Goal: Task Accomplishment & Management: Manage account settings

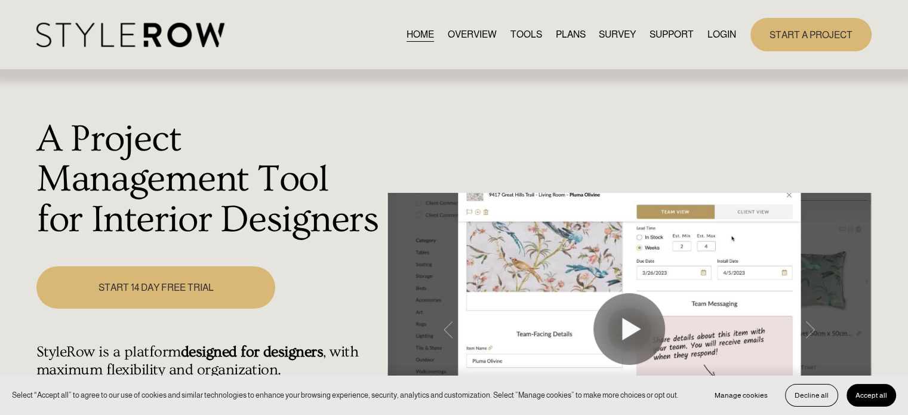
click at [714, 33] on link "LOGIN" at bounding box center [722, 34] width 29 height 16
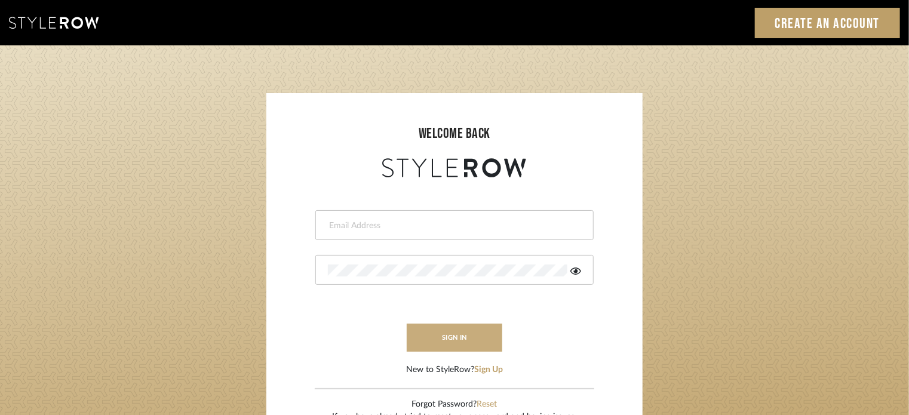
type input "lisaf@fontaine-ds.com"
click at [479, 336] on button "sign in" at bounding box center [455, 338] width 96 height 28
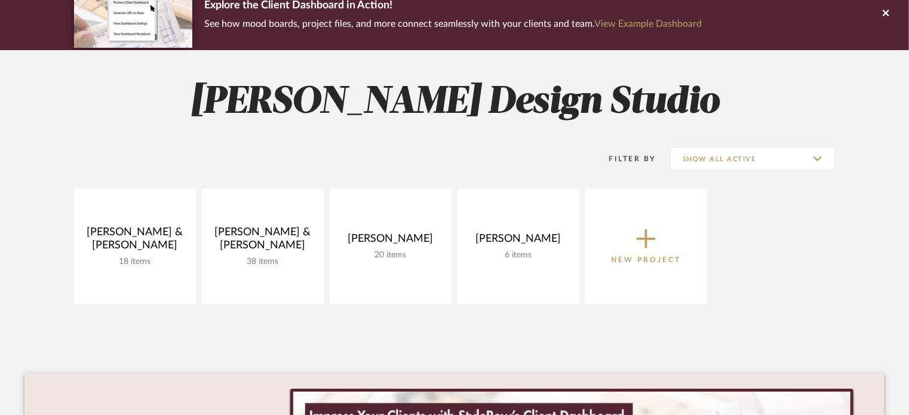
scroll to position [119, 0]
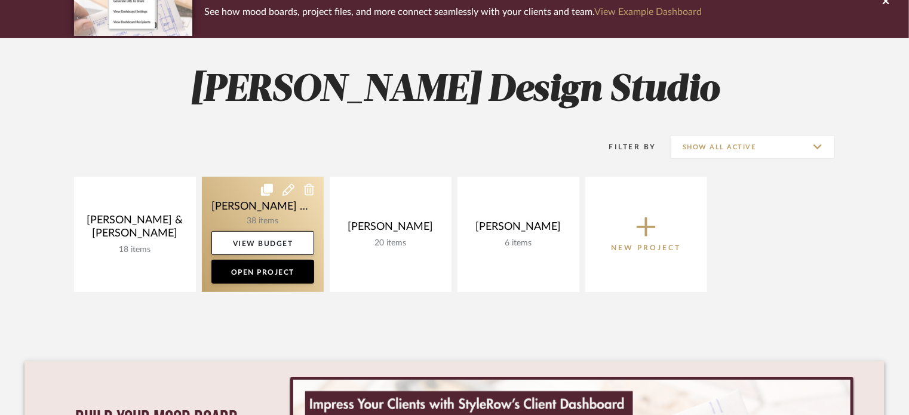
click at [258, 198] on link at bounding box center [263, 234] width 122 height 115
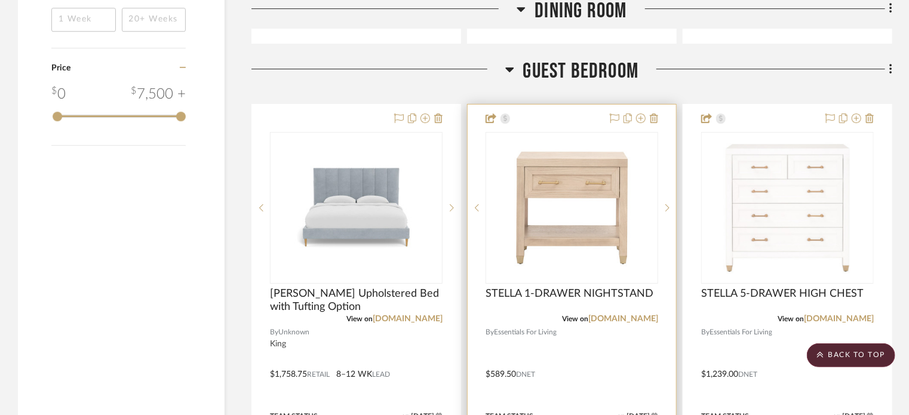
scroll to position [2031, 0]
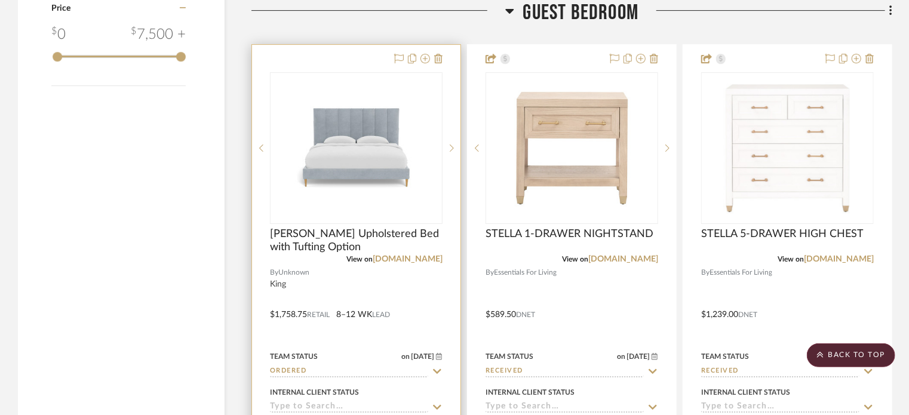
click at [431, 366] on sr-typeahead "Ordered" at bounding box center [356, 371] width 173 height 11
click at [411, 366] on input "Ordered" at bounding box center [349, 371] width 158 height 11
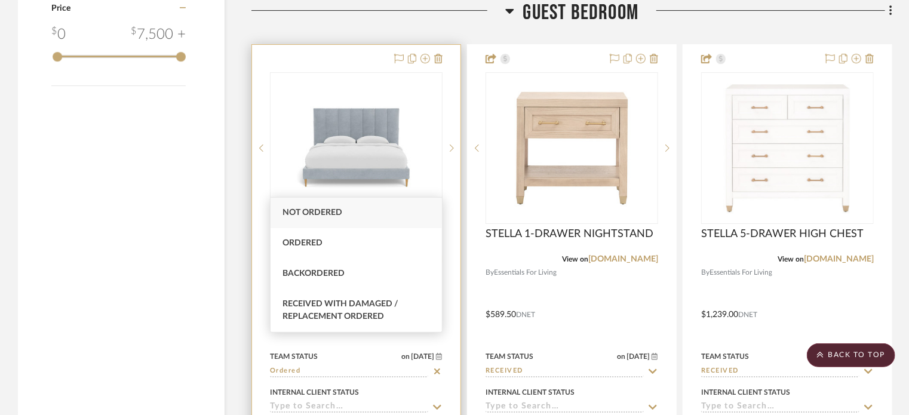
click at [439, 367] on icon at bounding box center [437, 372] width 11 height 10
type input "8/22/2025"
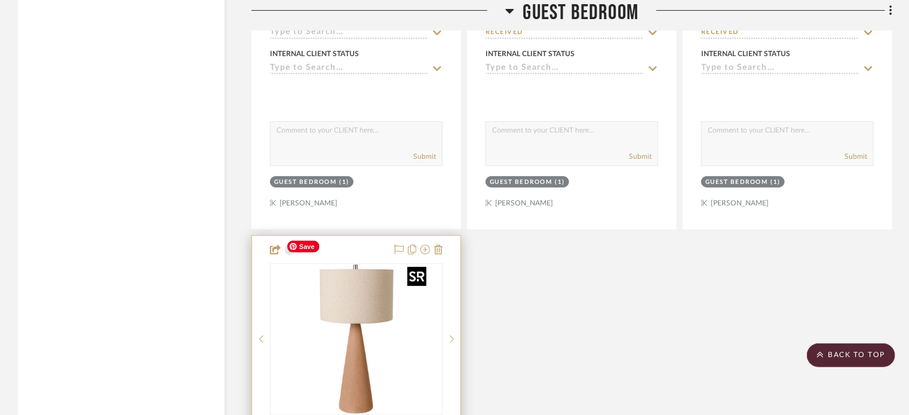
scroll to position [2130, 0]
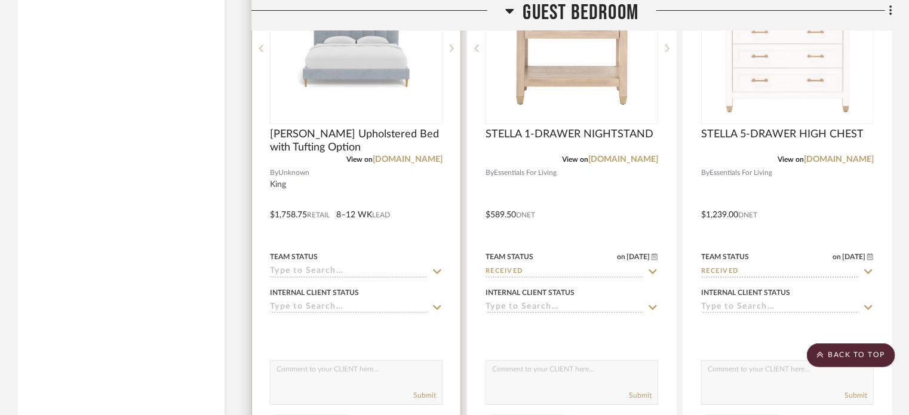
click at [389, 266] on input at bounding box center [349, 271] width 158 height 11
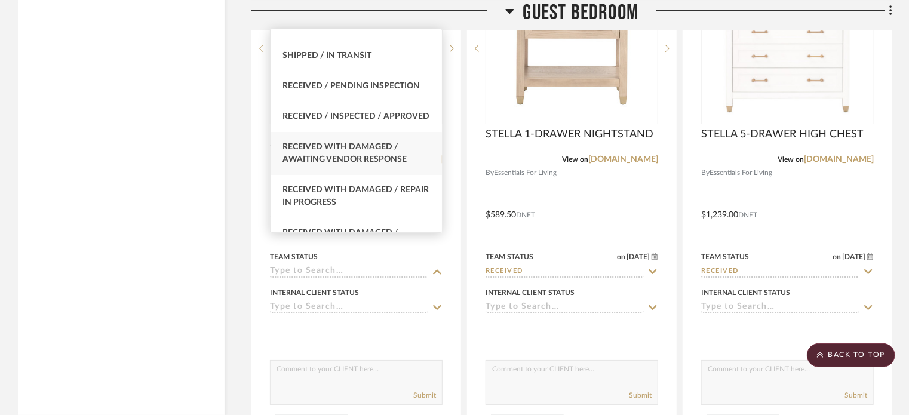
scroll to position [1911, 0]
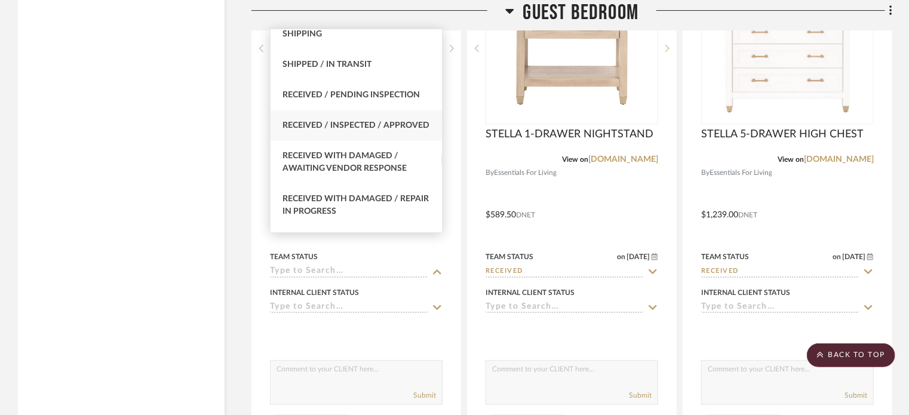
click at [352, 121] on span "Received / Inspected / Approved" at bounding box center [355, 125] width 147 height 8
type input "Received / Inspected / Approved"
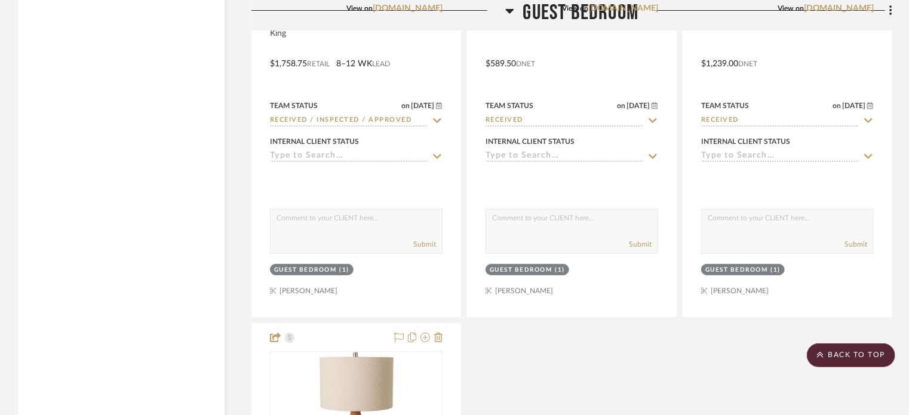
scroll to position [2190, 0]
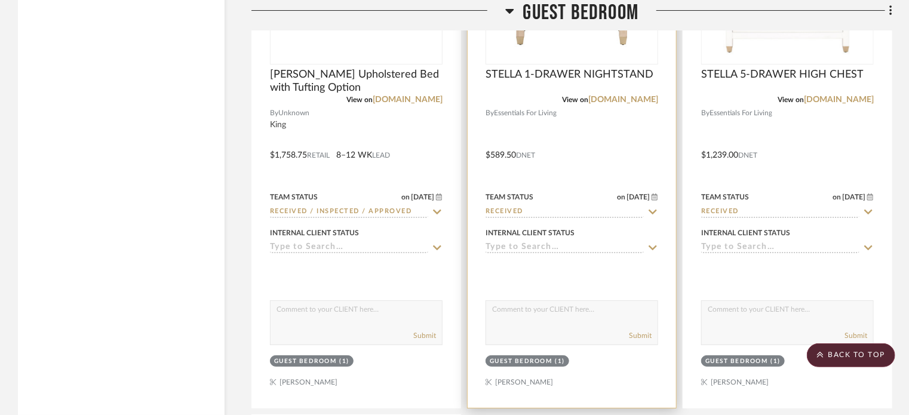
click at [566, 207] on input "Received" at bounding box center [565, 212] width 158 height 11
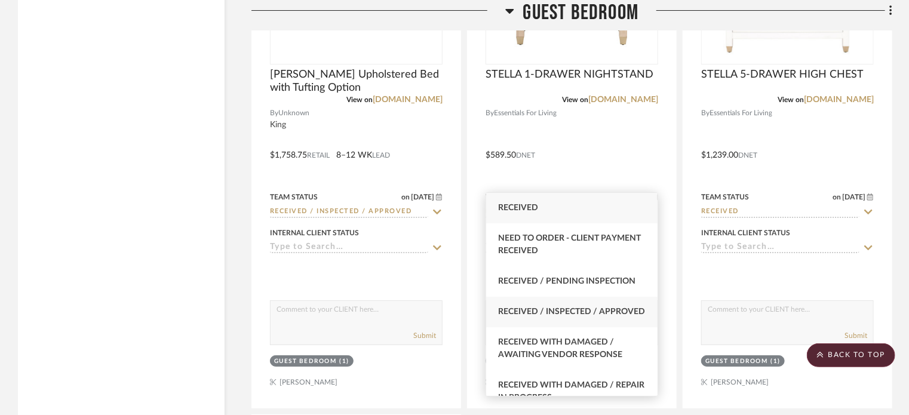
click at [584, 311] on span "Received / Inspected / Approved" at bounding box center [571, 312] width 147 height 8
type input "8/22/2025"
type input "Received / Inspected / Approved"
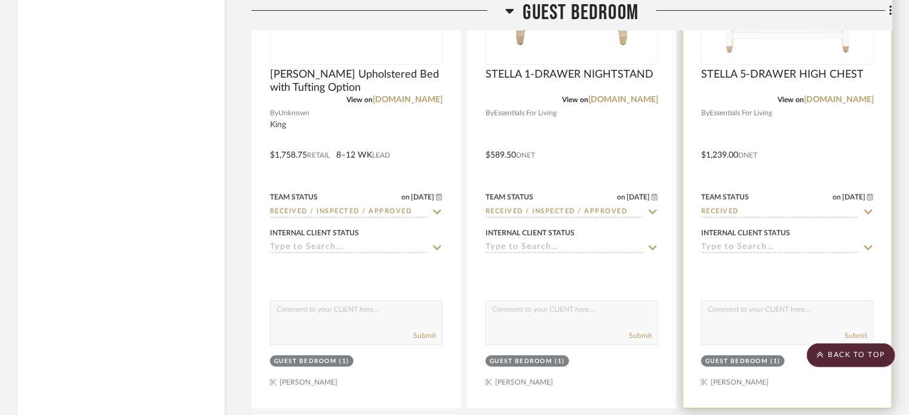
click at [736, 207] on input "Received" at bounding box center [780, 212] width 158 height 11
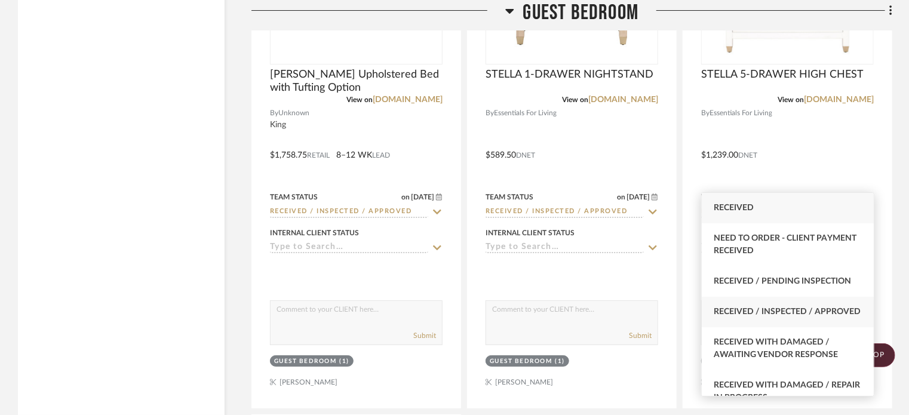
click at [756, 316] on span "Received / Inspected / Approved" at bounding box center [787, 312] width 147 height 8
type input "8/22/2025"
type input "Received / Inspected / Approved"
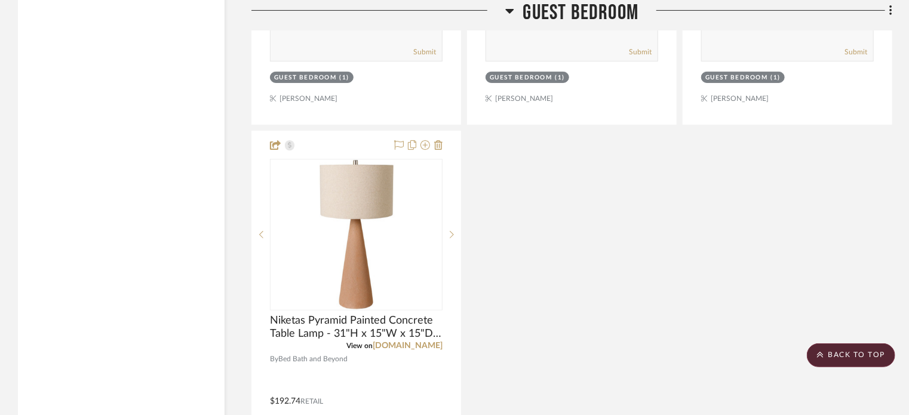
scroll to position [2548, 0]
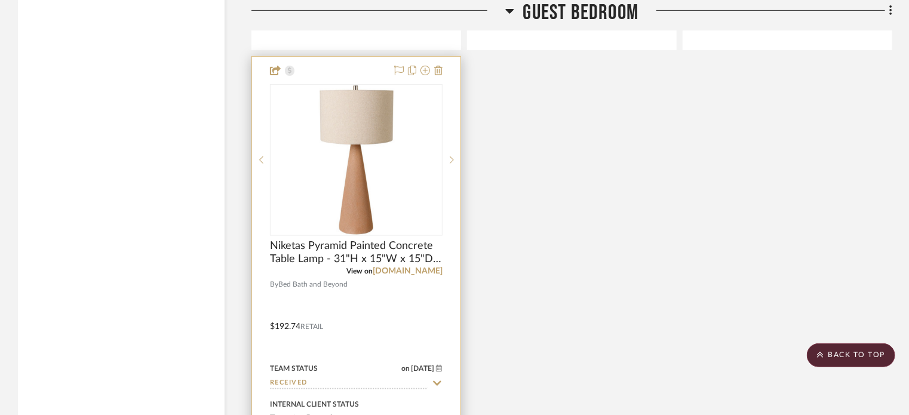
click at [324, 378] on input "Received" at bounding box center [349, 383] width 158 height 11
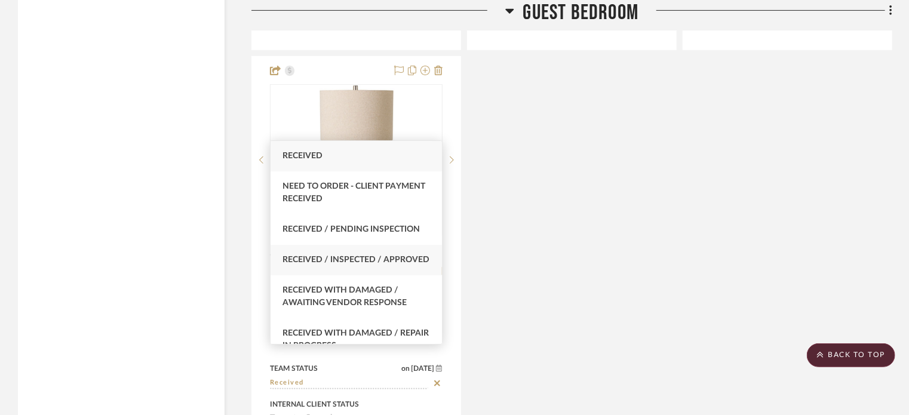
click at [337, 271] on div "Received / Inspected / Approved" at bounding box center [357, 260] width 172 height 30
type input "8/22/2025"
type input "Received / Inspected / Approved"
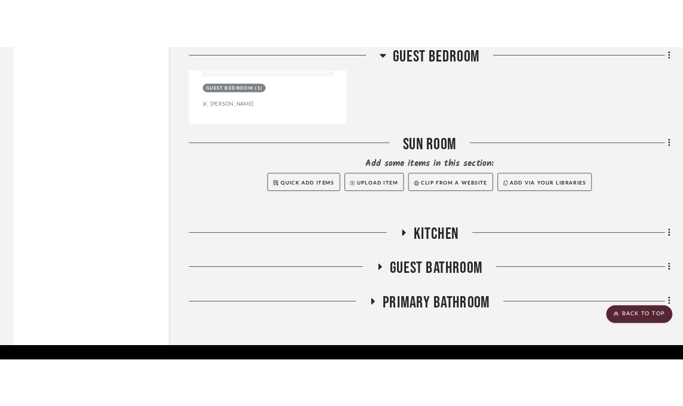
scroll to position [2986, 0]
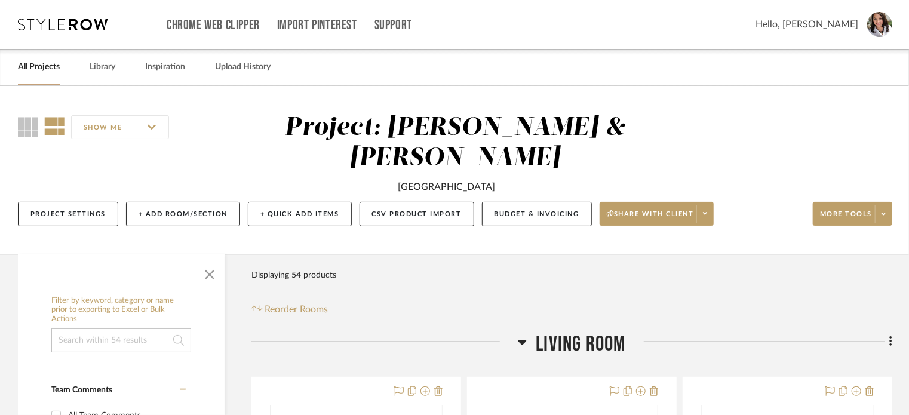
click at [621, 70] on div "All Projects Library Inspiration Upload History" at bounding box center [454, 67] width 909 height 36
click at [549, 202] on button "Budget & Invoicing" at bounding box center [537, 214] width 110 height 24
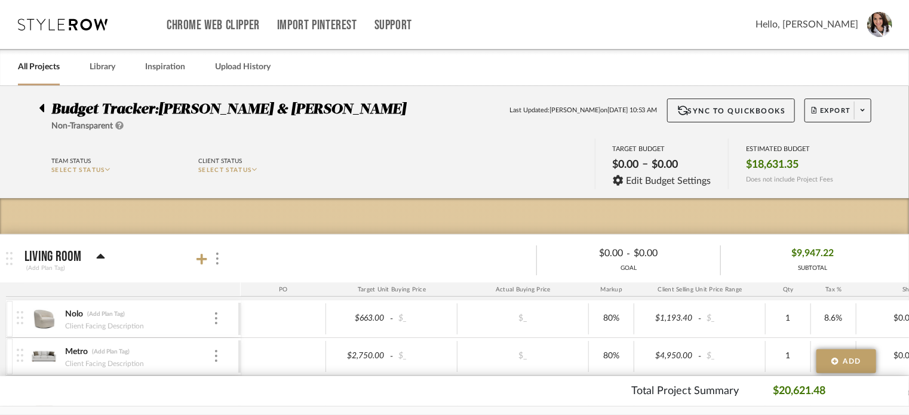
click at [43, 109] on icon at bounding box center [41, 108] width 5 height 8
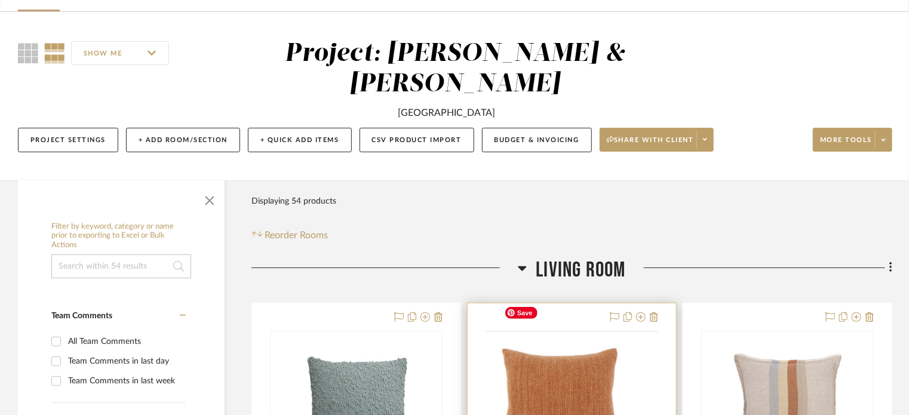
scroll to position [119, 0]
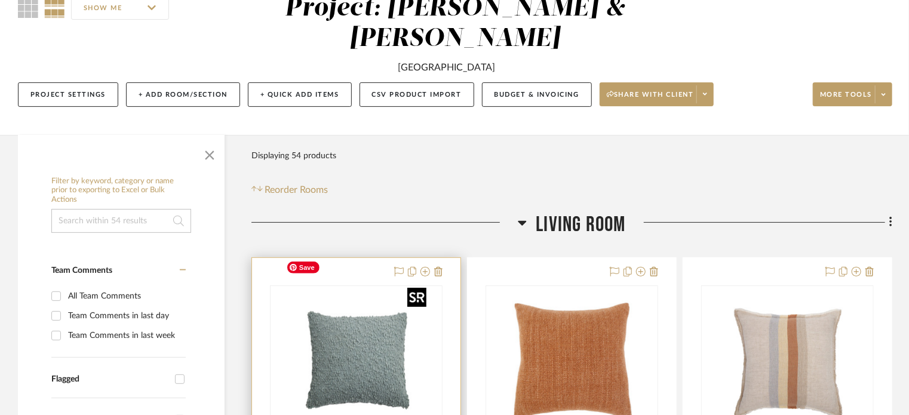
click at [370, 287] on img "0" at bounding box center [356, 361] width 149 height 149
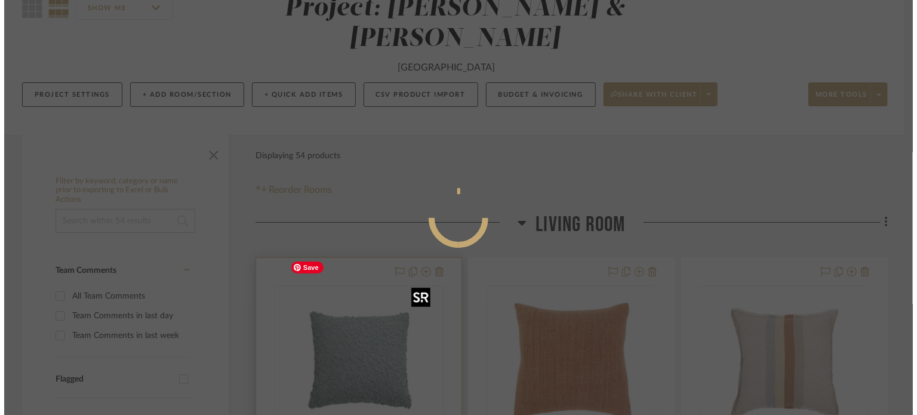
scroll to position [0, 0]
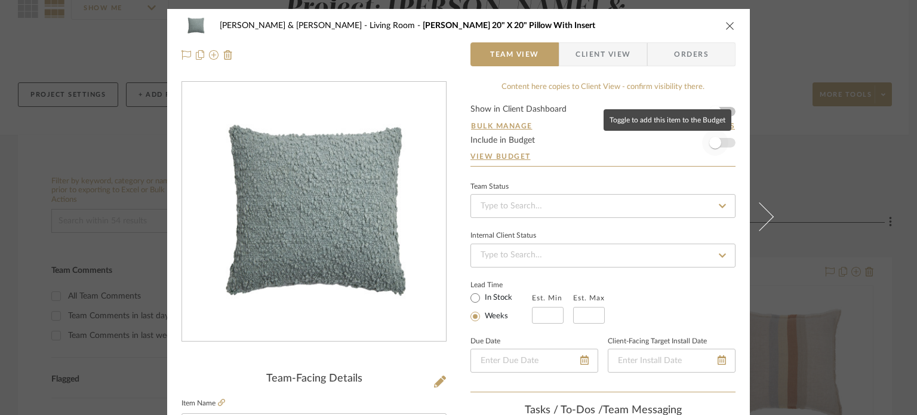
click at [710, 140] on span "button" at bounding box center [716, 143] width 12 height 12
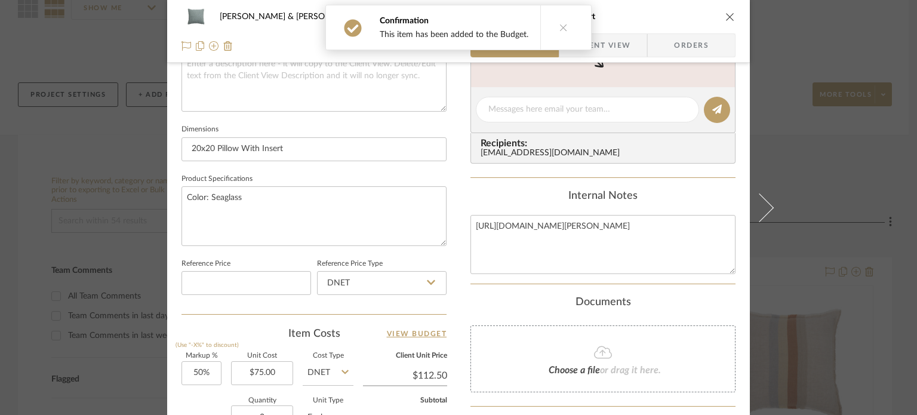
scroll to position [538, 0]
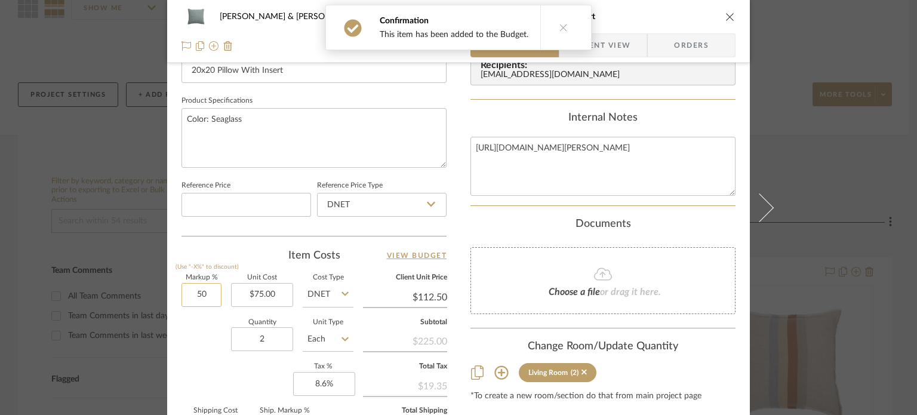
click at [209, 294] on input "50" at bounding box center [202, 295] width 40 height 24
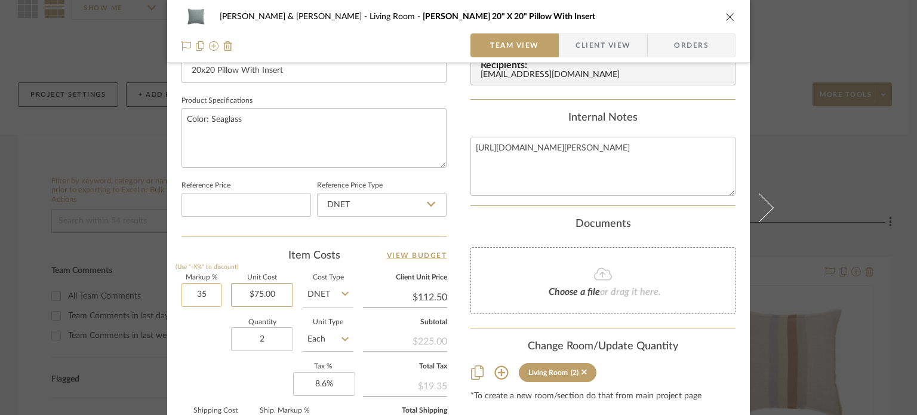
type input "35%"
type input "75.00"
type input "$101.25"
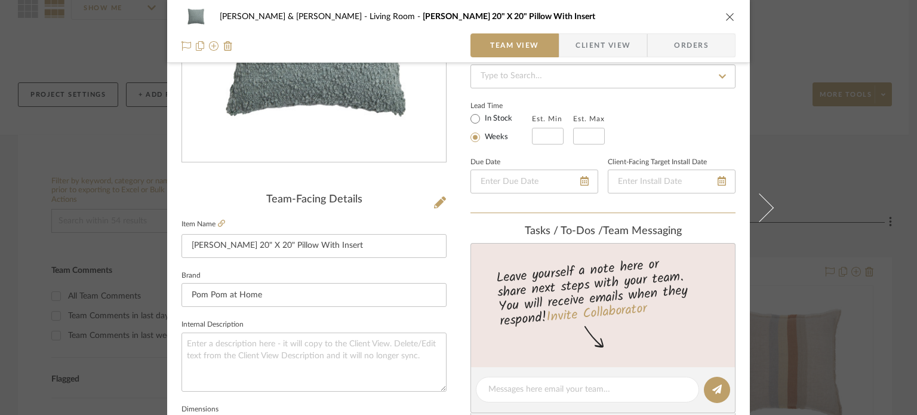
scroll to position [0, 0]
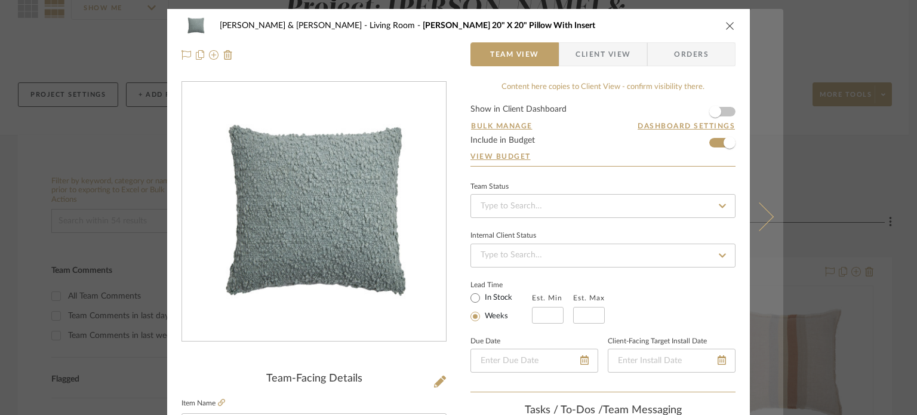
type input "$75.00"
click at [757, 220] on icon at bounding box center [759, 216] width 29 height 29
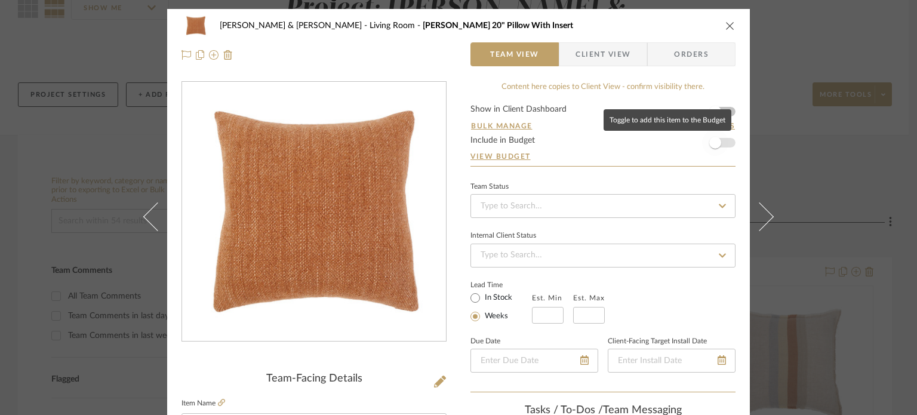
click at [712, 148] on span "button" at bounding box center [716, 143] width 12 height 12
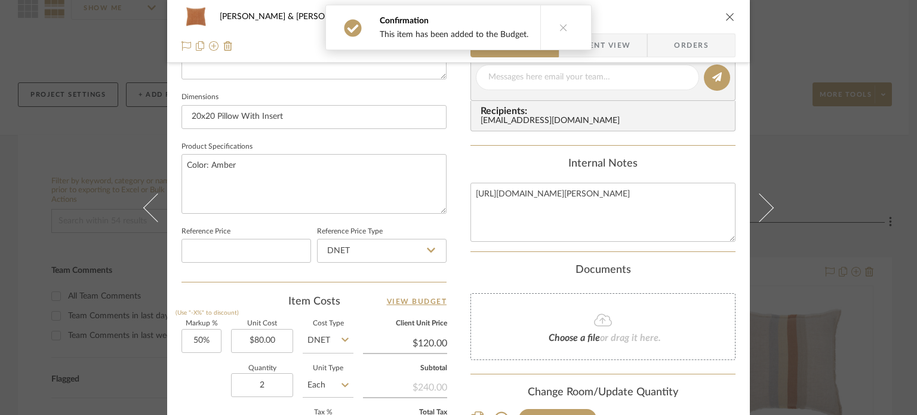
scroll to position [538, 0]
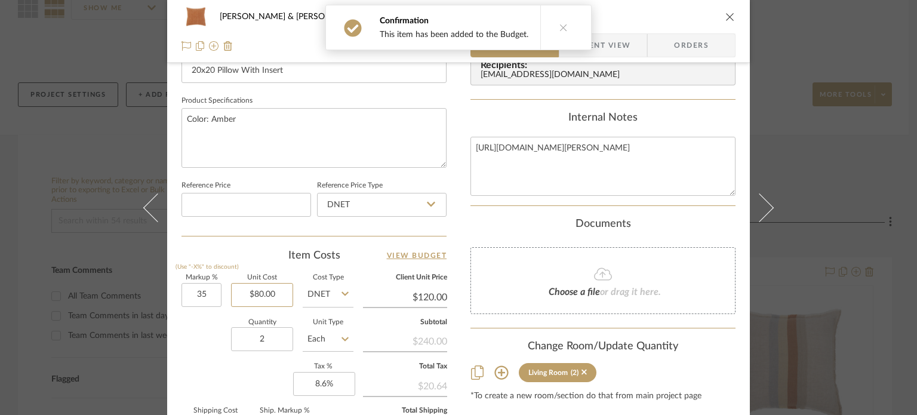
type input "35%"
type input "80.00"
type input "$108.00"
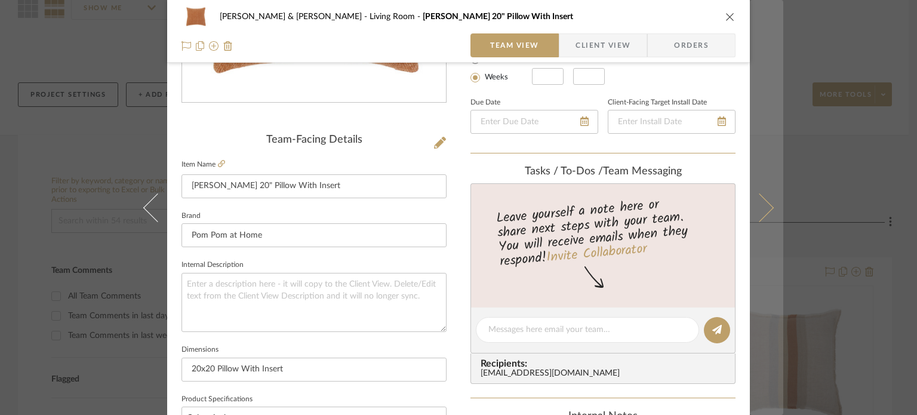
scroll to position [60, 0]
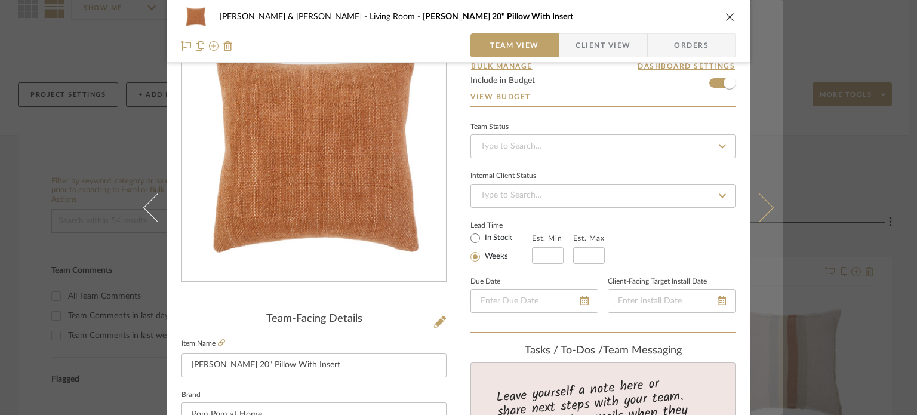
type input "$80.00"
click at [761, 207] on icon at bounding box center [759, 207] width 29 height 29
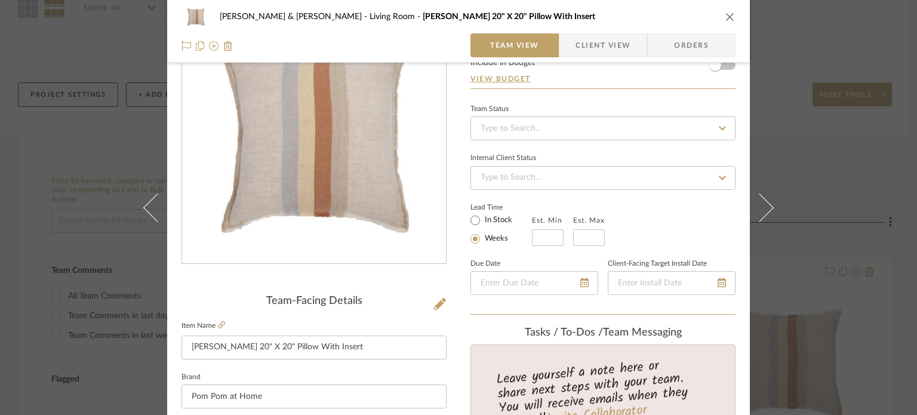
scroll to position [0, 0]
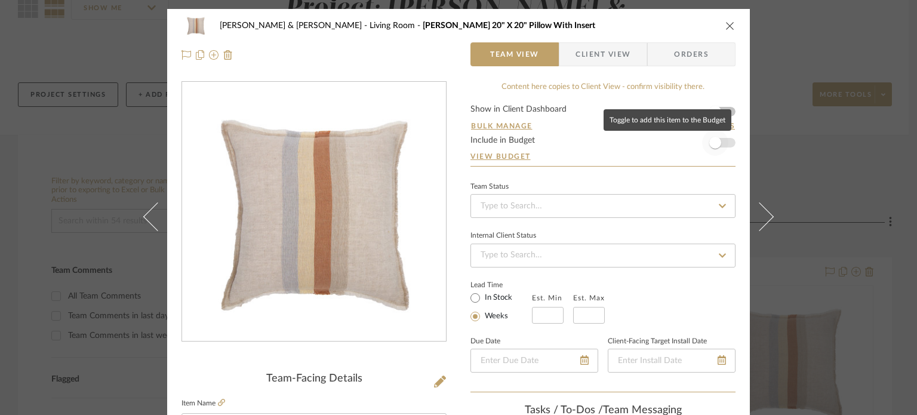
click at [714, 143] on span "button" at bounding box center [716, 143] width 12 height 12
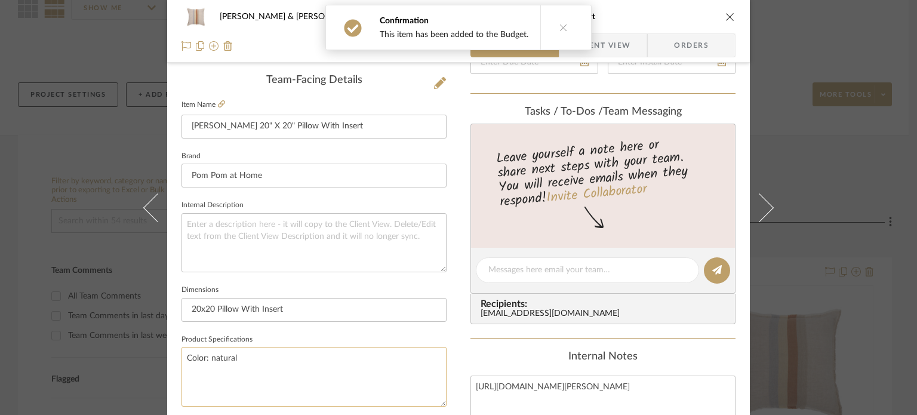
scroll to position [418, 0]
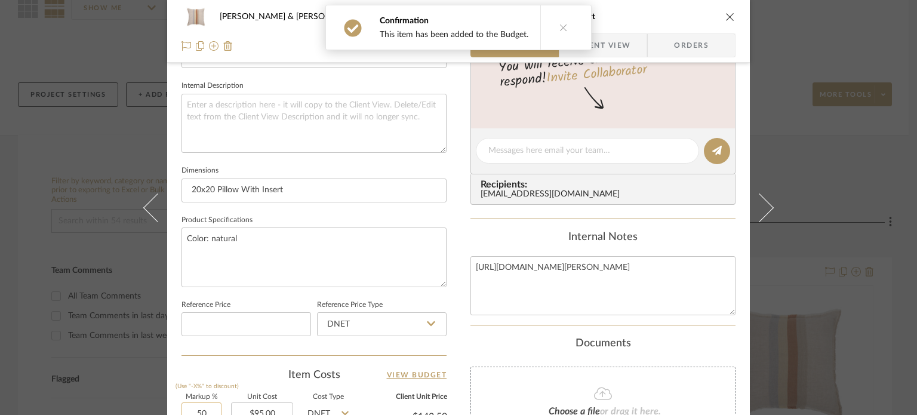
click at [208, 406] on input "50" at bounding box center [202, 415] width 40 height 24
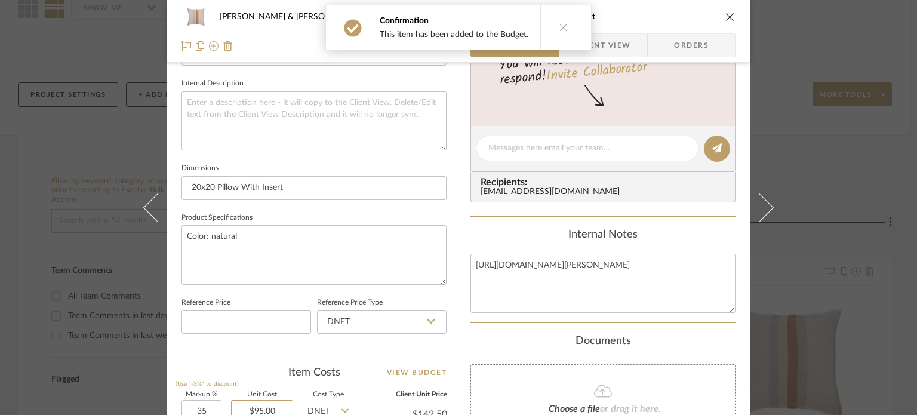
type input "35%"
type input "95.00"
type input "$128.25"
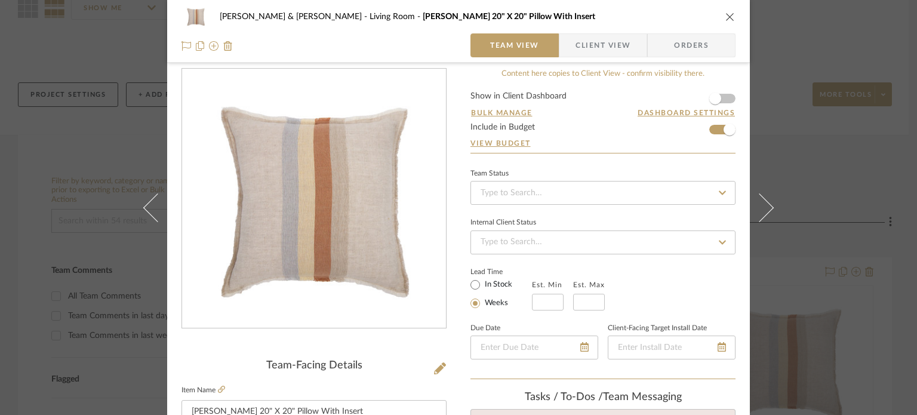
scroll to position [0, 0]
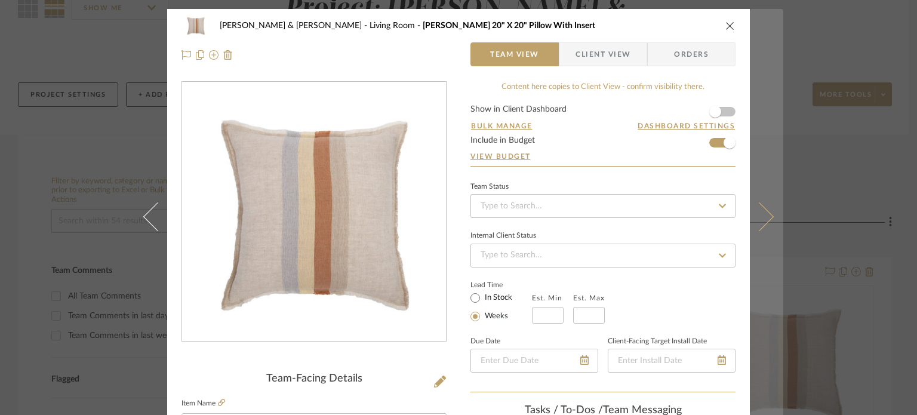
type input "$95.00"
click at [761, 222] on icon at bounding box center [759, 216] width 29 height 29
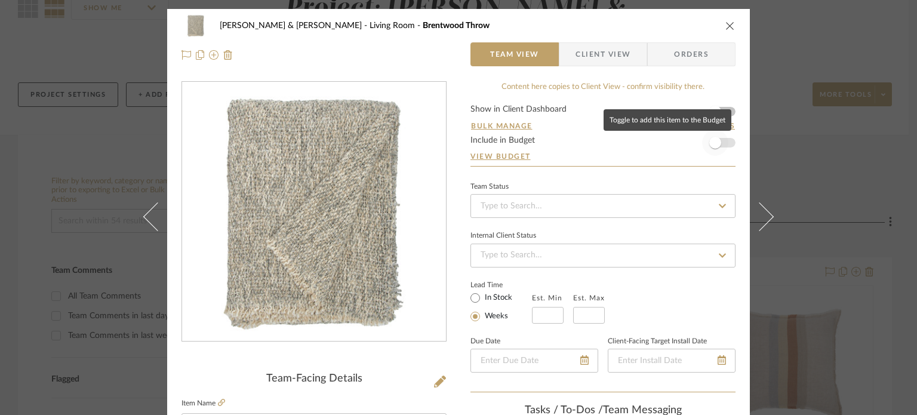
drag, startPoint x: 714, startPoint y: 144, endPoint x: 705, endPoint y: 156, distance: 15.4
click at [714, 144] on span "button" at bounding box center [716, 143] width 12 height 12
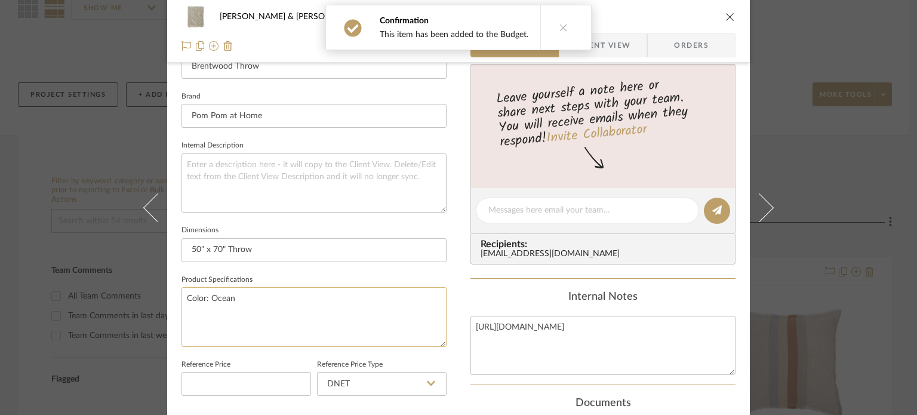
scroll to position [478, 0]
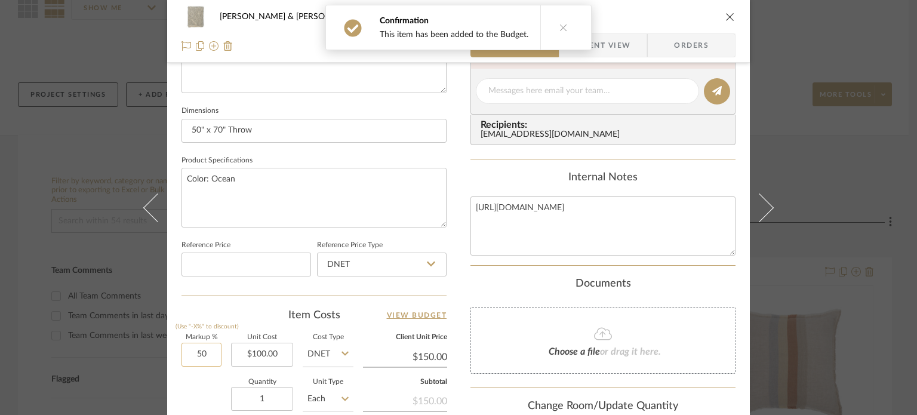
click at [210, 355] on input "50" at bounding box center [202, 355] width 40 height 24
type input "35%"
type input "100.00"
type input "$135.00"
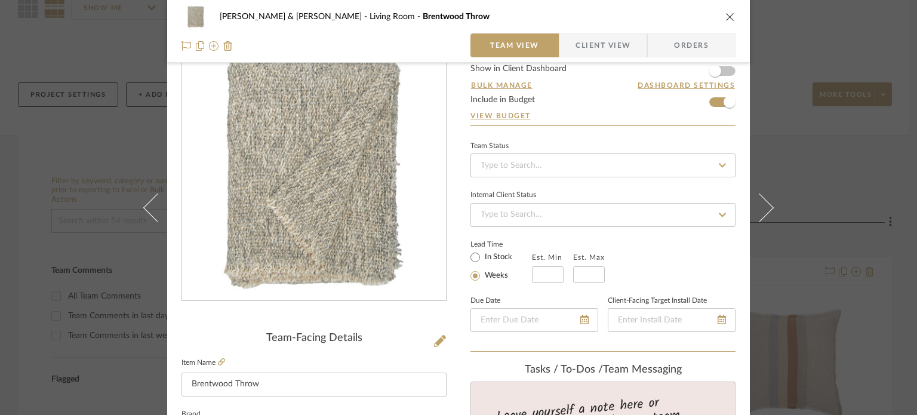
scroll to position [0, 0]
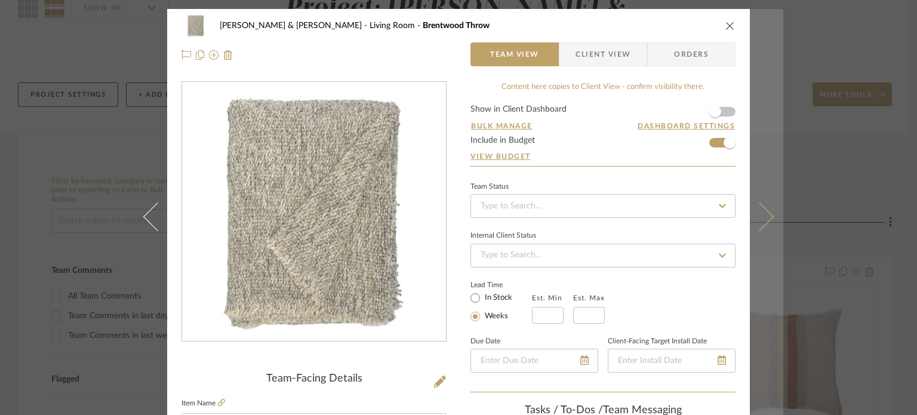
type input "$100.00"
click at [760, 219] on icon at bounding box center [759, 216] width 29 height 29
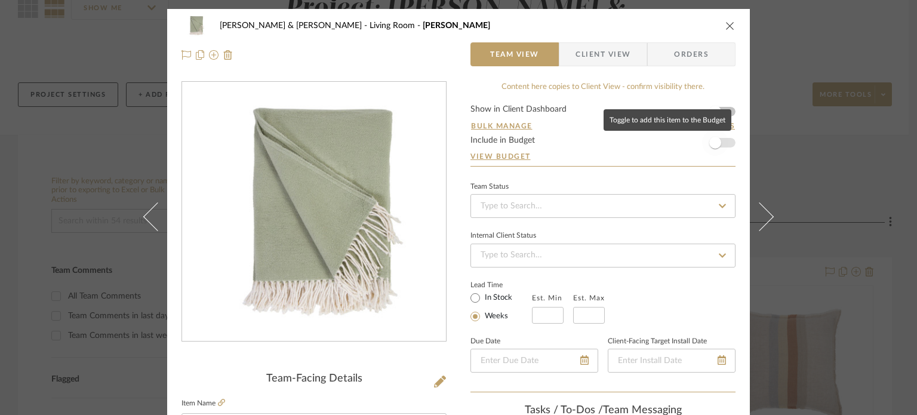
click at [710, 140] on span "button" at bounding box center [716, 143] width 12 height 12
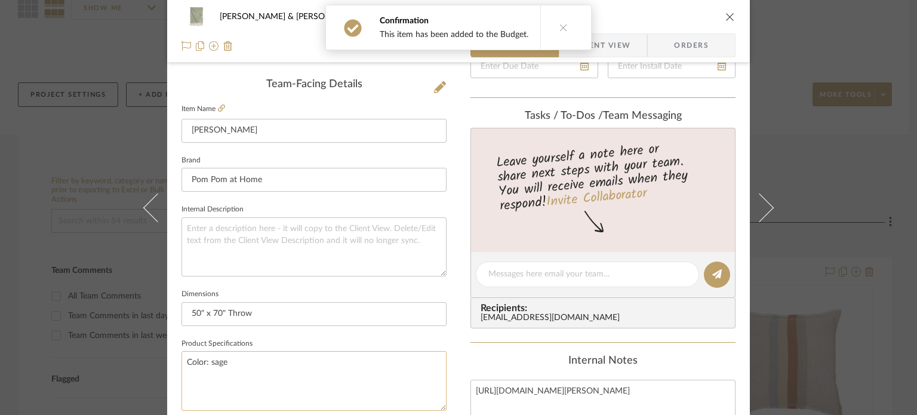
scroll to position [478, 0]
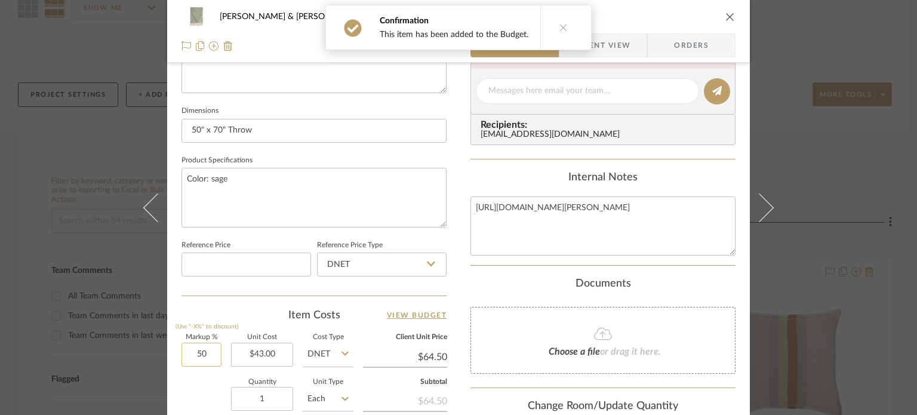
click at [213, 355] on input "50" at bounding box center [202, 355] width 40 height 24
type input "35%"
type input "43.00"
type input "$58.05"
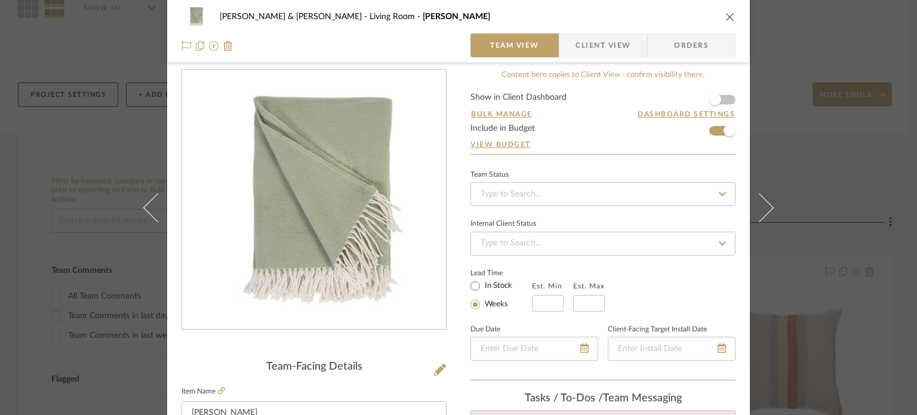
scroll to position [0, 0]
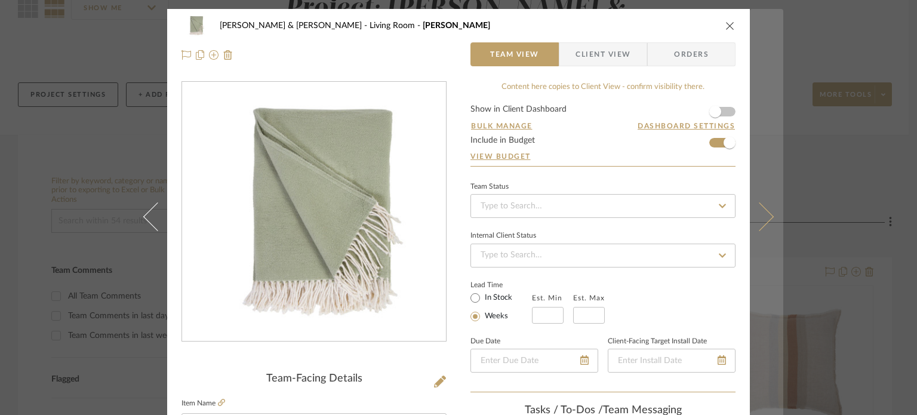
type input "$43.00"
click at [766, 222] on button at bounding box center [766, 216] width 33 height 415
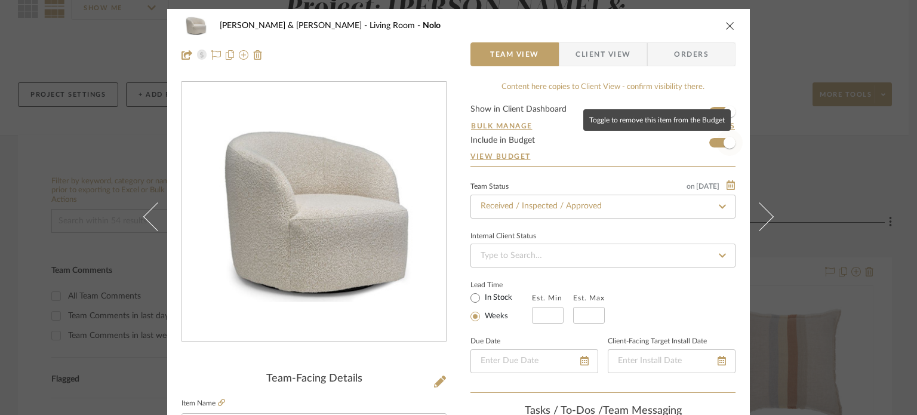
click at [724, 142] on span "button" at bounding box center [730, 143] width 12 height 12
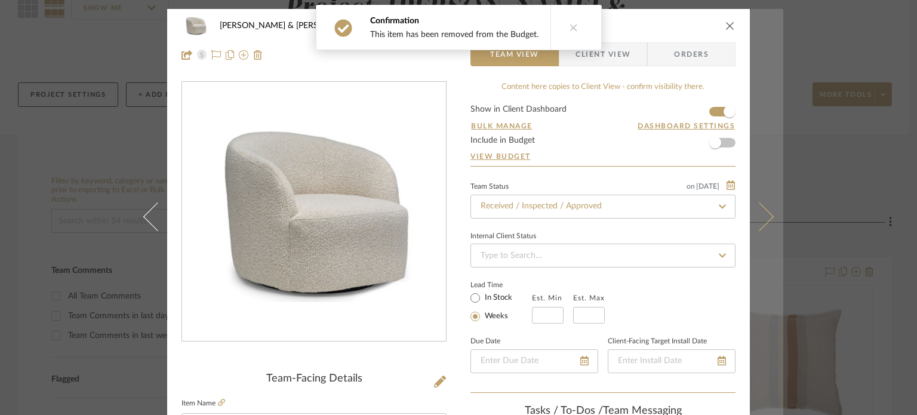
click at [767, 222] on button at bounding box center [766, 216] width 33 height 415
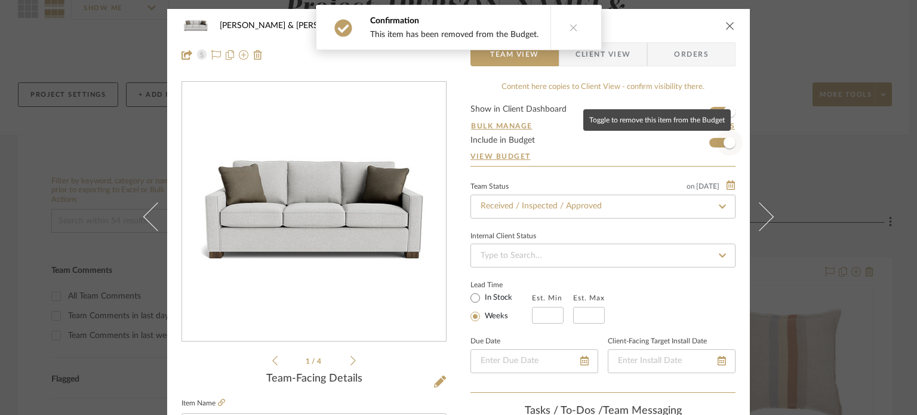
click at [725, 143] on span "button" at bounding box center [730, 143] width 12 height 12
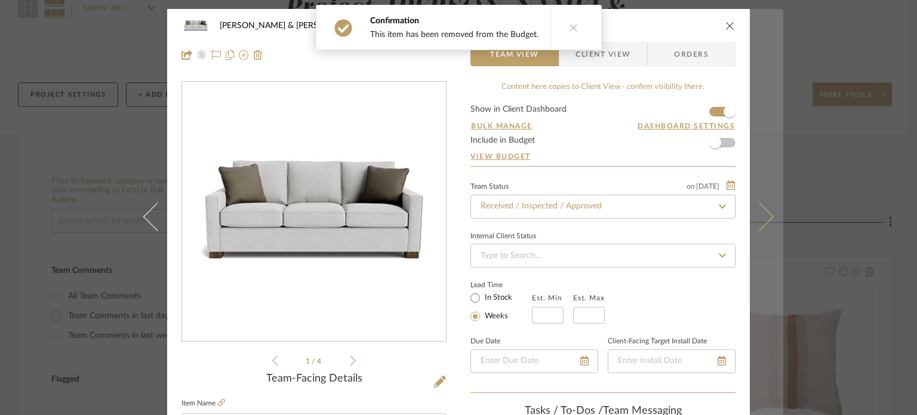
click at [763, 220] on icon at bounding box center [759, 216] width 29 height 29
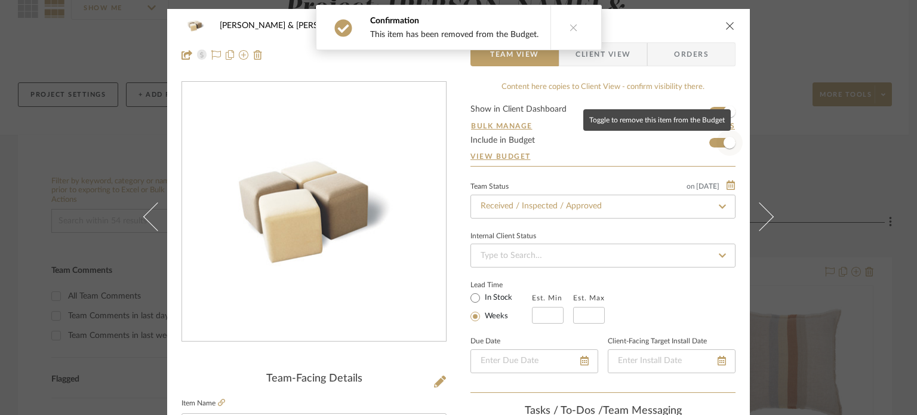
click at [724, 147] on span "button" at bounding box center [730, 143] width 12 height 12
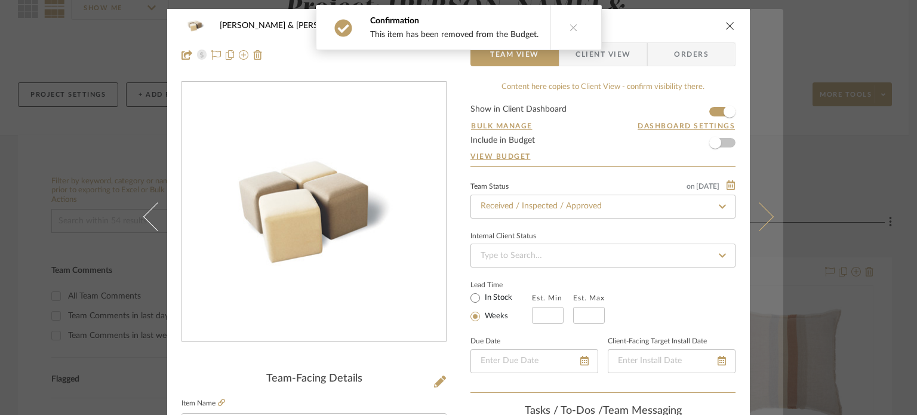
click at [761, 222] on icon at bounding box center [759, 216] width 29 height 29
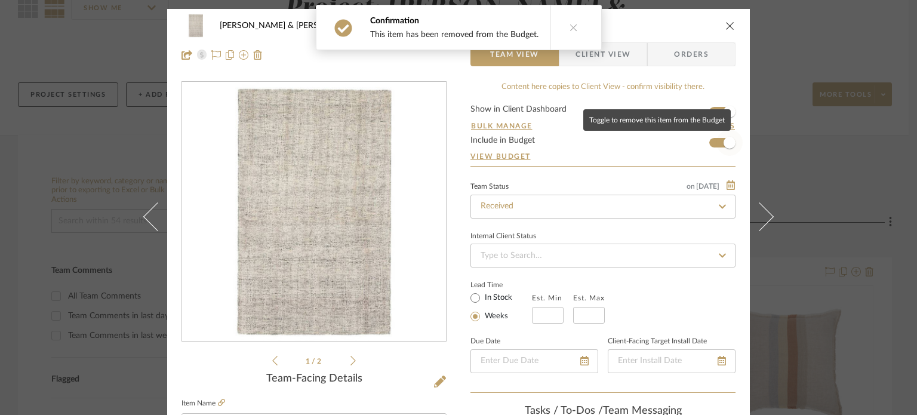
click at [724, 147] on span "button" at bounding box center [730, 143] width 12 height 12
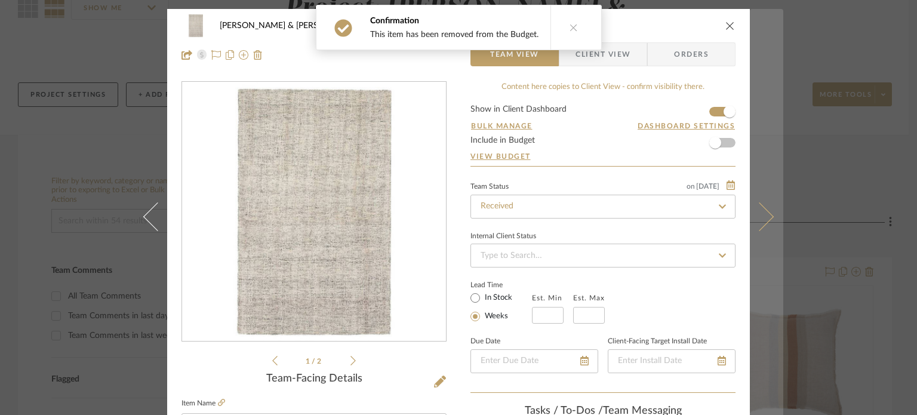
click at [761, 219] on icon at bounding box center [759, 216] width 29 height 29
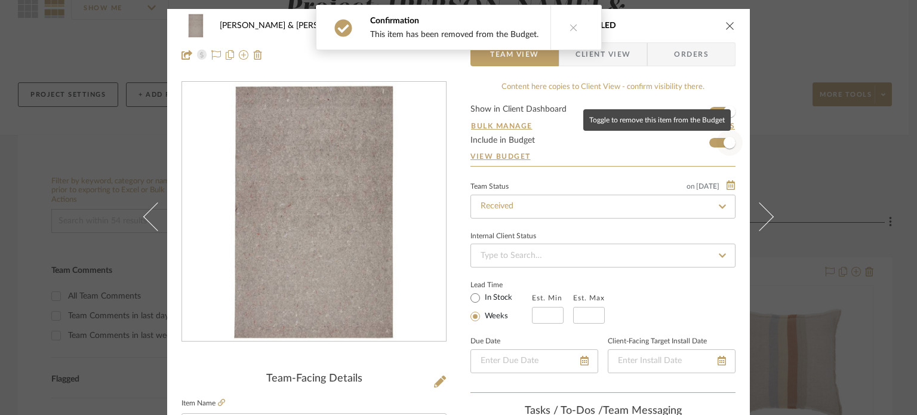
click at [724, 143] on span "button" at bounding box center [730, 143] width 12 height 12
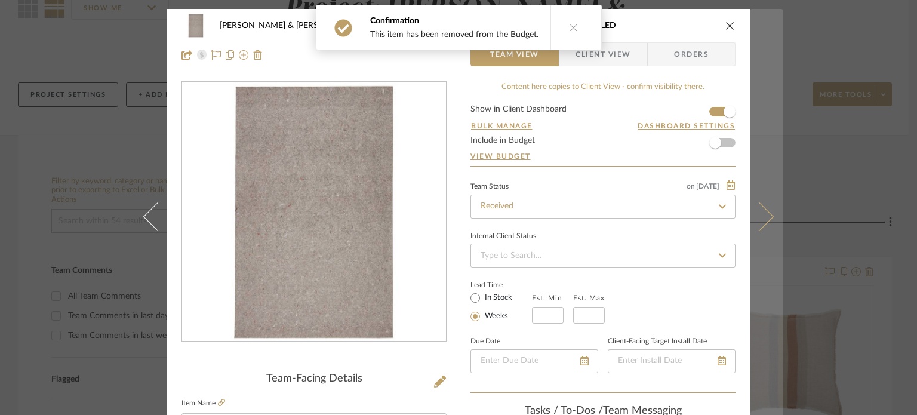
click at [763, 219] on icon at bounding box center [759, 216] width 29 height 29
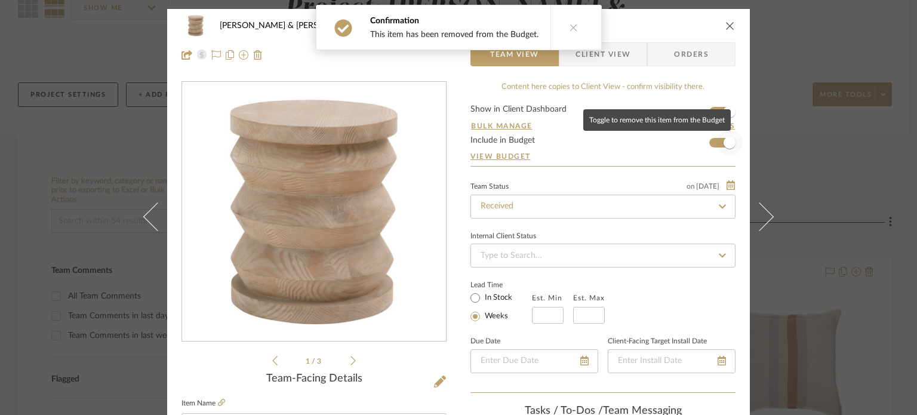
click at [724, 143] on span "button" at bounding box center [730, 143] width 12 height 12
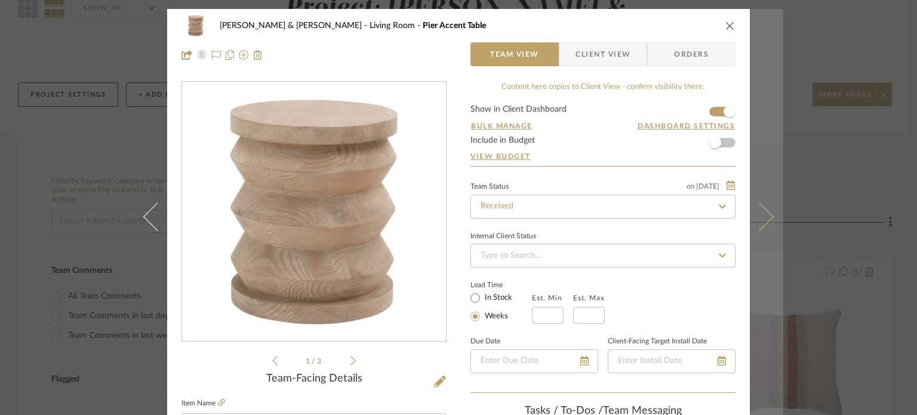
click at [764, 221] on icon at bounding box center [759, 216] width 29 height 29
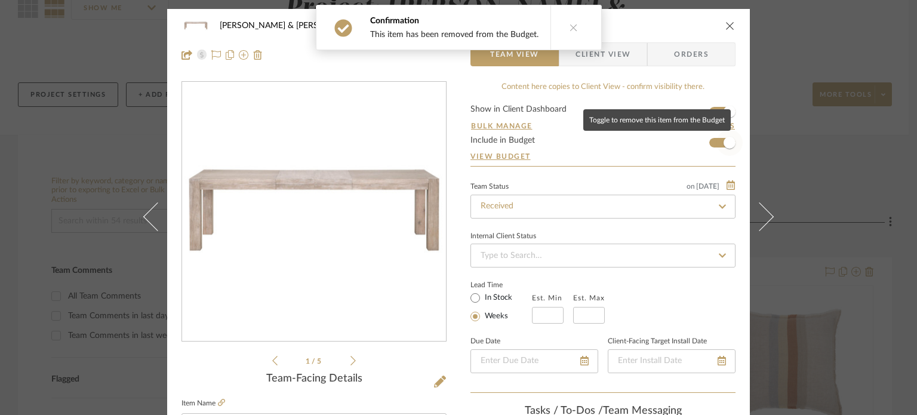
click at [724, 142] on span "button" at bounding box center [730, 143] width 12 height 12
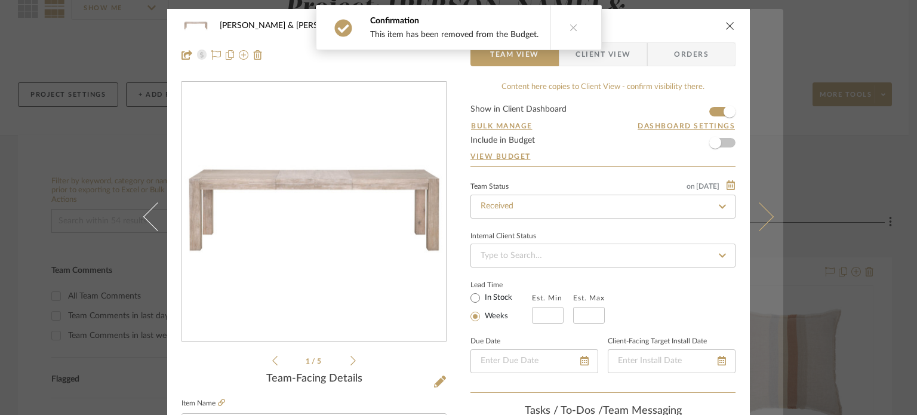
click at [752, 222] on icon at bounding box center [759, 216] width 29 height 29
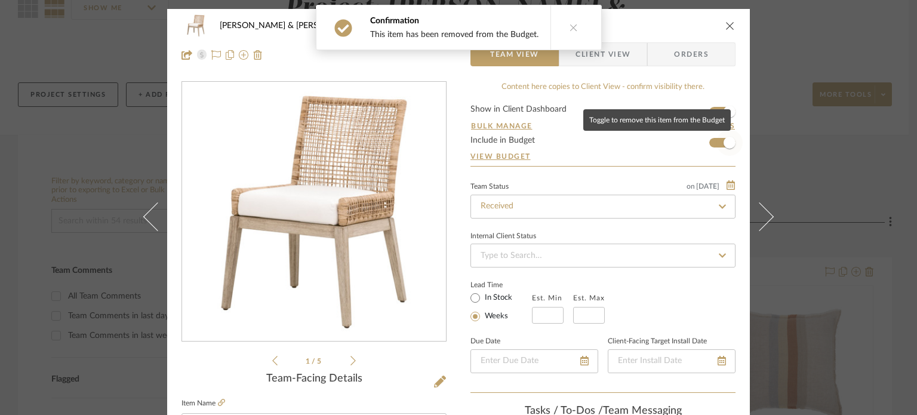
click at [724, 145] on span "button" at bounding box center [730, 143] width 12 height 12
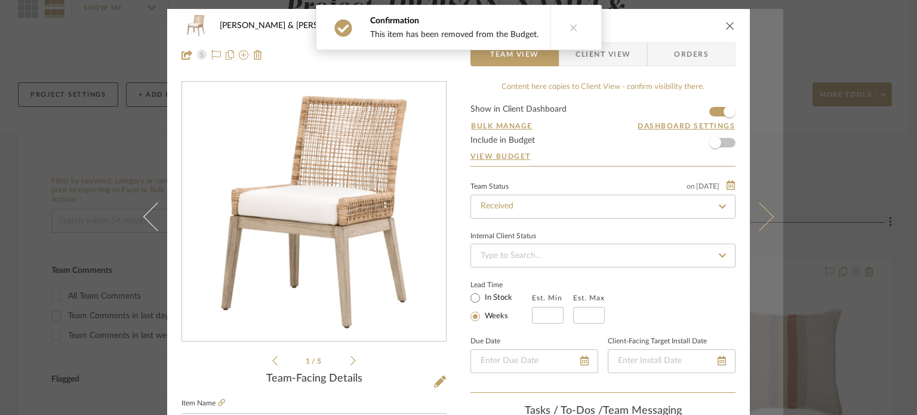
click at [765, 219] on icon at bounding box center [759, 216] width 29 height 29
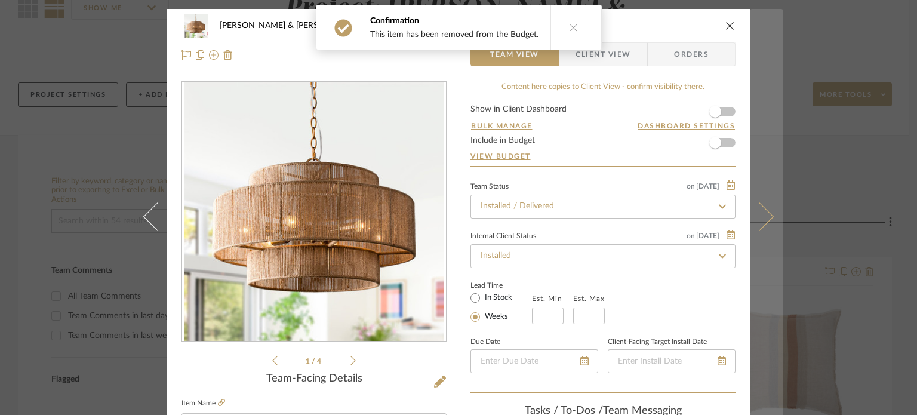
click at [770, 226] on button at bounding box center [766, 216] width 33 height 415
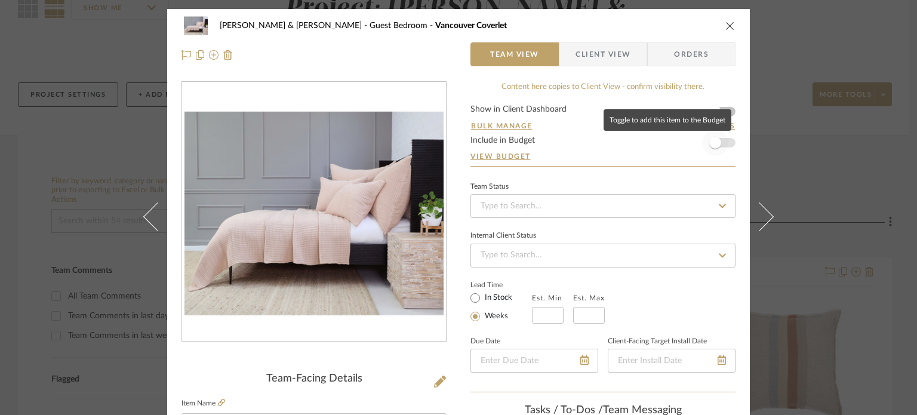
click at [711, 145] on span "button" at bounding box center [716, 143] width 12 height 12
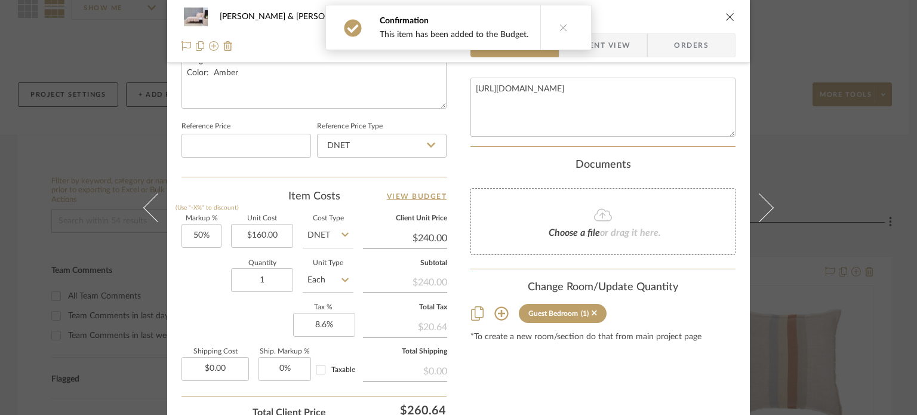
scroll to position [597, 0]
click at [213, 232] on input "50" at bounding box center [202, 235] width 40 height 24
type input "35%"
click at [193, 265] on div "Quantity 1 Unit Type Each" at bounding box center [268, 281] width 172 height 42
type input "$216.00"
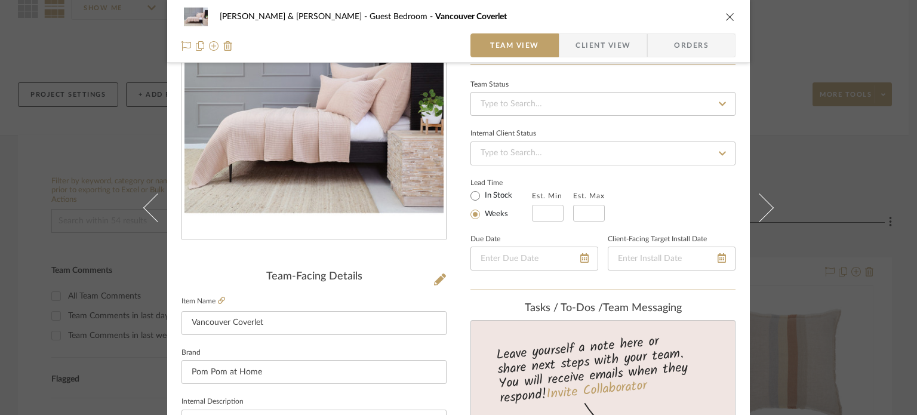
scroll to position [60, 0]
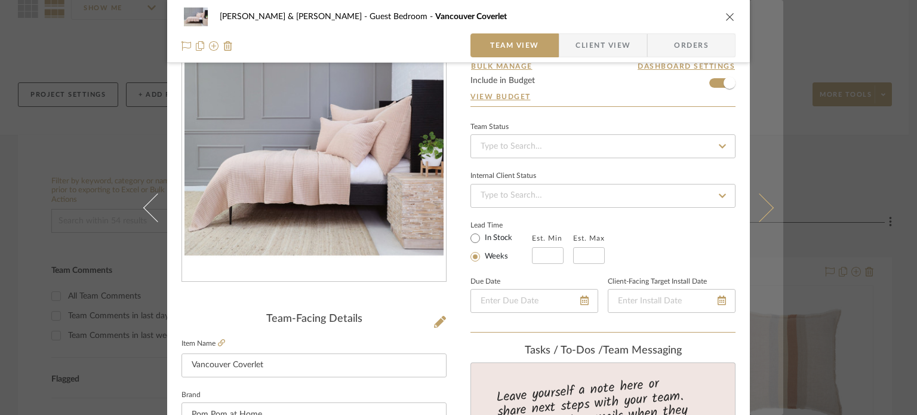
click at [760, 211] on icon at bounding box center [759, 207] width 29 height 29
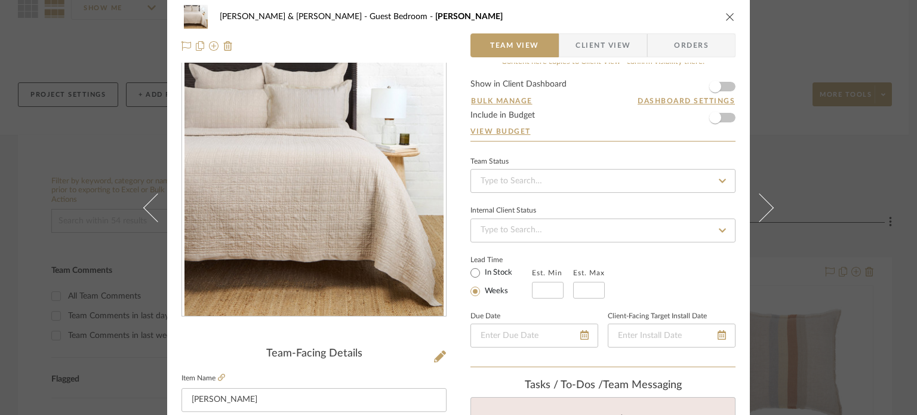
scroll to position [0, 0]
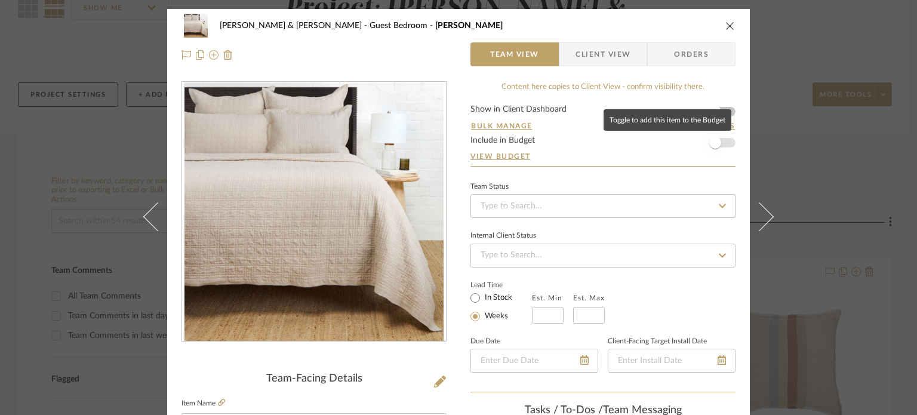
click at [707, 137] on span "button" at bounding box center [715, 143] width 26 height 26
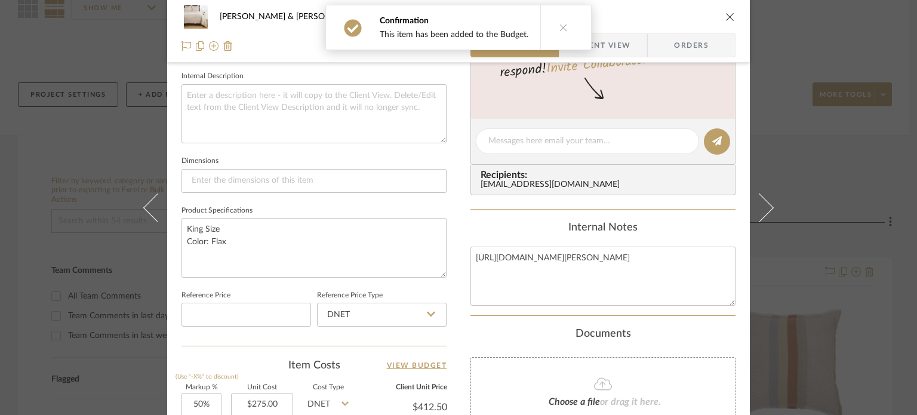
scroll to position [538, 0]
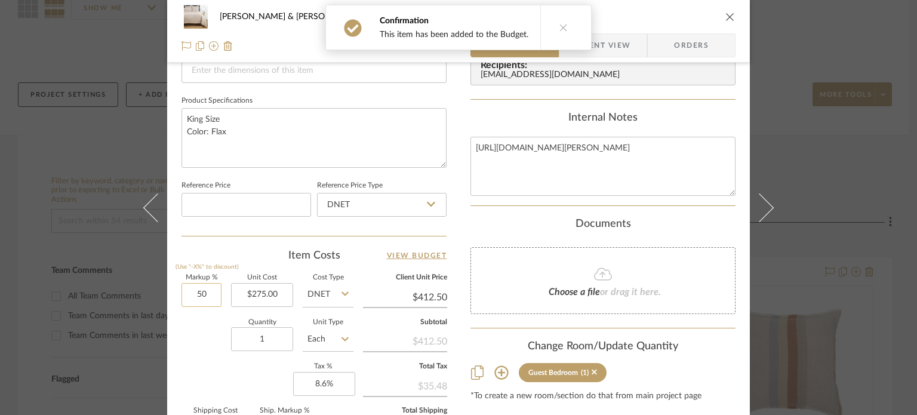
click at [214, 297] on input "50" at bounding box center [202, 295] width 40 height 24
type input "35%"
click at [198, 327] on div "Quantity 1 Unit Type Each" at bounding box center [268, 341] width 172 height 42
type input "$371.25"
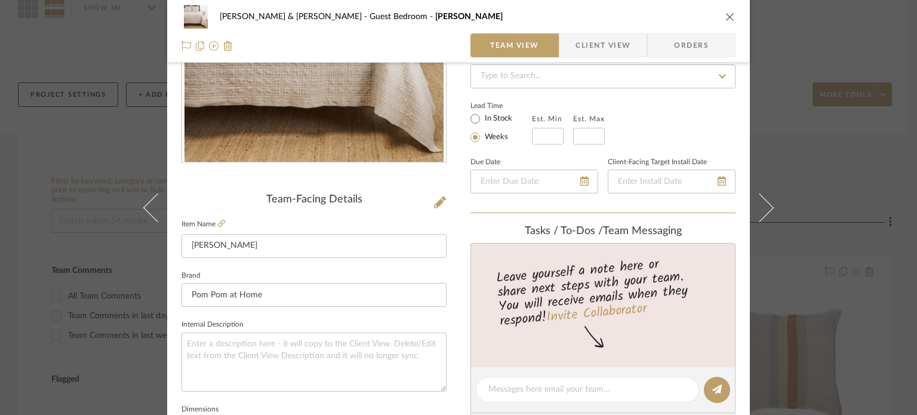
scroll to position [0, 0]
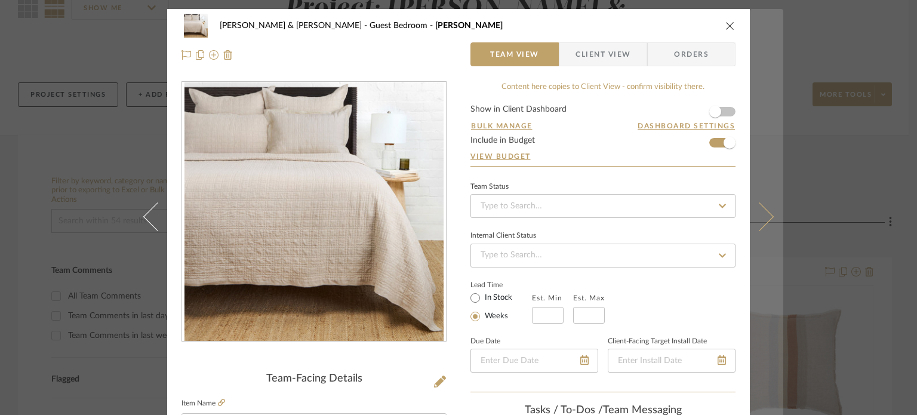
click at [766, 223] on button at bounding box center [766, 216] width 33 height 415
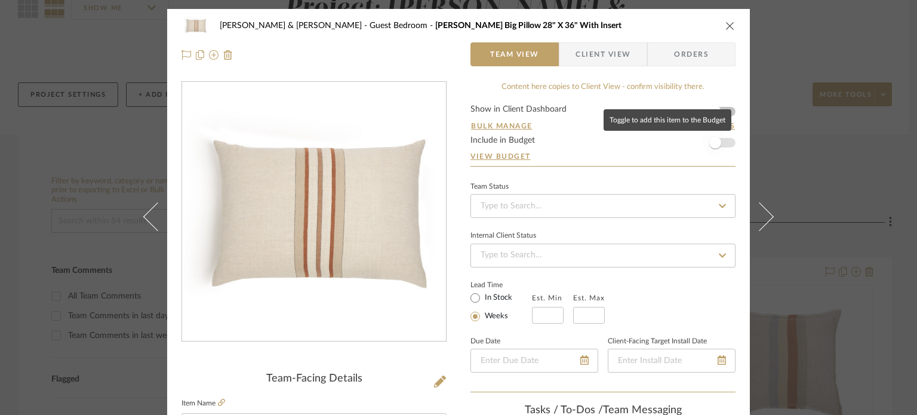
click at [716, 145] on span "button" at bounding box center [716, 143] width 12 height 12
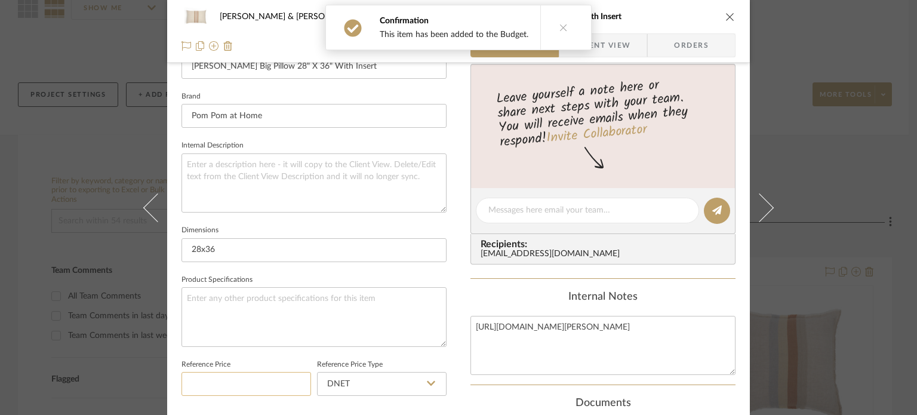
scroll to position [538, 0]
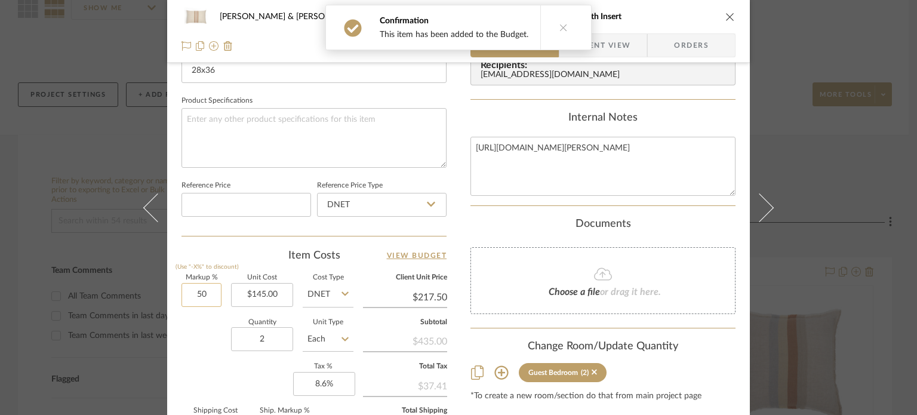
click at [209, 298] on input "50" at bounding box center [202, 295] width 40 height 24
type input "35%"
drag, startPoint x: 203, startPoint y: 308, endPoint x: 203, endPoint y: 317, distance: 9.6
click at [203, 316] on div "Markup % (Use "-X%" to discount) 35% Unit Cost $145.00 Cost Type DNET Client Un…" at bounding box center [314, 362] width 265 height 174
type input "$195.75"
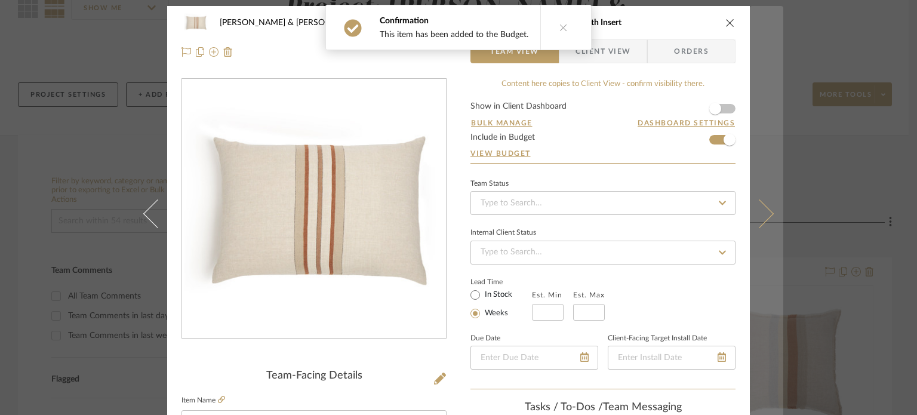
scroll to position [0, 0]
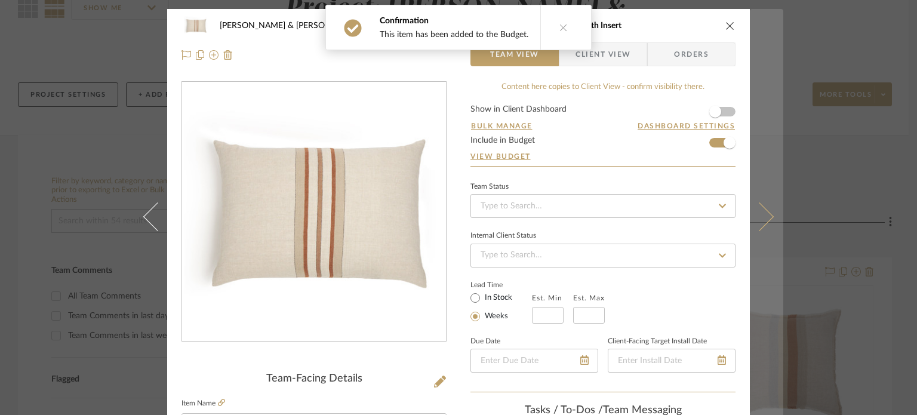
click at [757, 209] on icon at bounding box center [759, 216] width 29 height 29
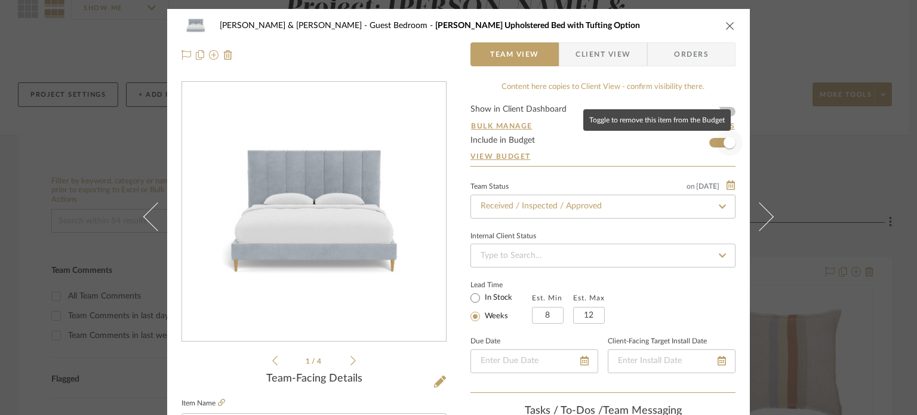
click at [723, 136] on span "button" at bounding box center [730, 143] width 26 height 26
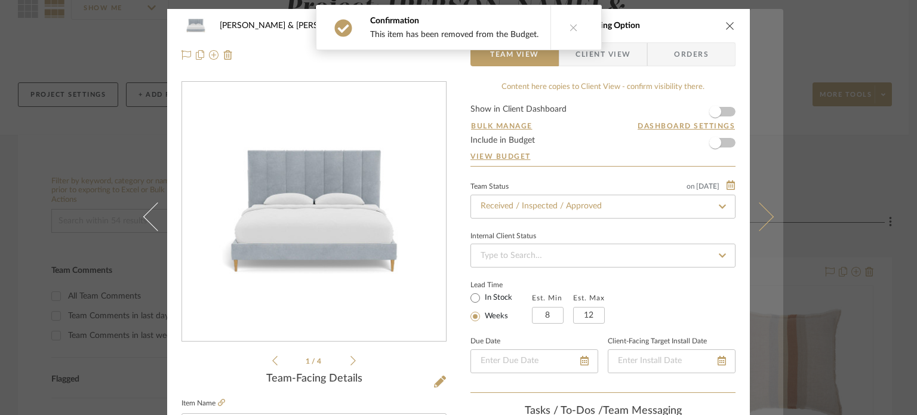
click at [765, 219] on icon at bounding box center [759, 216] width 29 height 29
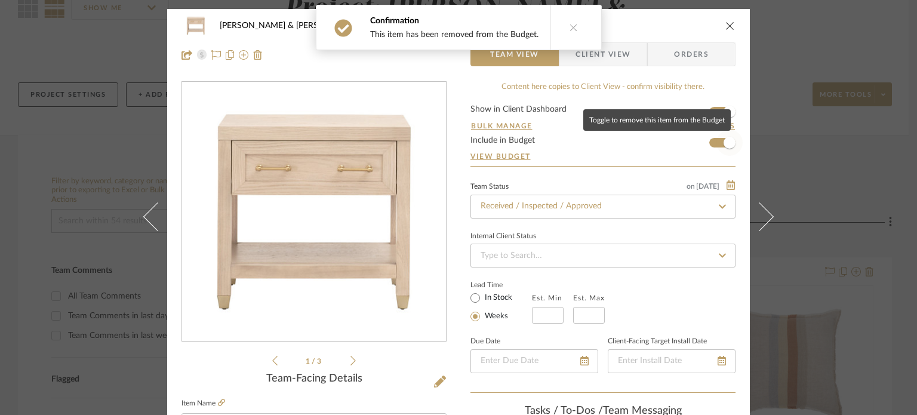
click at [728, 143] on span "button" at bounding box center [730, 143] width 12 height 12
drag, startPoint x: 758, startPoint y: 217, endPoint x: 758, endPoint y: 210, distance: 7.2
click at [758, 217] on icon at bounding box center [759, 216] width 29 height 29
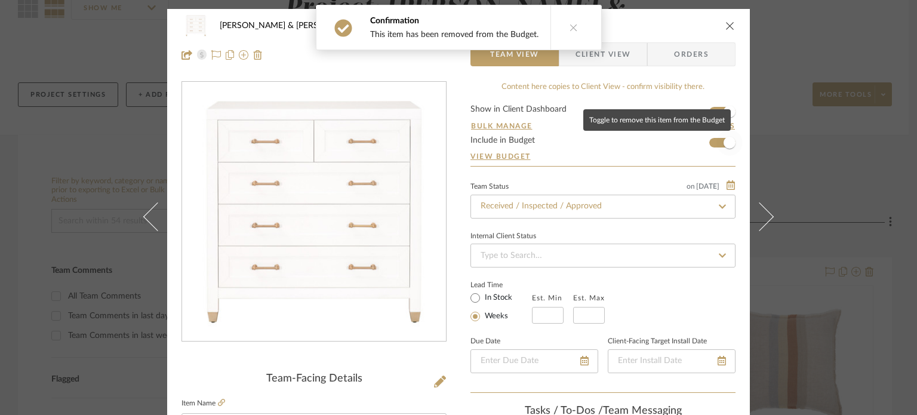
click at [718, 140] on span "button" at bounding box center [730, 143] width 26 height 26
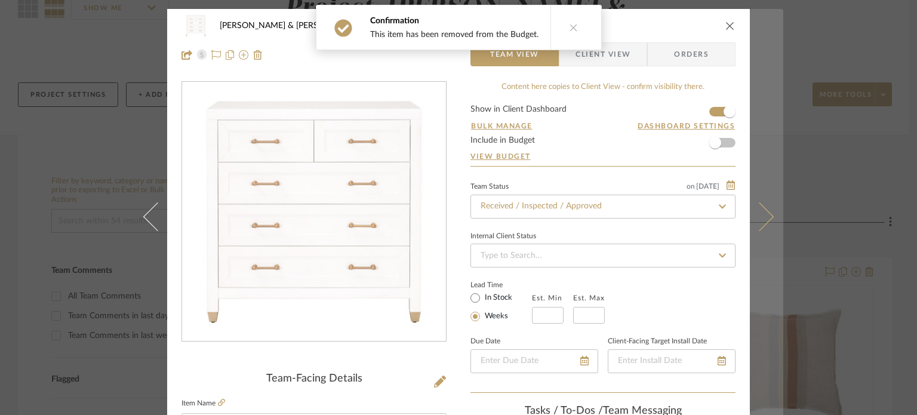
click at [761, 212] on icon at bounding box center [759, 216] width 29 height 29
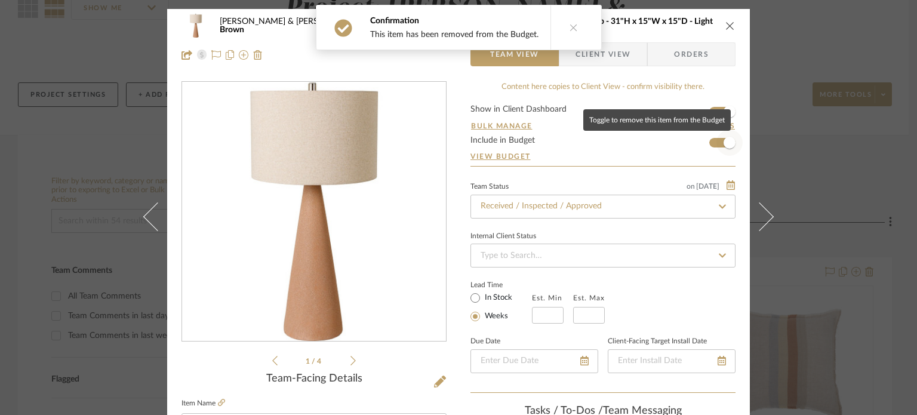
click at [726, 147] on span "button" at bounding box center [730, 143] width 12 height 12
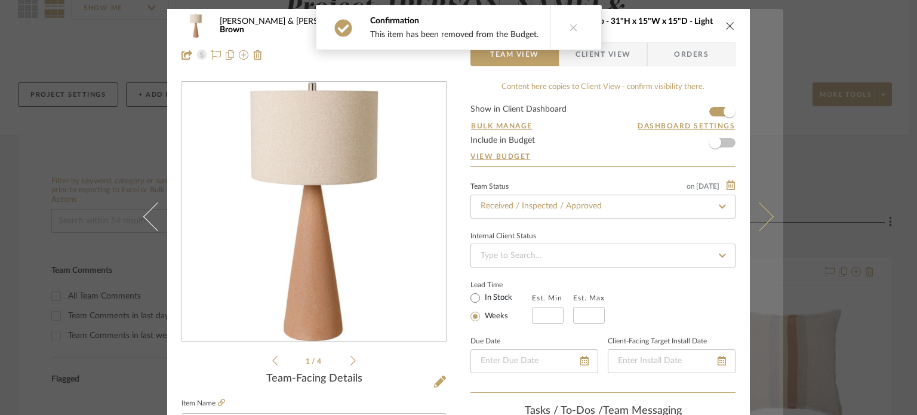
click at [756, 205] on icon at bounding box center [759, 216] width 29 height 29
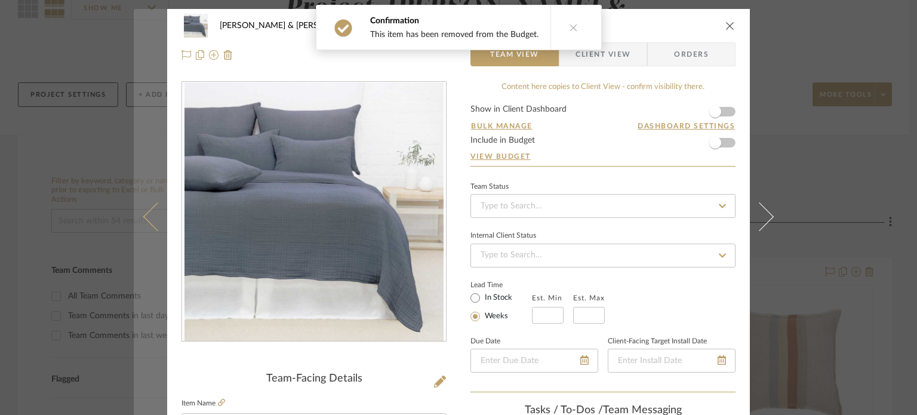
click at [151, 230] on button at bounding box center [150, 216] width 33 height 415
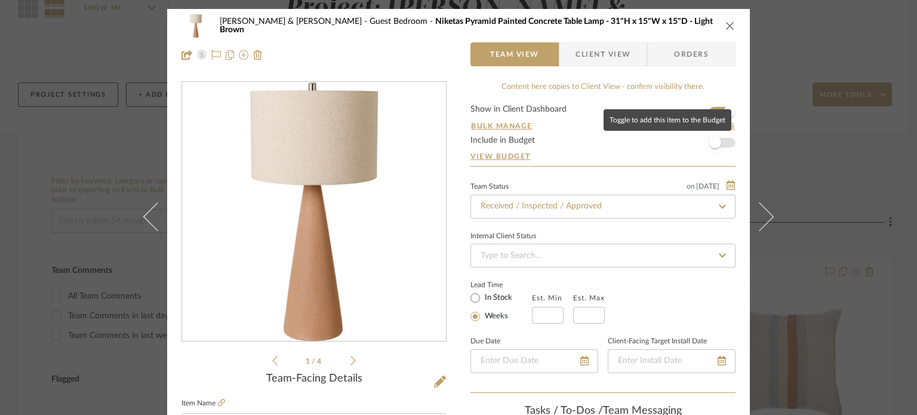
click at [710, 143] on span "button" at bounding box center [716, 143] width 12 height 12
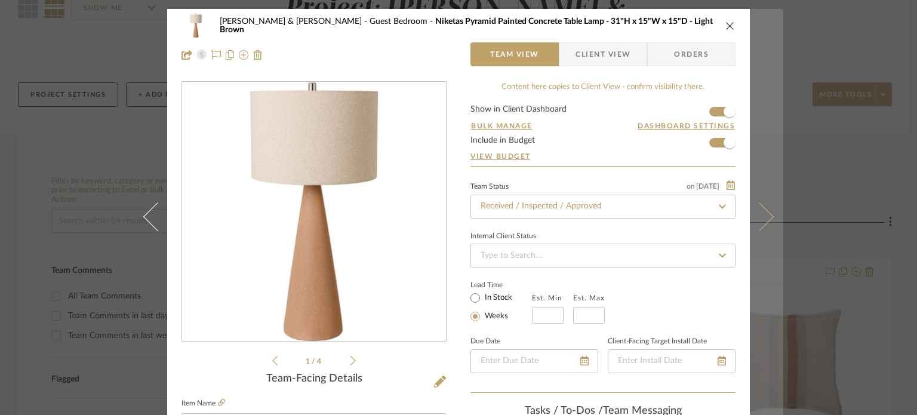
click at [761, 229] on button at bounding box center [766, 216] width 33 height 415
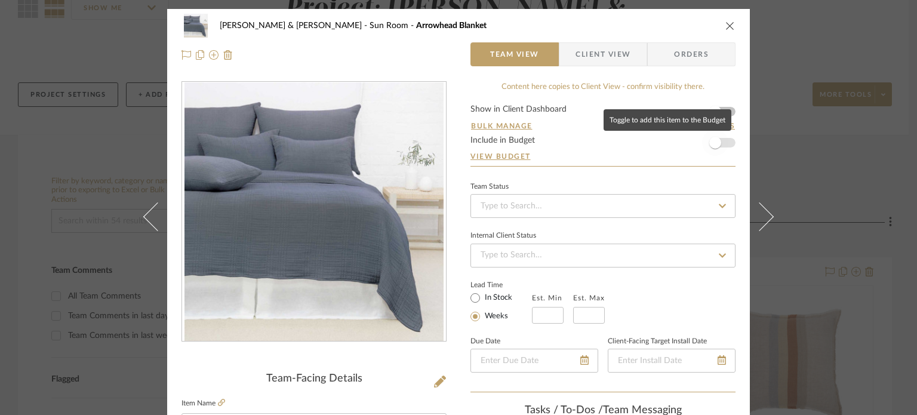
click at [710, 138] on span "button" at bounding box center [716, 143] width 12 height 12
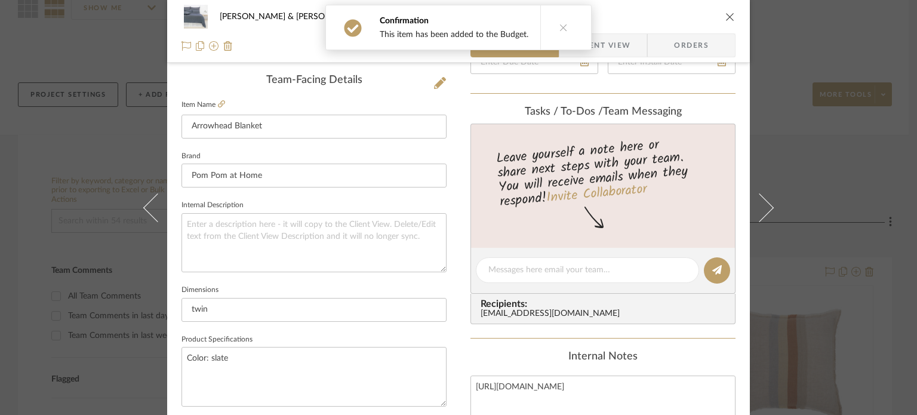
scroll to position [597, 0]
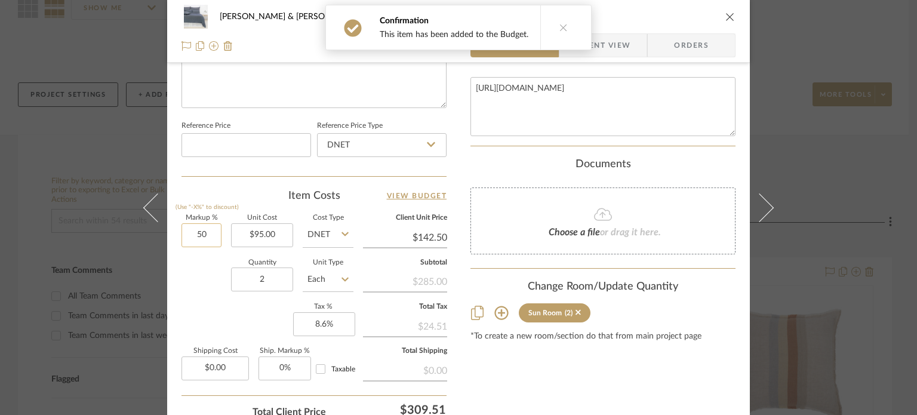
click at [213, 234] on input "50" at bounding box center [202, 235] width 40 height 24
click at [202, 294] on div "Quantity 2 Unit Type Each" at bounding box center [268, 281] width 172 height 42
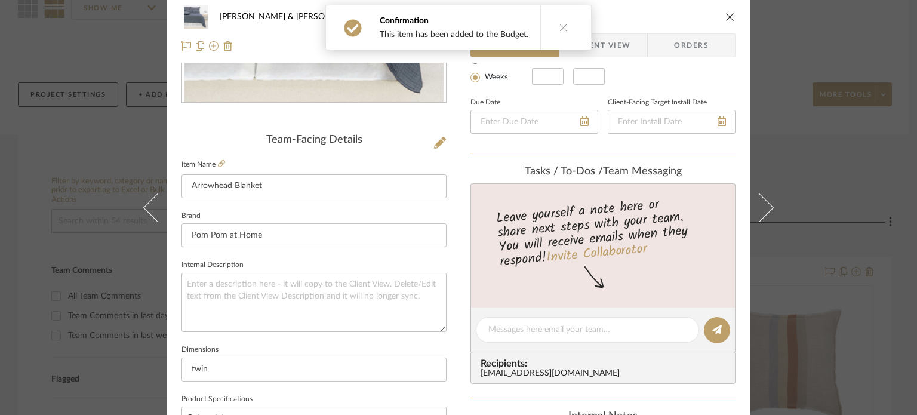
scroll to position [0, 0]
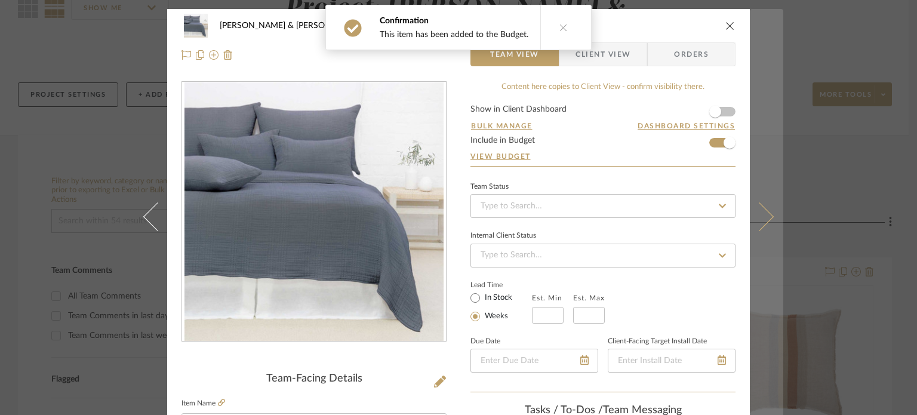
click at [770, 223] on button at bounding box center [766, 216] width 33 height 415
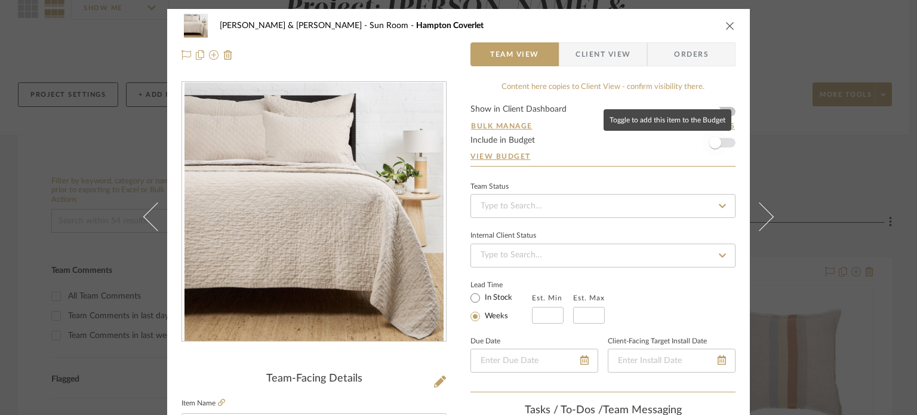
click at [712, 140] on span "button" at bounding box center [716, 143] width 12 height 12
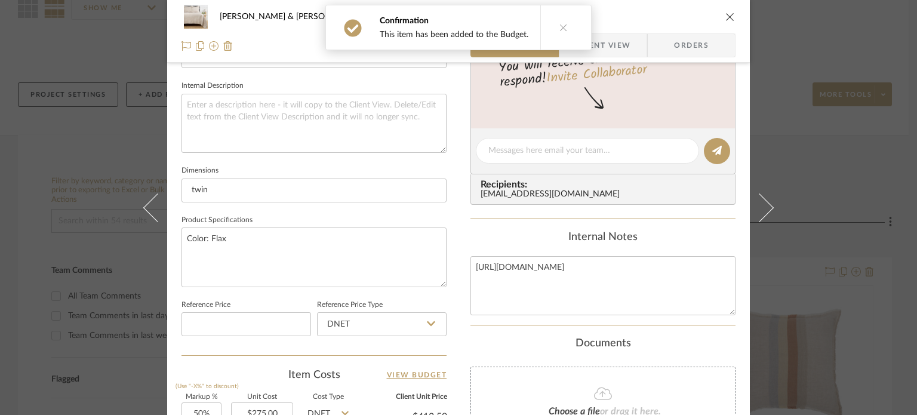
scroll to position [657, 0]
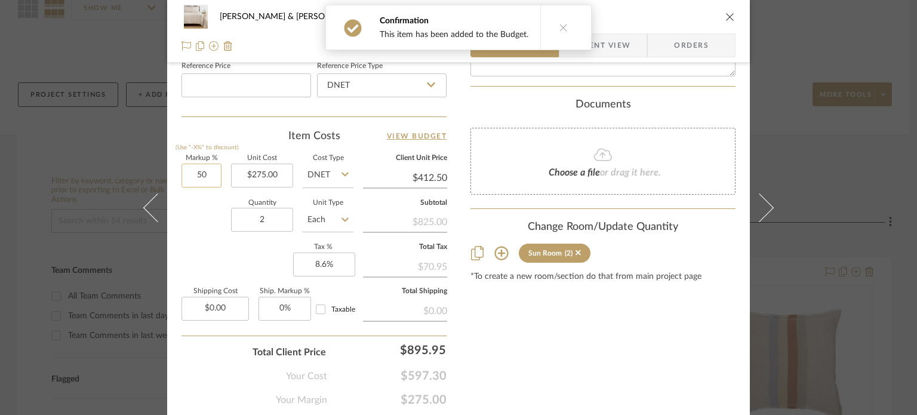
click at [210, 169] on input "50" at bounding box center [202, 176] width 40 height 24
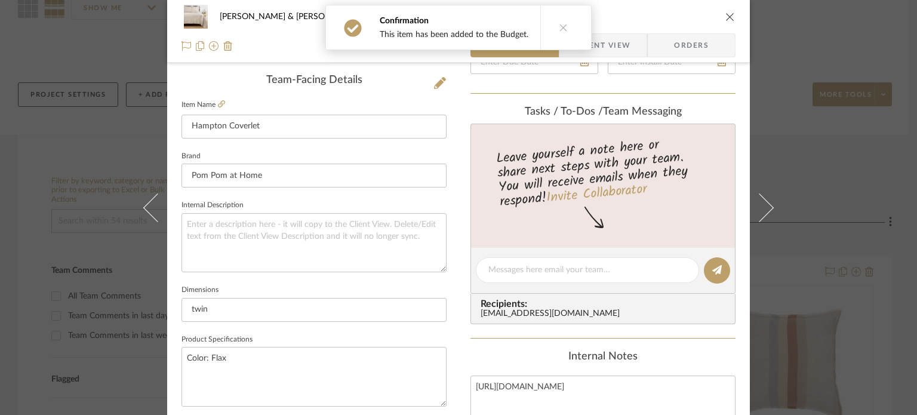
scroll to position [0, 0]
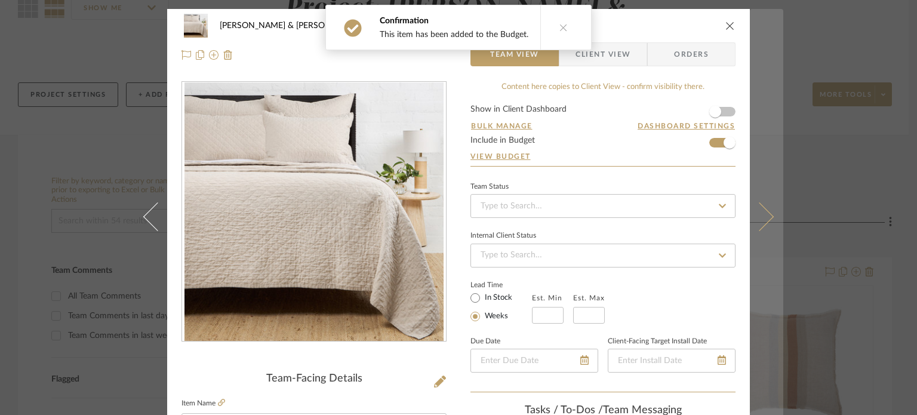
click at [761, 213] on icon at bounding box center [759, 216] width 29 height 29
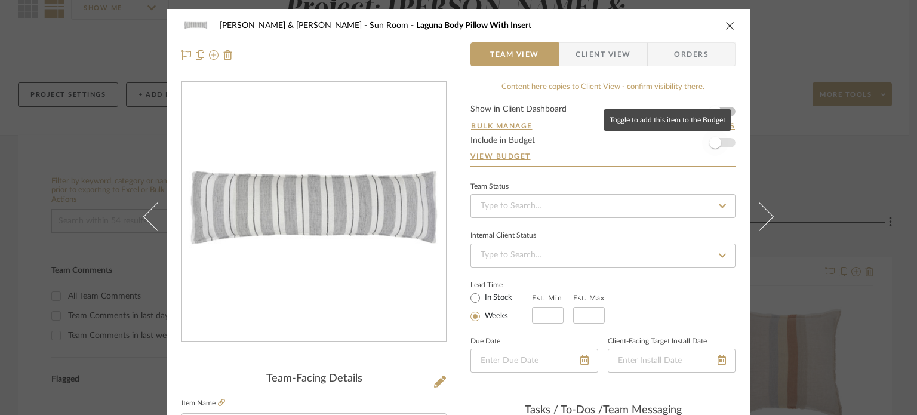
click at [705, 145] on span "button" at bounding box center [715, 143] width 26 height 26
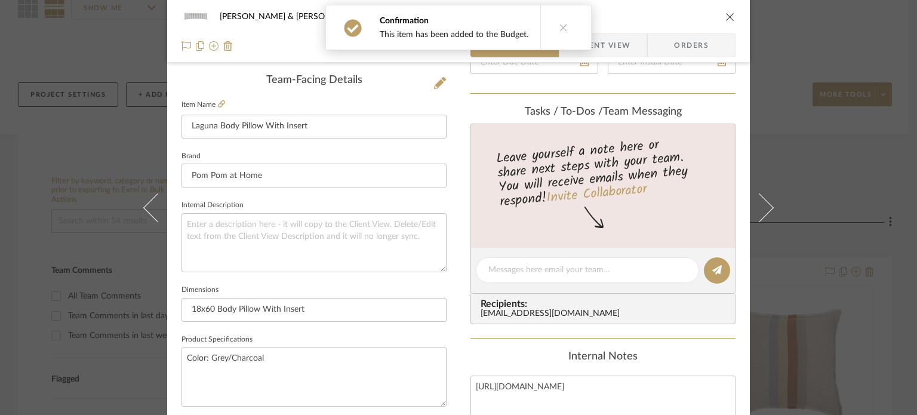
scroll to position [597, 0]
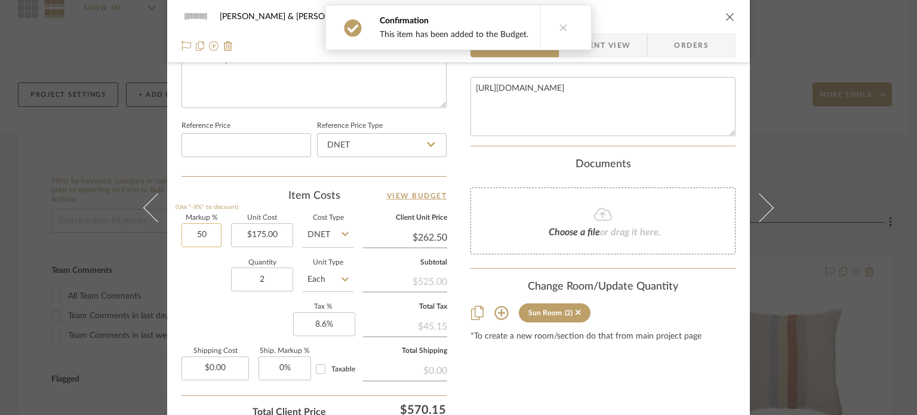
click at [211, 231] on input "50" at bounding box center [202, 235] width 40 height 24
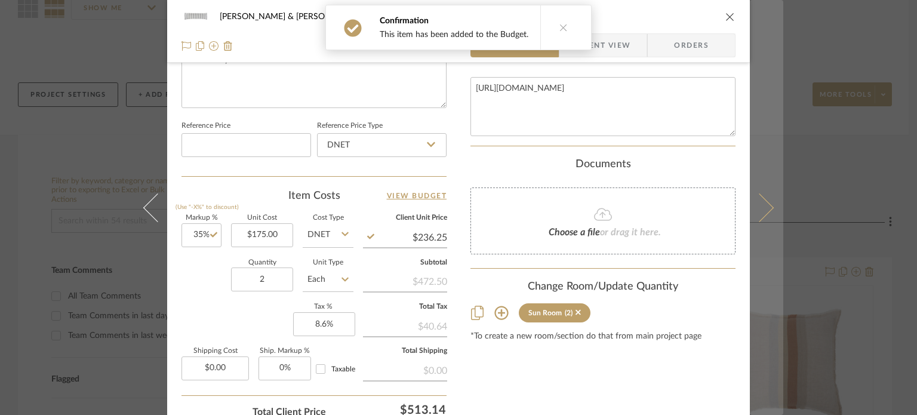
click at [766, 212] on button at bounding box center [766, 207] width 33 height 415
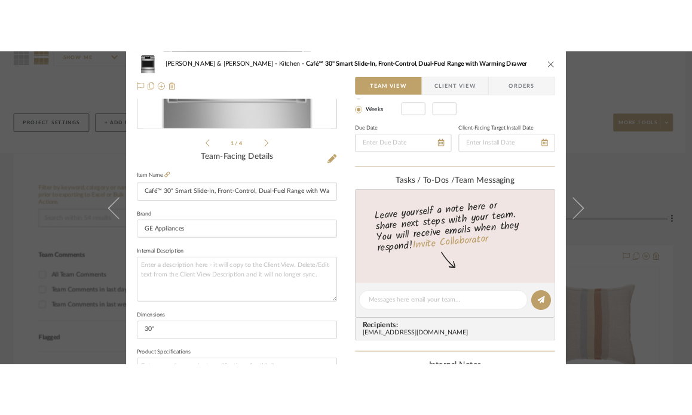
scroll to position [0, 0]
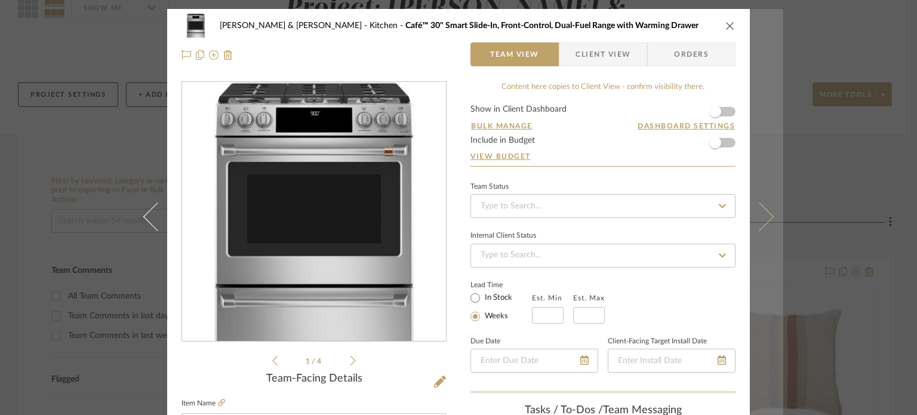
click at [762, 207] on button at bounding box center [766, 216] width 33 height 415
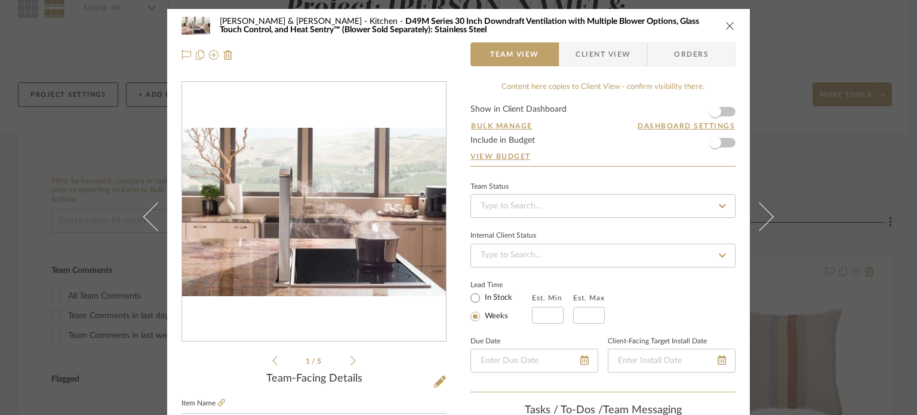
click at [762, 207] on button at bounding box center [766, 216] width 33 height 415
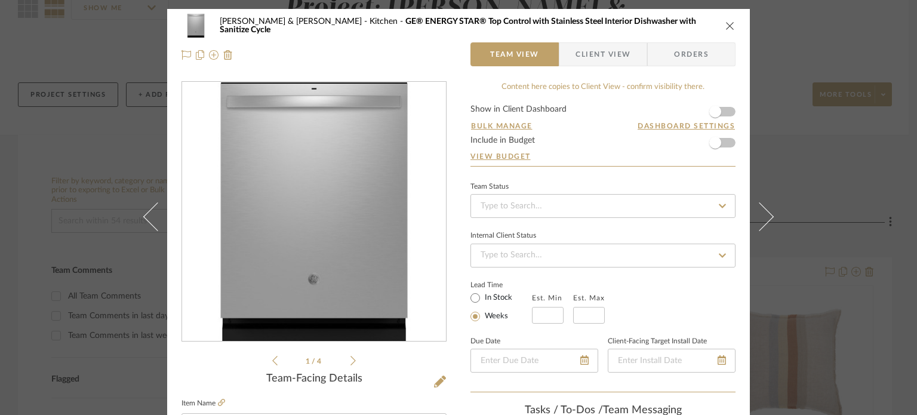
click at [762, 207] on button at bounding box center [766, 216] width 33 height 415
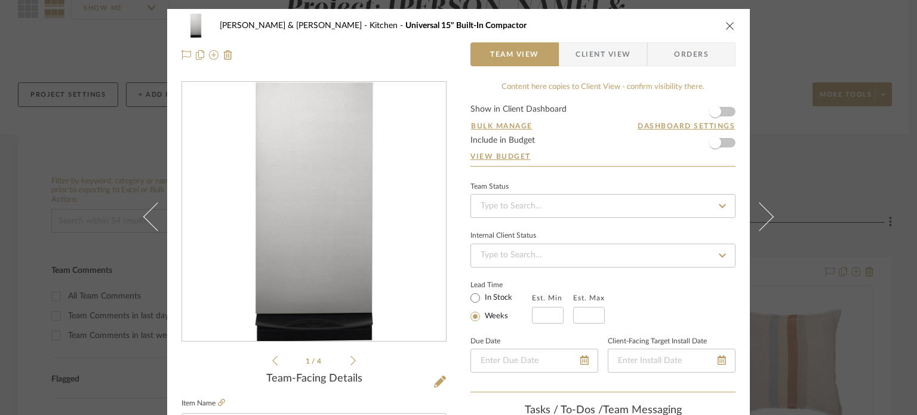
click at [762, 207] on button at bounding box center [766, 216] width 33 height 415
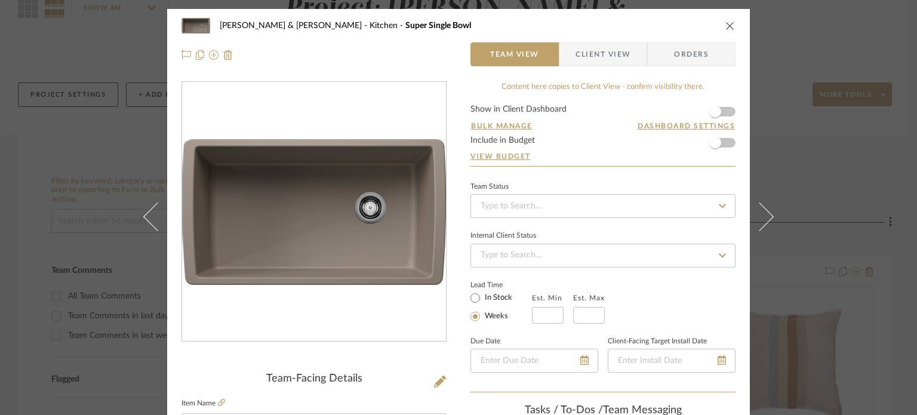
click at [762, 207] on button at bounding box center [766, 216] width 33 height 415
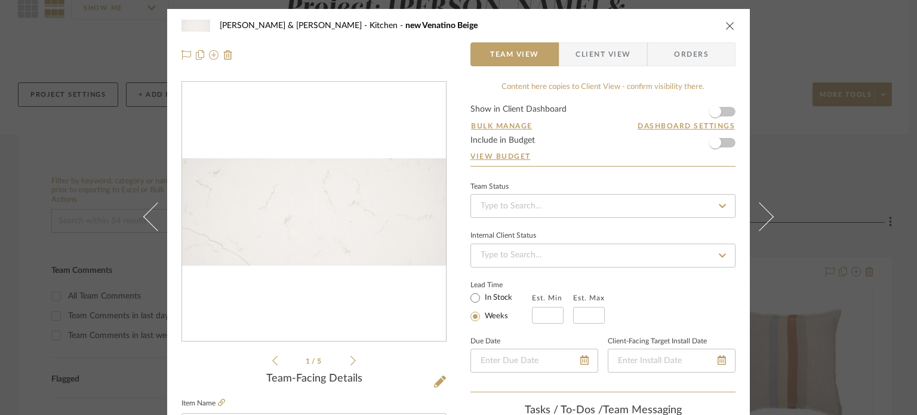
click at [762, 207] on button at bounding box center [766, 216] width 33 height 415
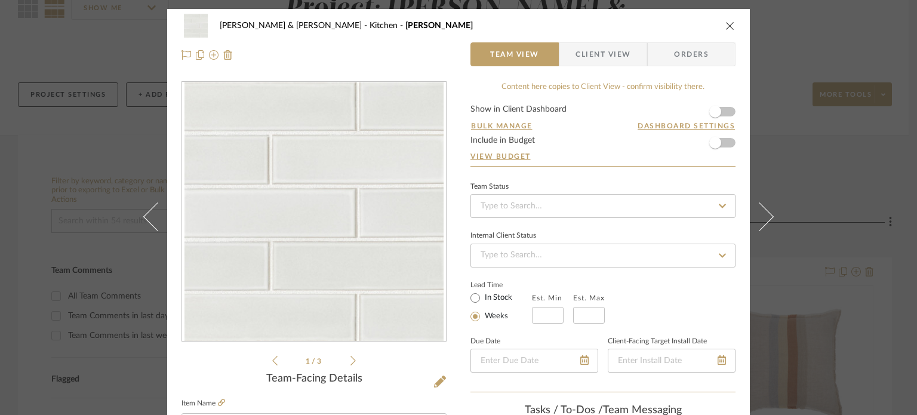
click at [762, 207] on button at bounding box center [766, 216] width 33 height 415
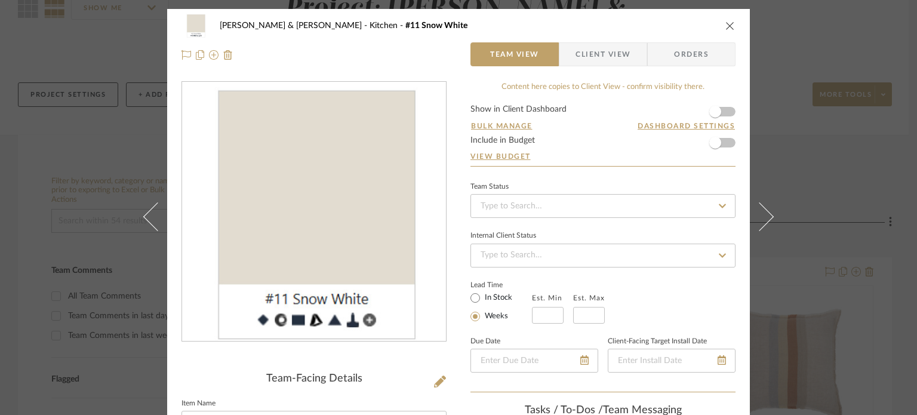
click at [762, 207] on button at bounding box center [766, 216] width 33 height 415
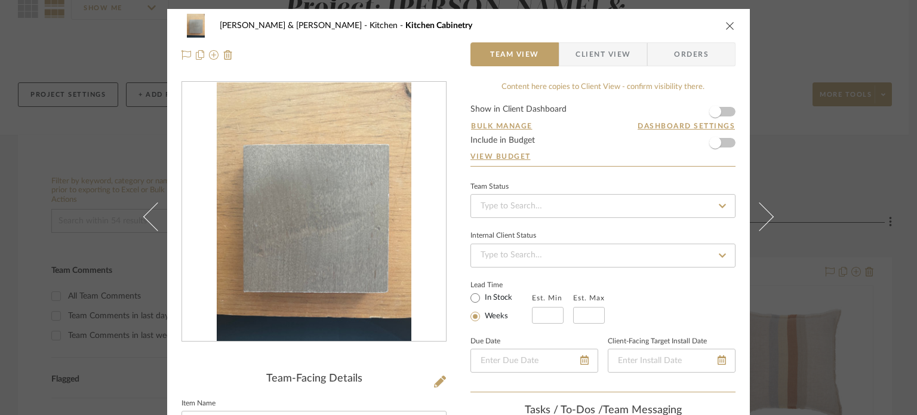
click at [762, 207] on button at bounding box center [766, 216] width 33 height 415
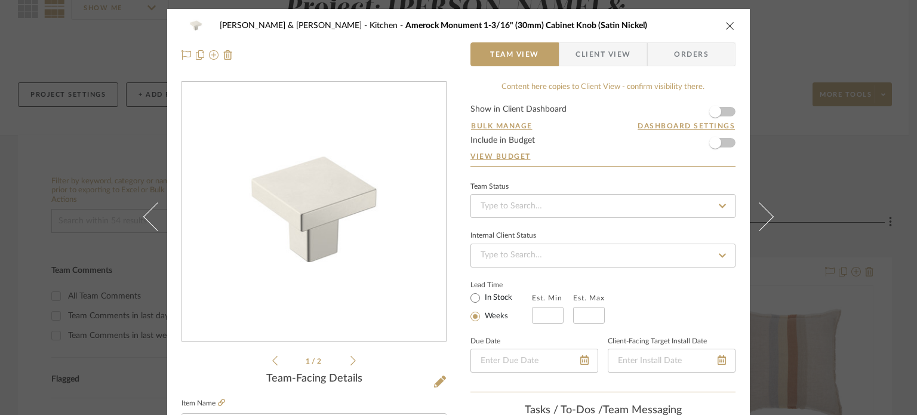
click at [762, 207] on button at bounding box center [766, 216] width 33 height 415
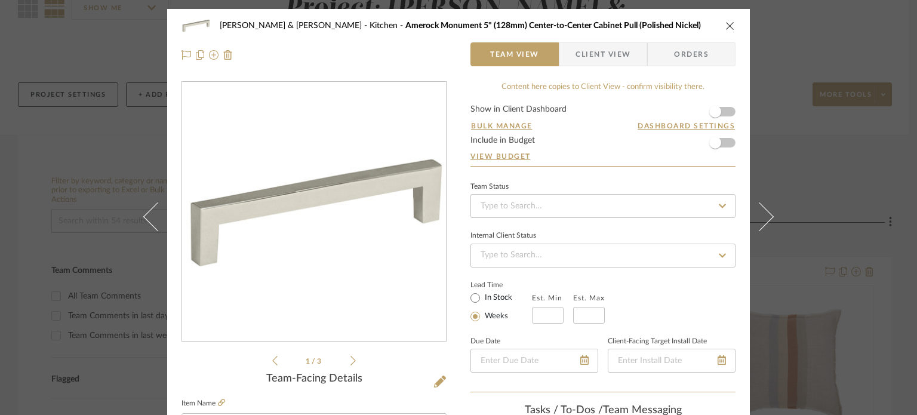
click at [762, 207] on button at bounding box center [766, 216] width 33 height 415
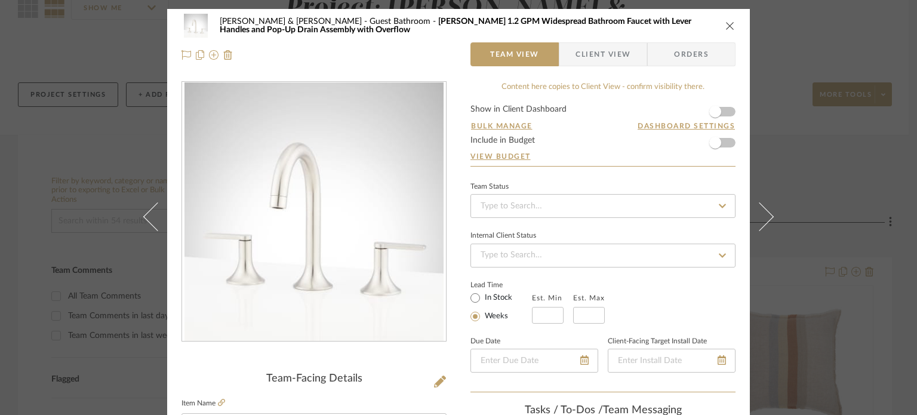
click at [762, 207] on button at bounding box center [766, 216] width 33 height 415
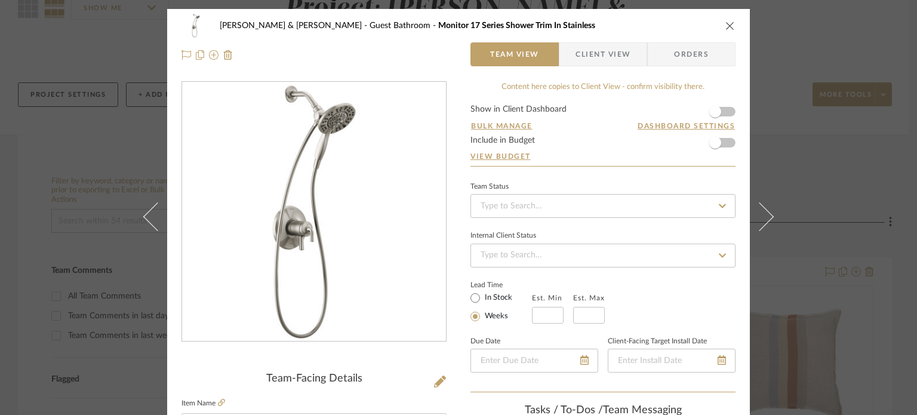
click at [762, 207] on button at bounding box center [766, 216] width 33 height 415
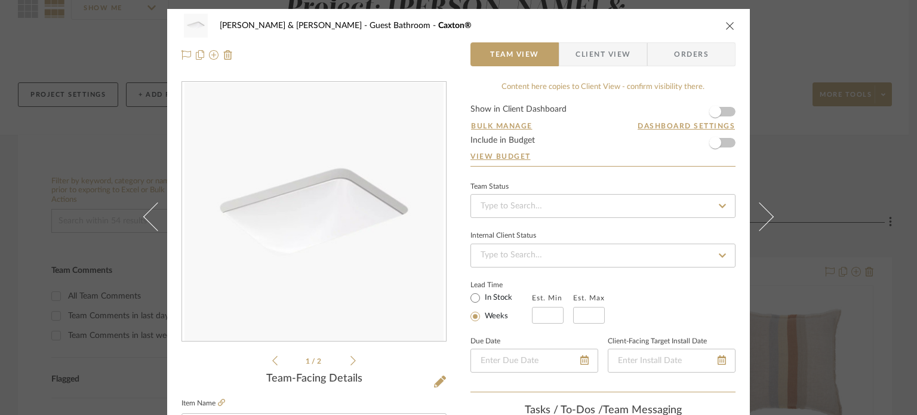
click at [762, 207] on button at bounding box center [766, 216] width 33 height 415
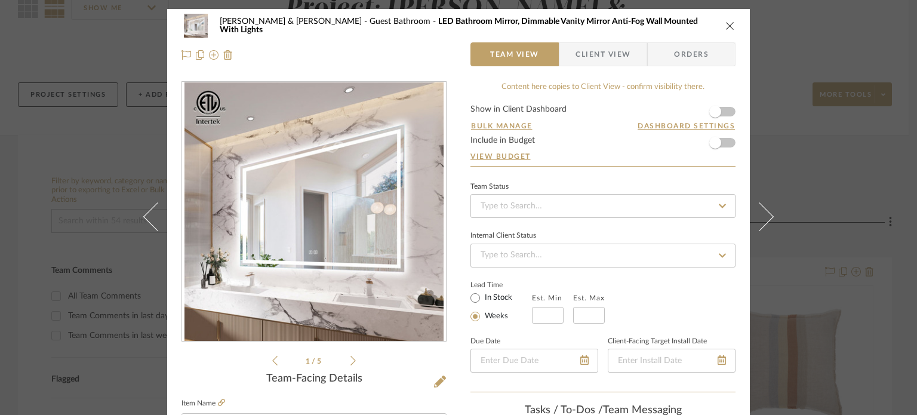
click at [762, 207] on button at bounding box center [766, 216] width 33 height 415
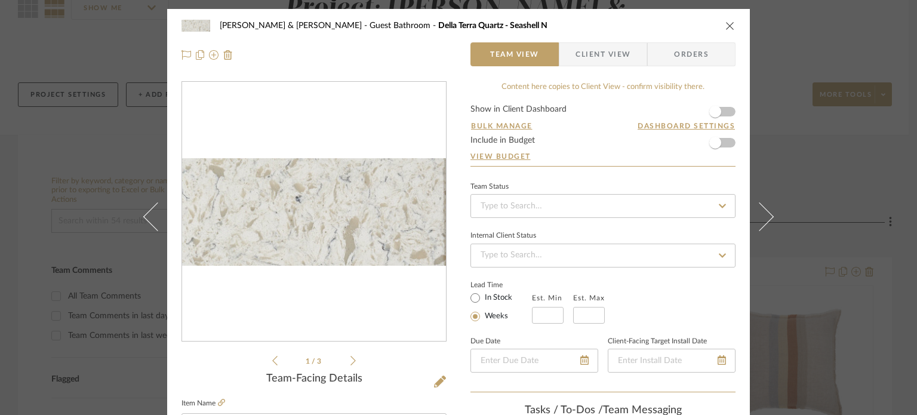
click at [762, 207] on button at bounding box center [766, 216] width 33 height 415
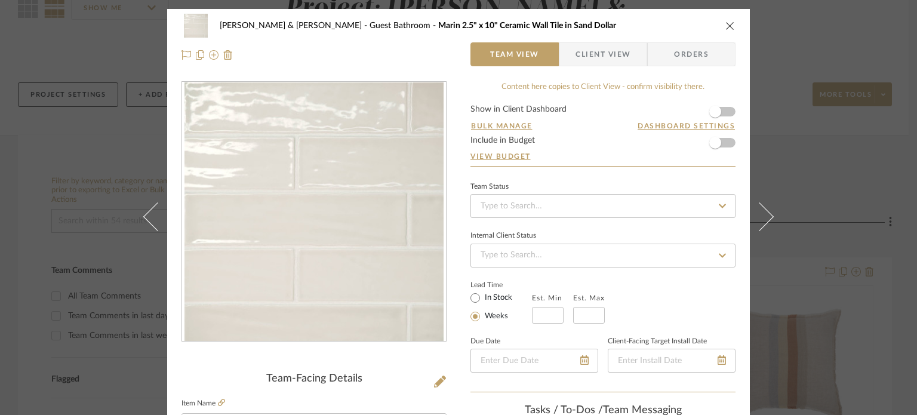
click at [762, 207] on button at bounding box center [766, 216] width 33 height 415
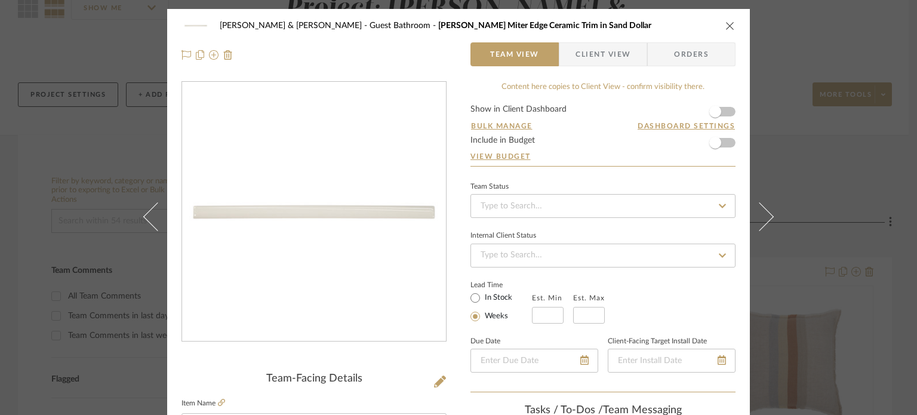
click at [762, 207] on button at bounding box center [766, 216] width 33 height 415
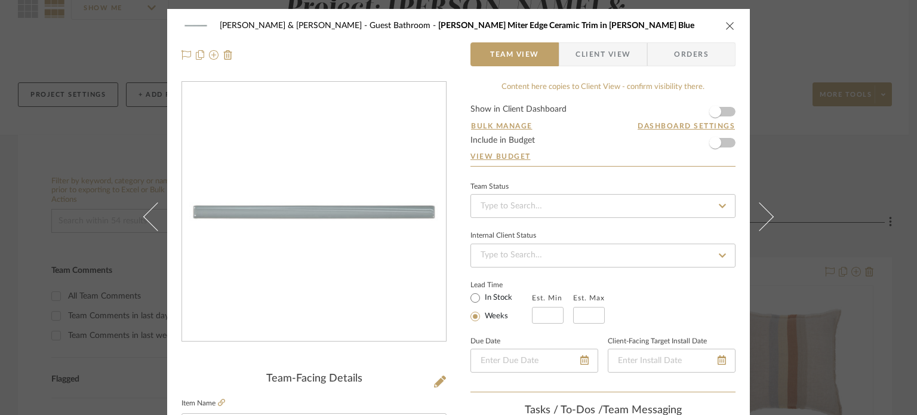
click at [762, 207] on button at bounding box center [766, 216] width 33 height 415
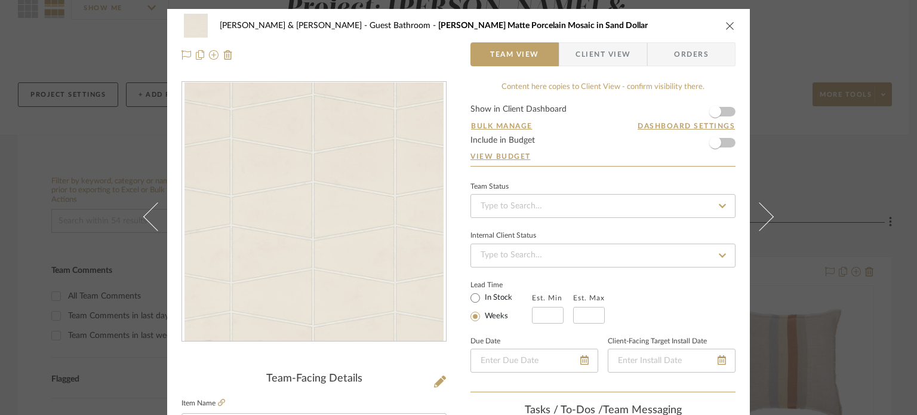
click at [762, 207] on button at bounding box center [766, 216] width 33 height 415
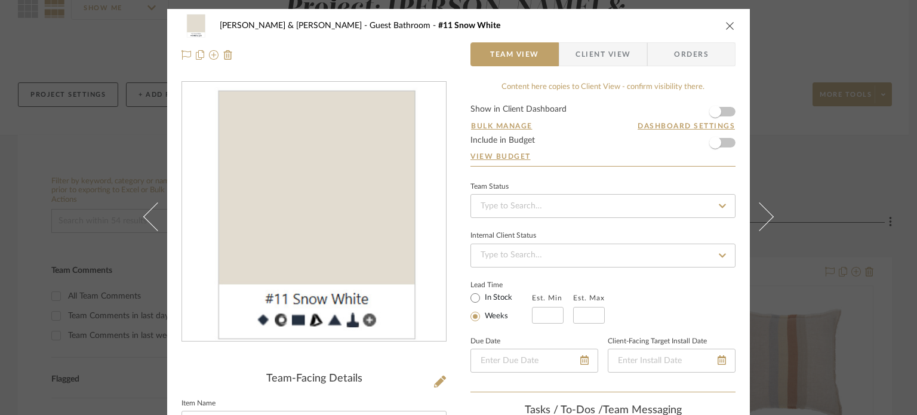
click at [762, 207] on button at bounding box center [766, 216] width 33 height 415
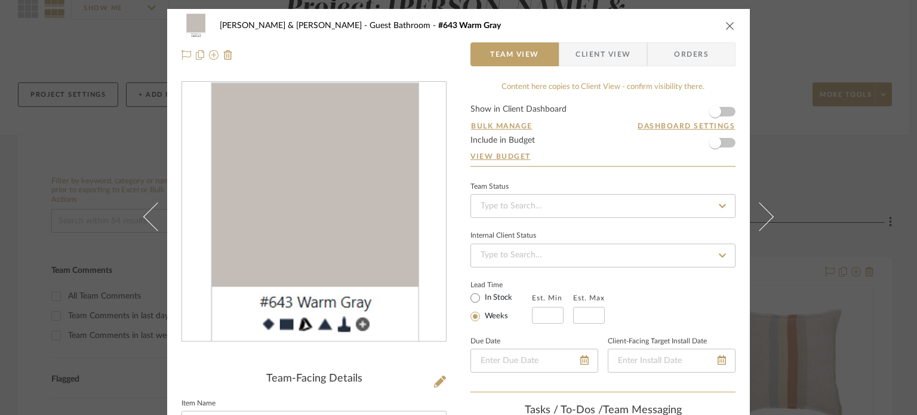
click at [762, 207] on button at bounding box center [766, 216] width 33 height 415
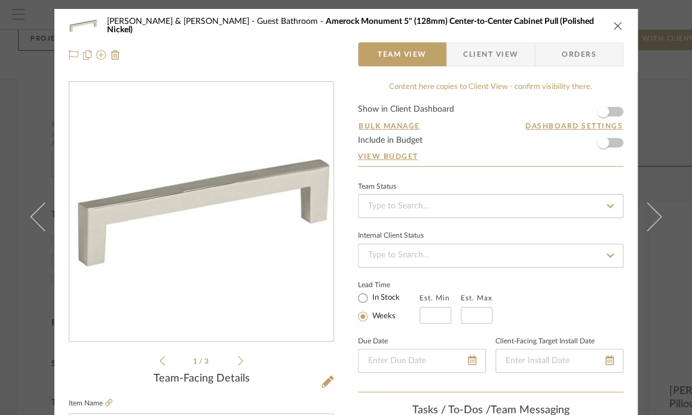
click at [616, 25] on icon "close" at bounding box center [618, 26] width 10 height 10
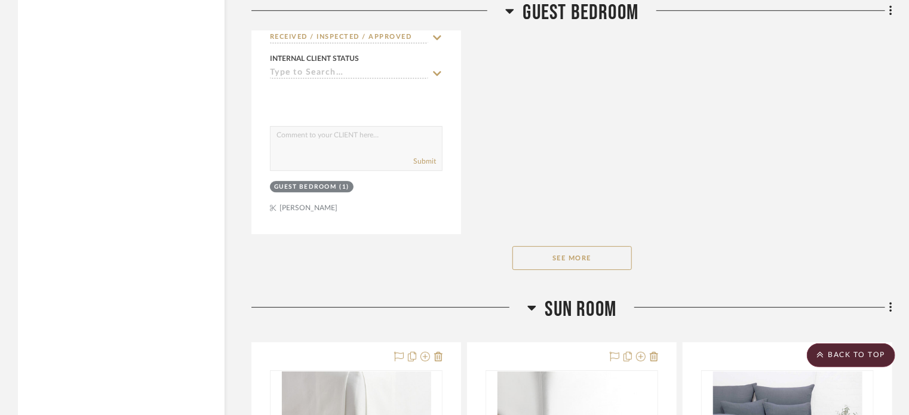
scroll to position [4240, 0]
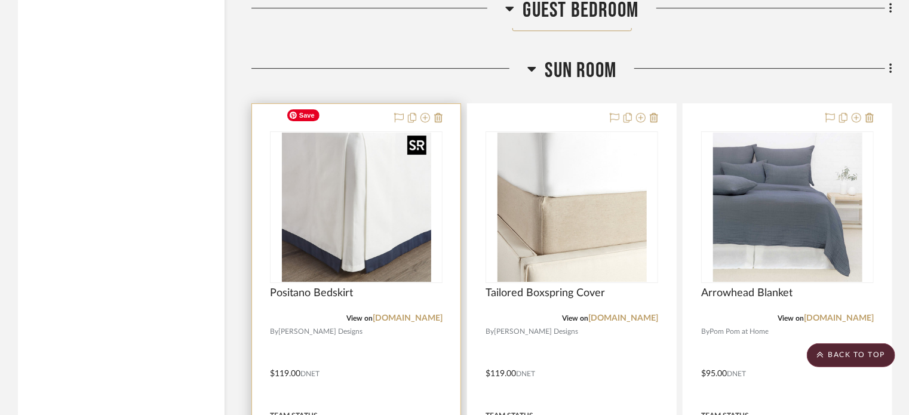
click at [0, 0] on img at bounding box center [0, 0] width 0 height 0
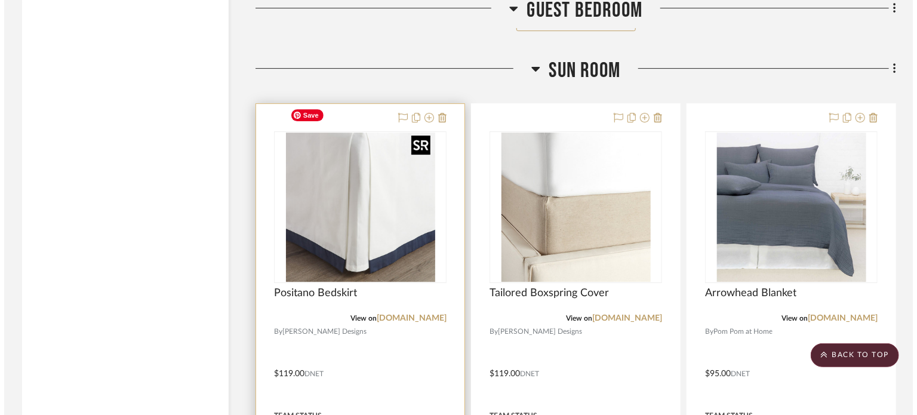
scroll to position [0, 0]
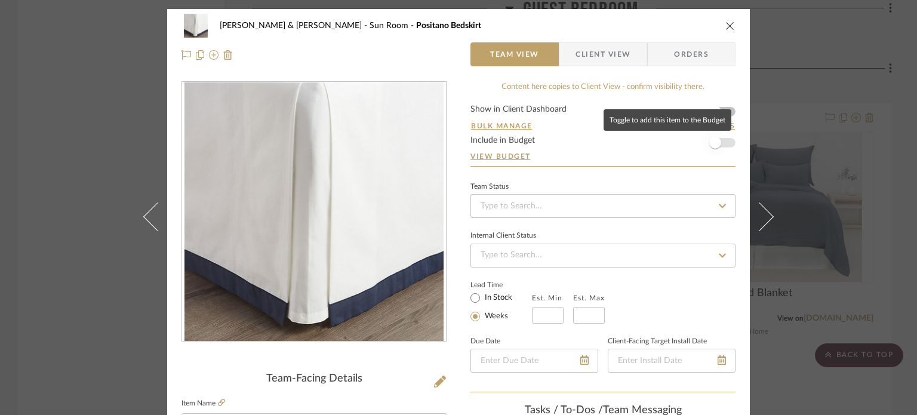
drag, startPoint x: 708, startPoint y: 142, endPoint x: 712, endPoint y: 156, distance: 14.9
click at [691, 142] on span "button" at bounding box center [716, 143] width 12 height 12
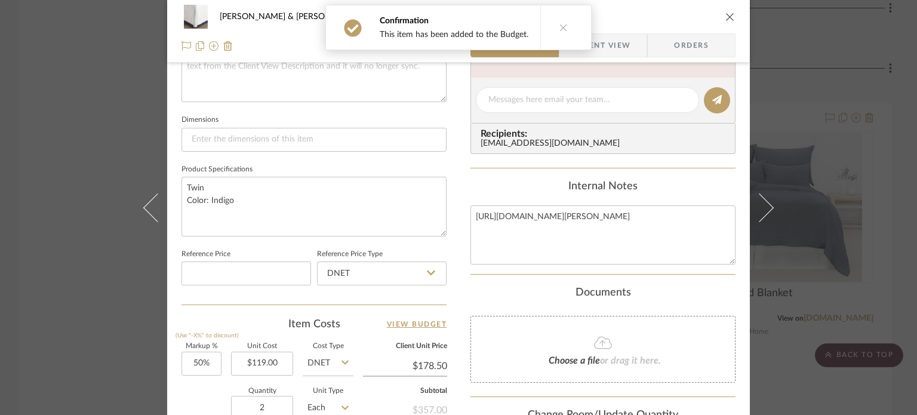
scroll to position [597, 0]
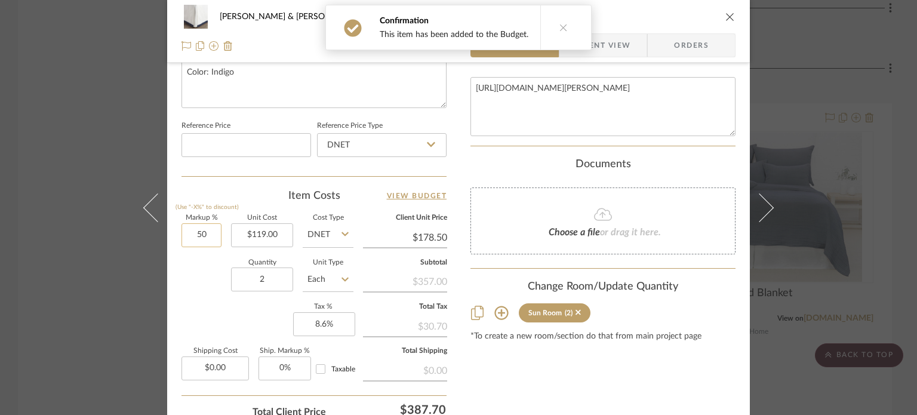
click at [211, 228] on input "50" at bounding box center [202, 235] width 40 height 24
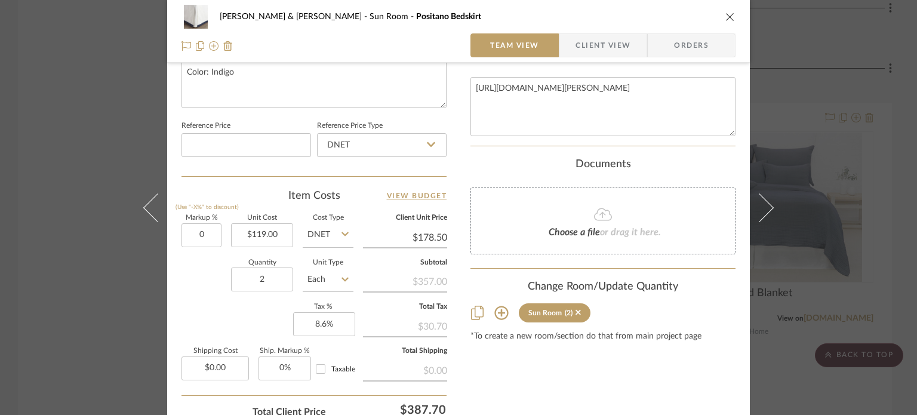
type input "0%"
type input "$119.00"
click at [691, 17] on icon "close" at bounding box center [731, 17] width 10 height 10
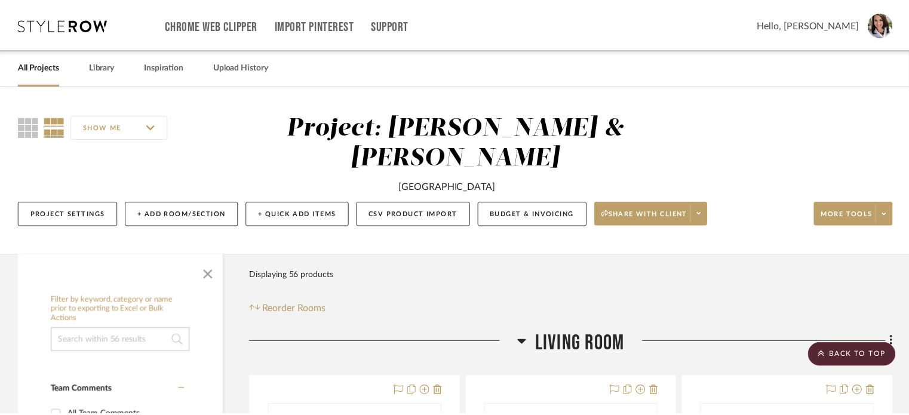
scroll to position [4240, 0]
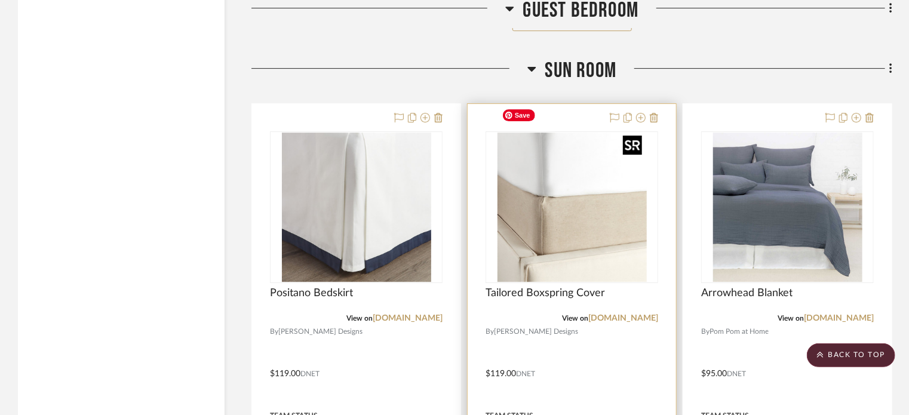
click at [588, 239] on img "0" at bounding box center [571, 207] width 149 height 149
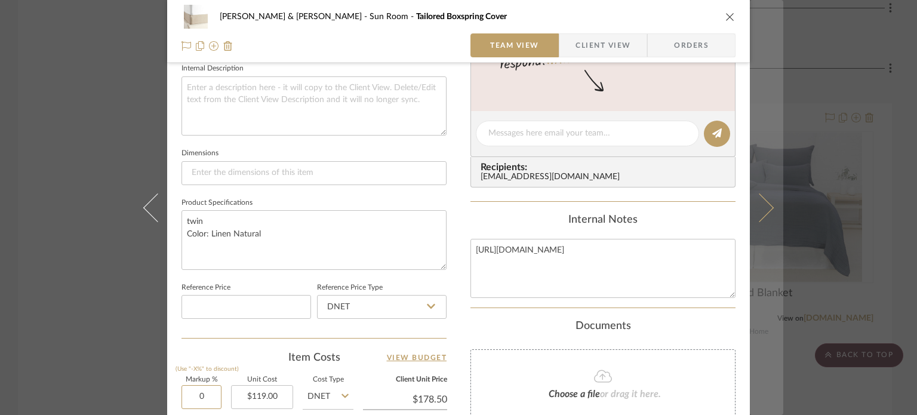
scroll to position [239, 0]
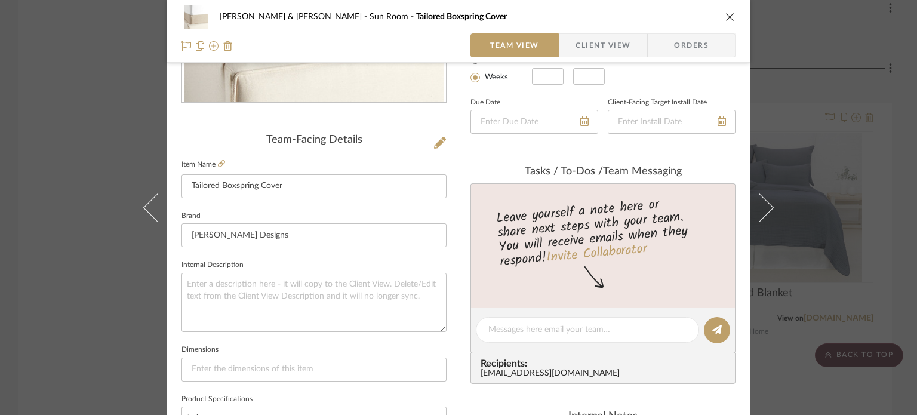
type input "0%"
click at [691, 84] on div "Lead Time In Stock Weeks Est. Min Est. Max" at bounding box center [603, 61] width 265 height 47
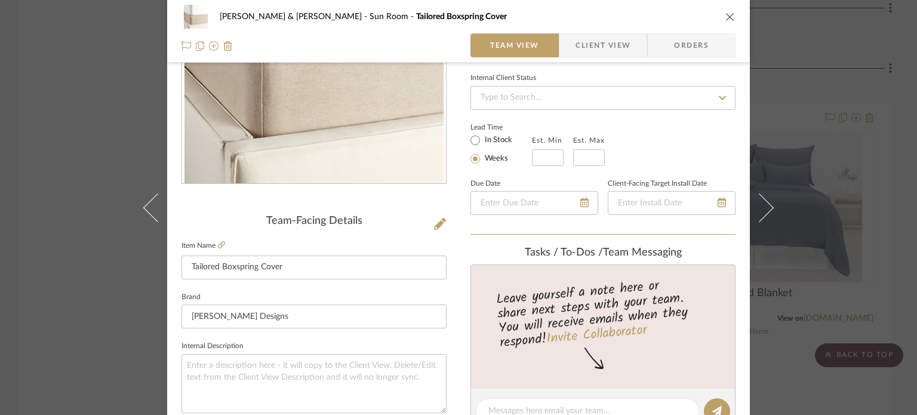
scroll to position [0, 0]
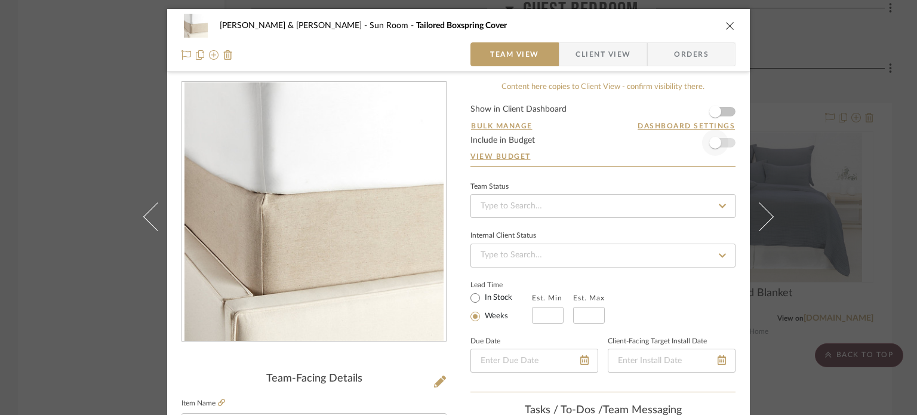
type input "$119.00"
click at [691, 139] on span "button" at bounding box center [716, 143] width 12 height 12
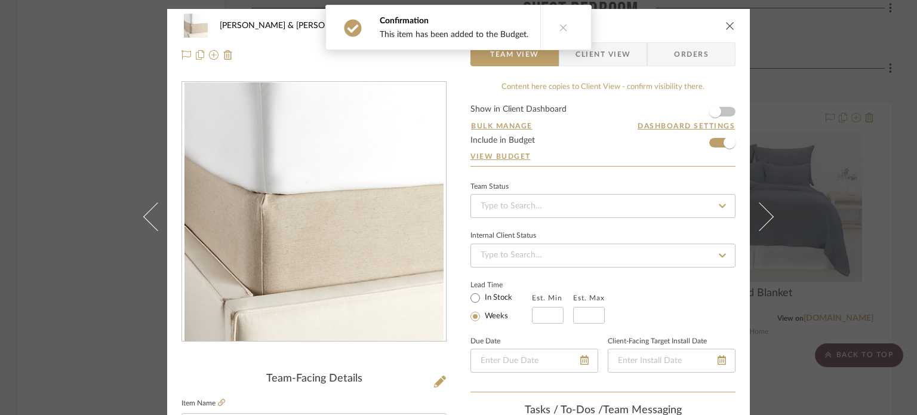
drag, startPoint x: 721, startPoint y: 15, endPoint x: 725, endPoint y: 22, distance: 7.5
click at [691, 18] on div "Davis, Rob & Rebecca Sun Room Tailored Boxspring Cover" at bounding box center [459, 26] width 554 height 24
click at [691, 22] on icon "close" at bounding box center [731, 26] width 10 height 10
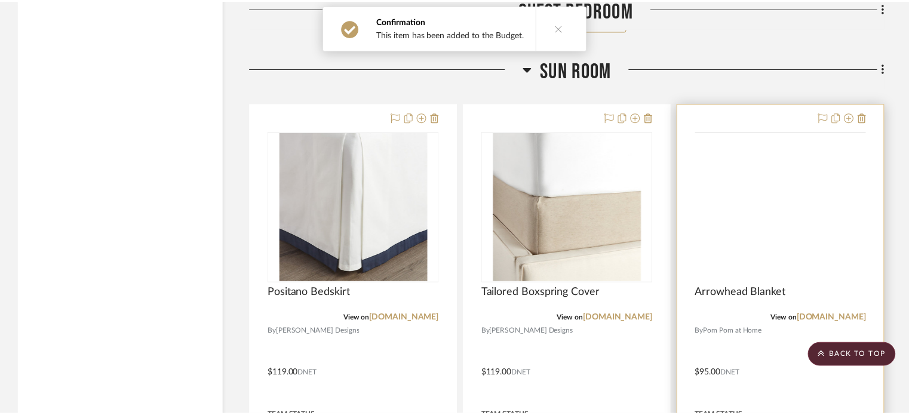
scroll to position [4240, 0]
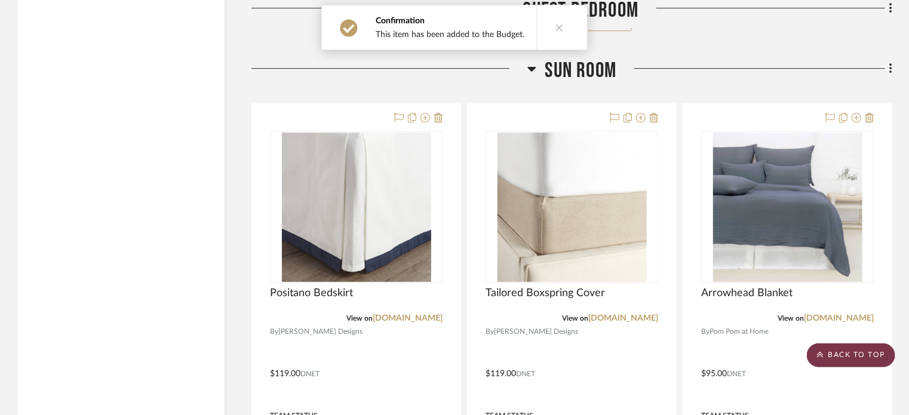
click at [691, 355] on scroll-to-top-button "BACK TO TOP" at bounding box center [851, 355] width 88 height 24
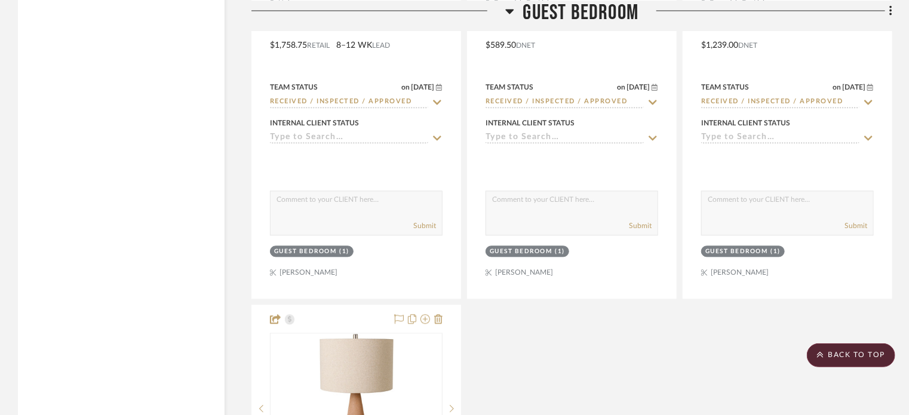
scroll to position [3400, 0]
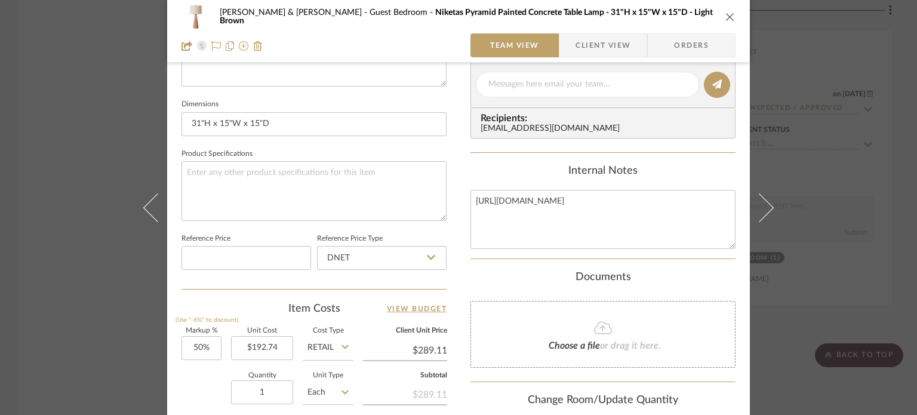
scroll to position [397, 0]
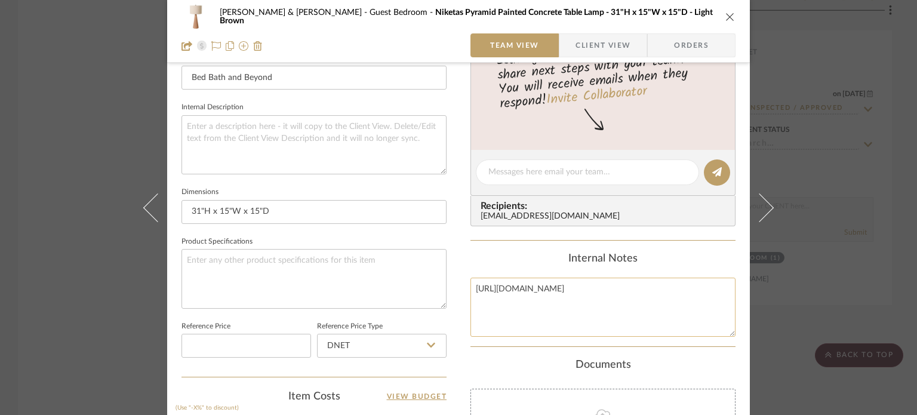
drag, startPoint x: 617, startPoint y: 314, endPoint x: 523, endPoint y: 297, distance: 95.2
click at [431, 276] on div "Davis, Rob & Rebecca Guest Bedroom Niketas Pyramid Painted Concrete Table Lamp …" at bounding box center [458, 163] width 583 height 1103
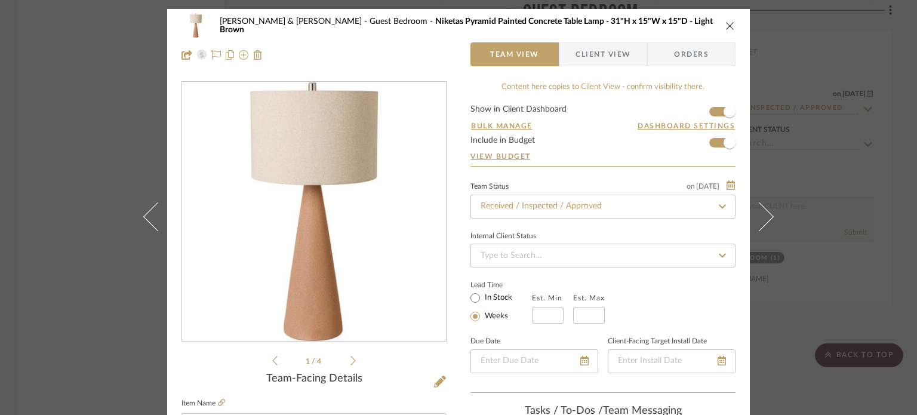
scroll to position [0, 0]
click at [691, 24] on icon "close" at bounding box center [731, 26] width 10 height 10
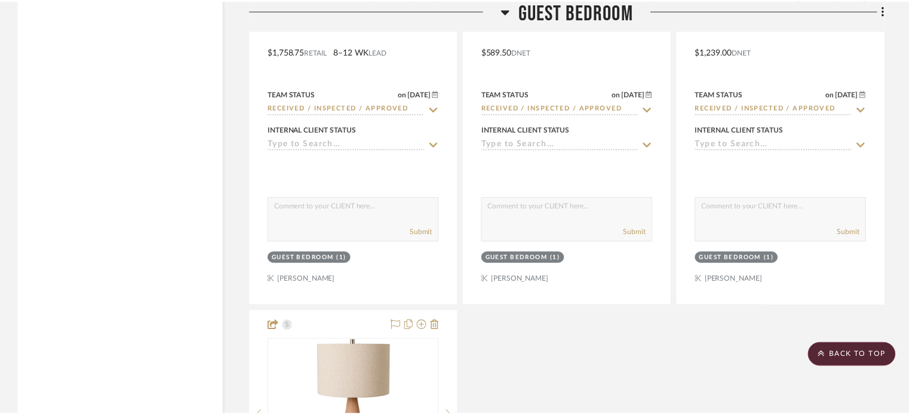
scroll to position [3400, 0]
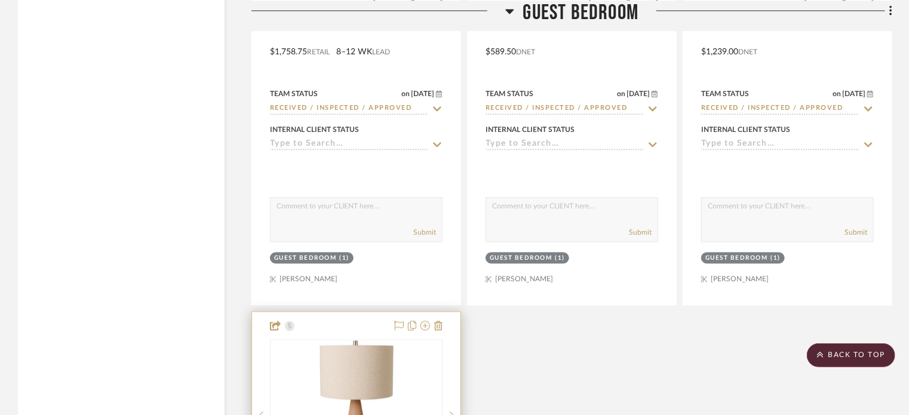
click at [0, 0] on div at bounding box center [0, 0] width 0 height 0
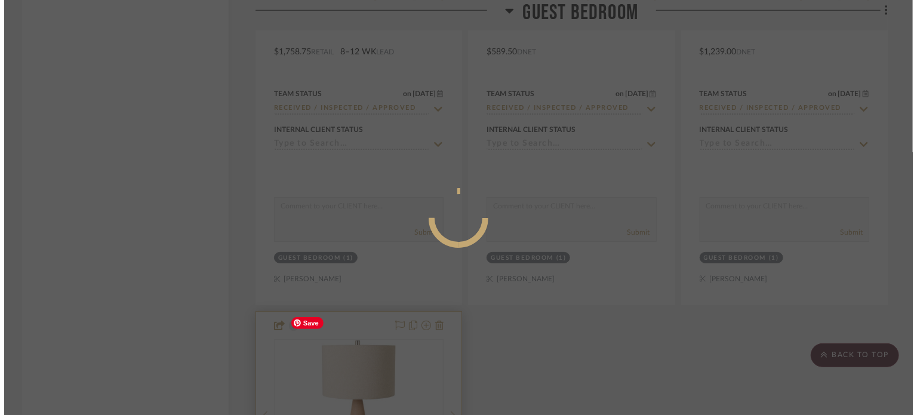
scroll to position [0, 0]
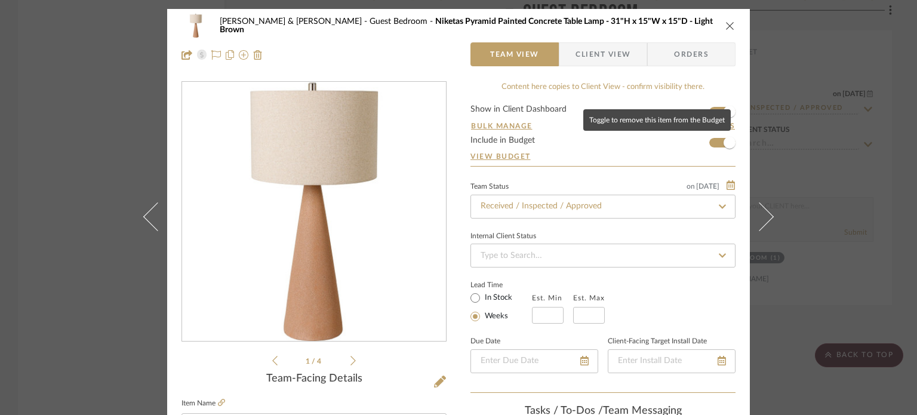
click at [691, 145] on span "button" at bounding box center [730, 143] width 12 height 12
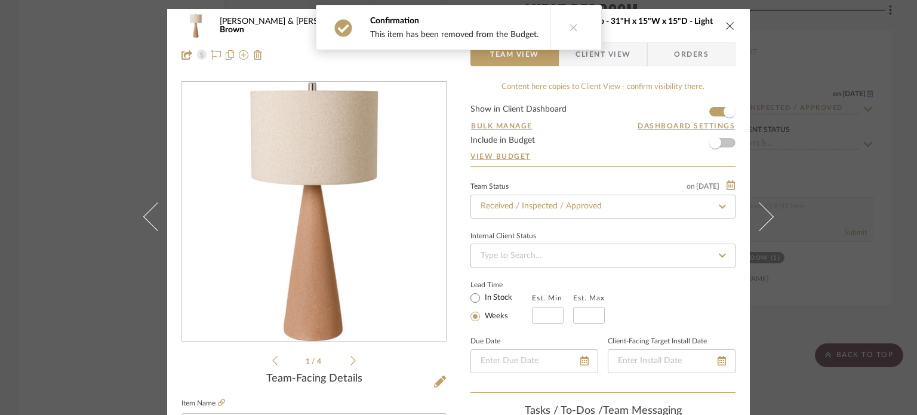
click at [573, 24] on icon at bounding box center [574, 27] width 8 height 8
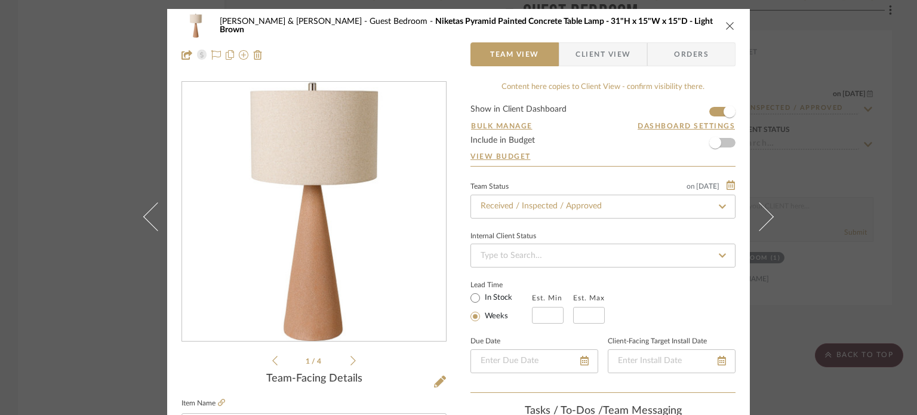
click at [691, 22] on div "Davis, Rob & Rebecca Guest Bedroom Niketas Pyramid Painted Concrete Table Lamp …" at bounding box center [459, 26] width 554 height 24
click at [691, 28] on icon "close" at bounding box center [731, 26] width 10 height 10
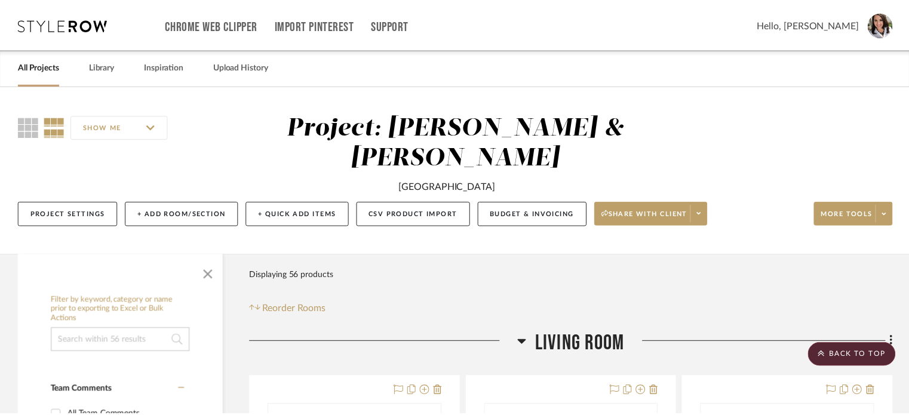
scroll to position [3400, 0]
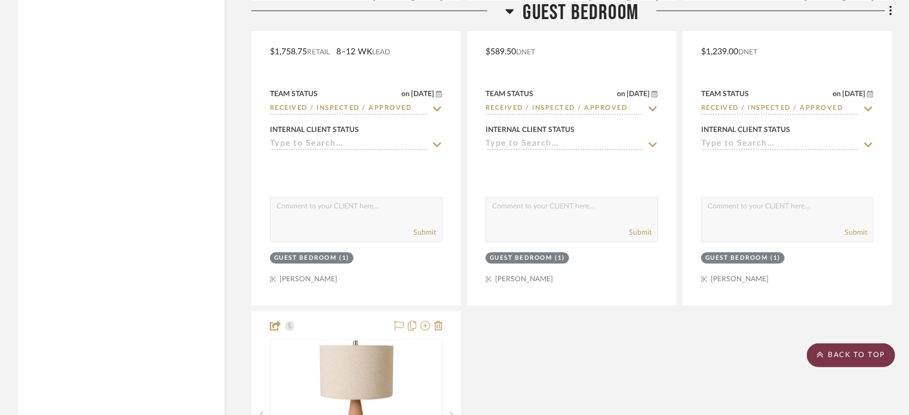
click at [691, 362] on scroll-to-top-button "BACK TO TOP" at bounding box center [851, 355] width 88 height 24
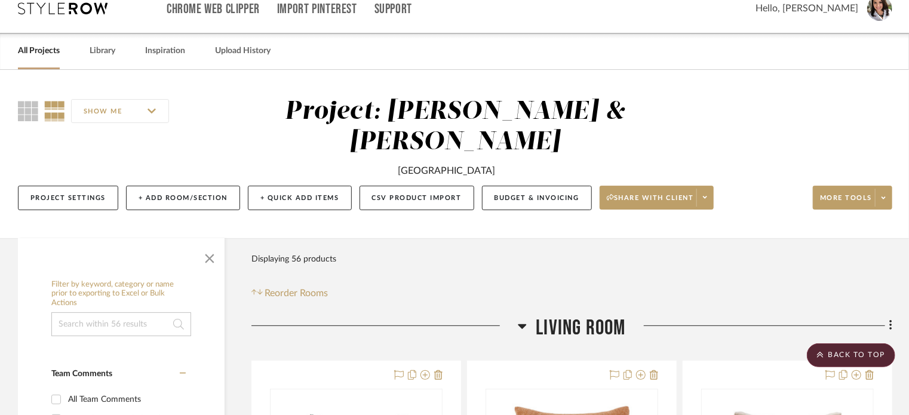
scroll to position [0, 0]
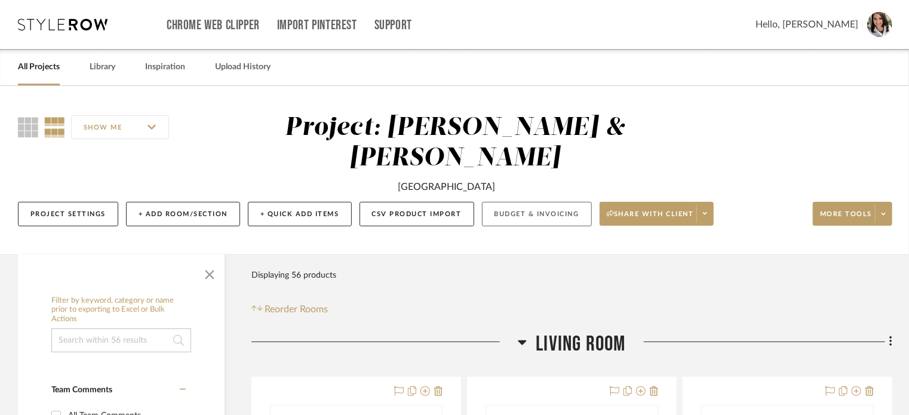
click at [509, 202] on button "Budget & Invoicing" at bounding box center [537, 214] width 110 height 24
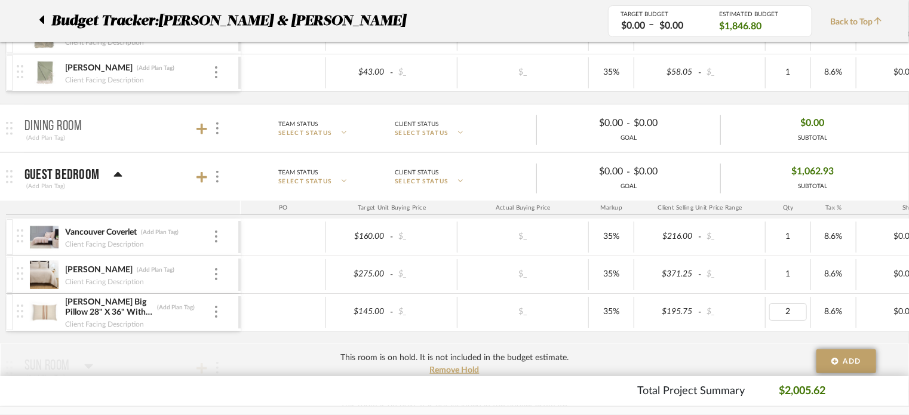
scroll to position [418, 0]
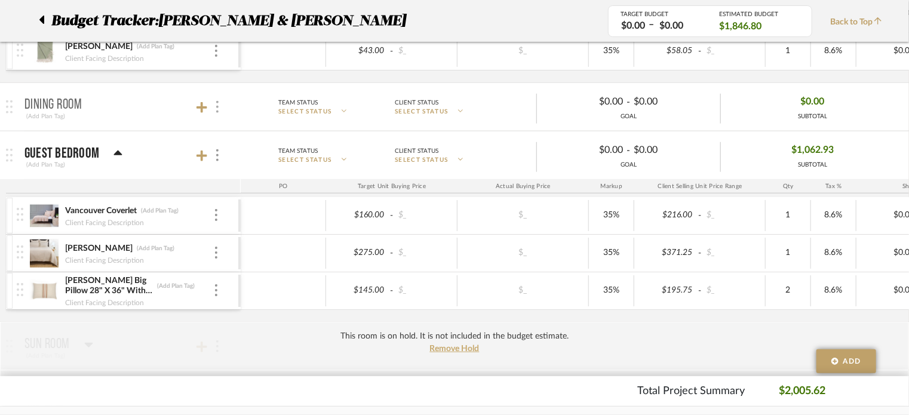
click at [214, 104] on div at bounding box center [216, 107] width 13 height 16
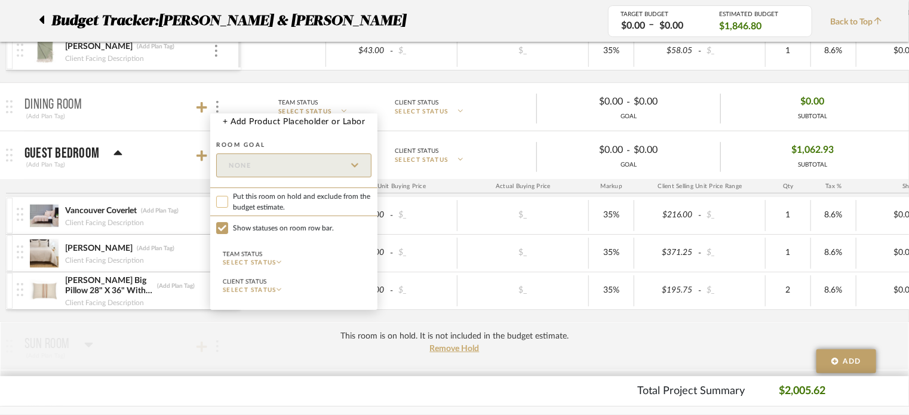
click at [223, 199] on input "Put this room on hold and exclude from the budget estimate." at bounding box center [222, 202] width 12 height 12
checkbox input "true"
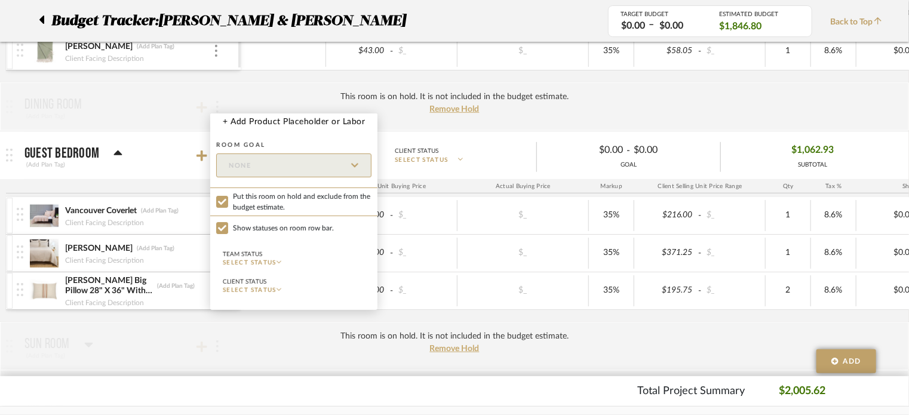
click at [167, 159] on div at bounding box center [454, 207] width 909 height 415
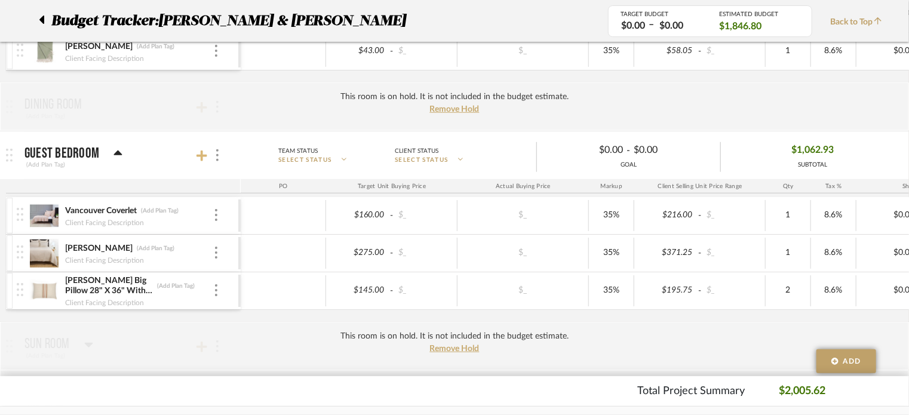
click at [202, 156] on icon at bounding box center [201, 156] width 11 height 11
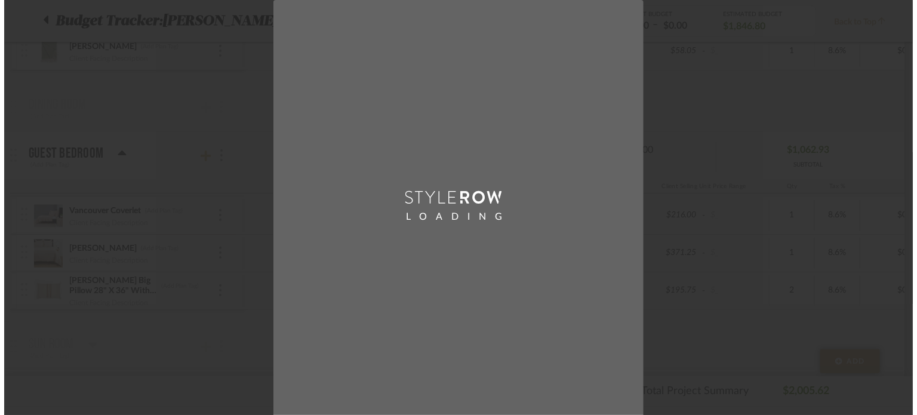
scroll to position [0, 0]
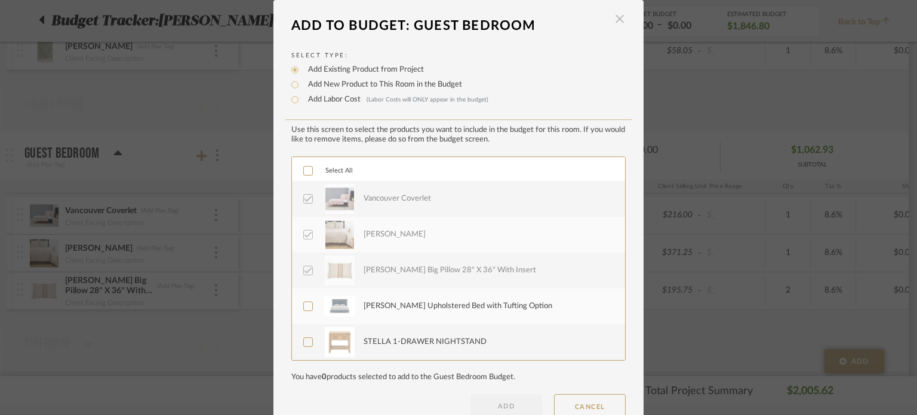
click at [614, 14] on span "button" at bounding box center [620, 19] width 24 height 24
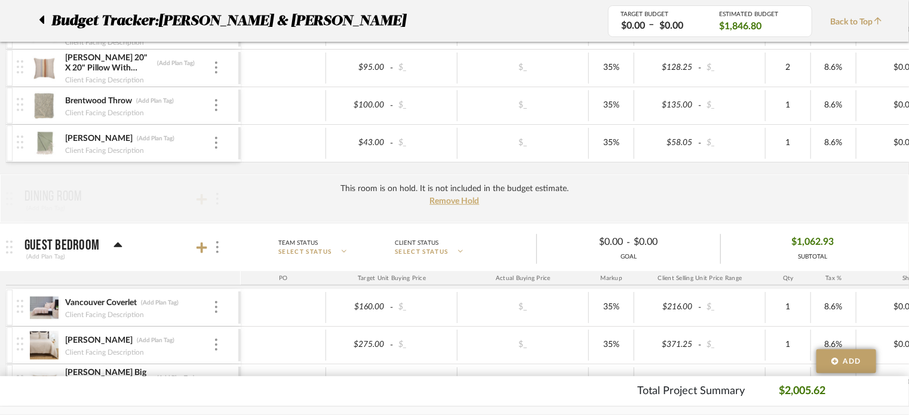
scroll to position [478, 0]
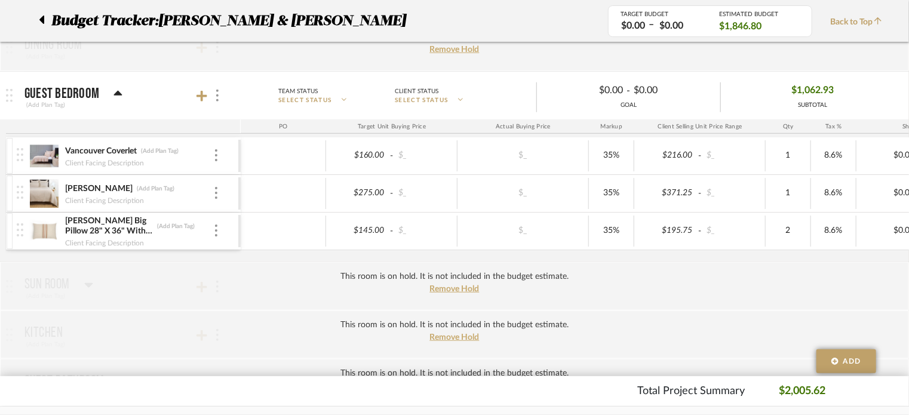
click at [166, 292] on div "This room is on hold. It is not included in the budget estimate. Remove Hold" at bounding box center [454, 286] width 909 height 48
click at [432, 285] on span "Remove Hold" at bounding box center [455, 289] width 50 height 8
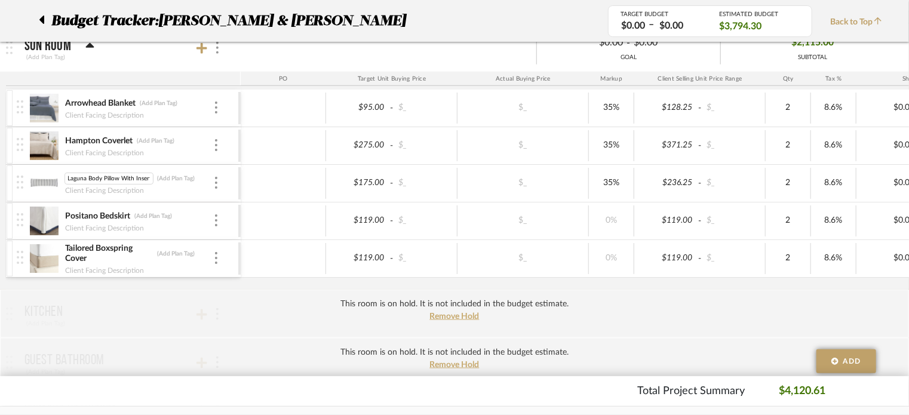
scroll to position [0, 0]
click at [52, 176] on img at bounding box center [43, 183] width 29 height 29
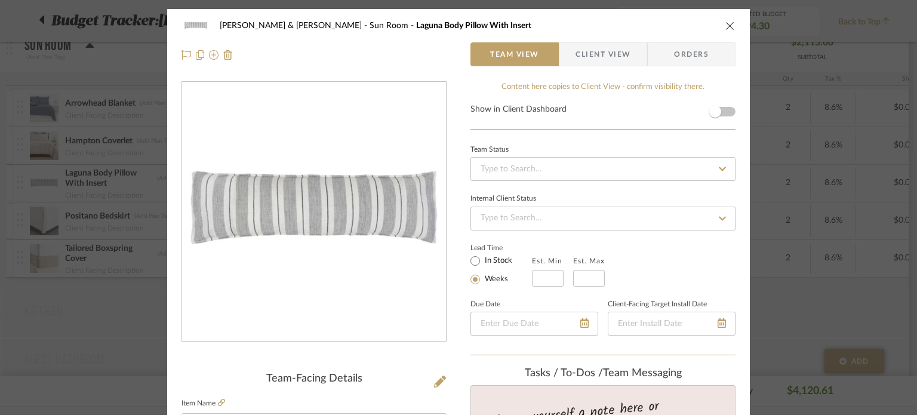
click at [691, 25] on icon "close" at bounding box center [731, 26] width 10 height 10
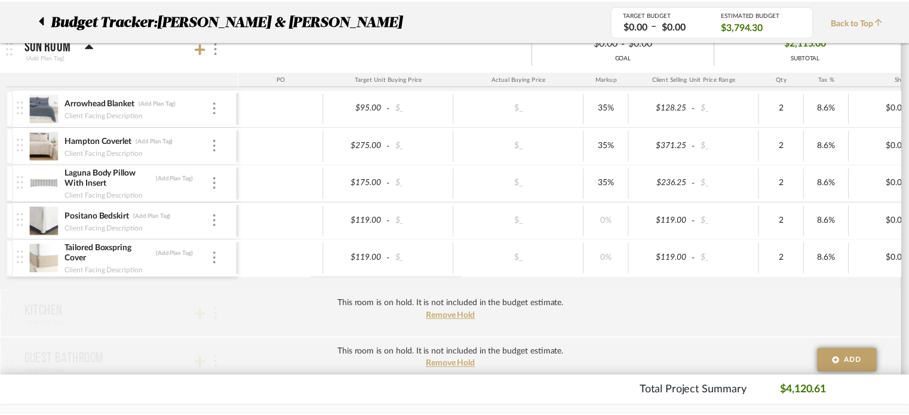
scroll to position [717, 0]
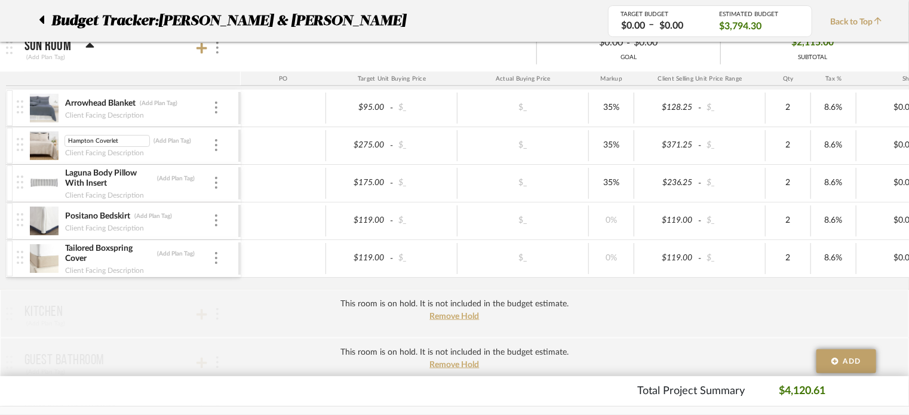
click at [52, 142] on img at bounding box center [43, 145] width 29 height 29
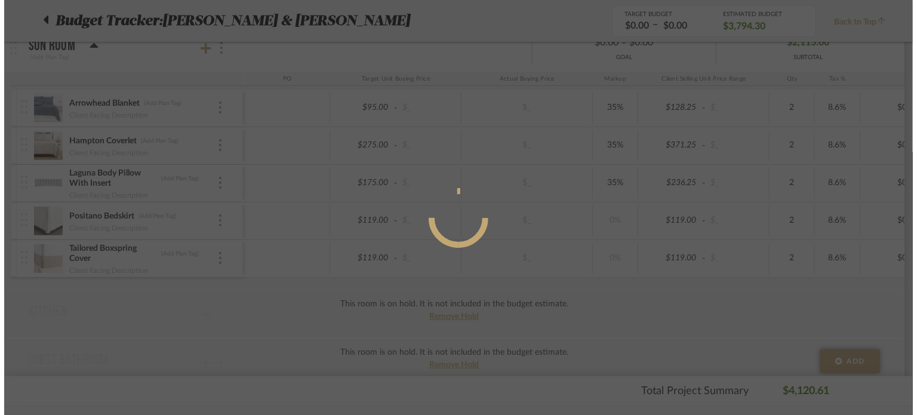
scroll to position [0, 0]
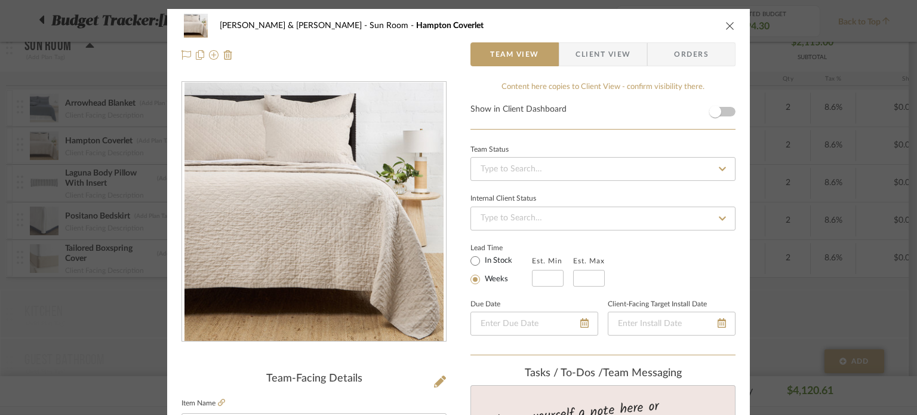
click at [691, 23] on icon "close" at bounding box center [731, 26] width 10 height 10
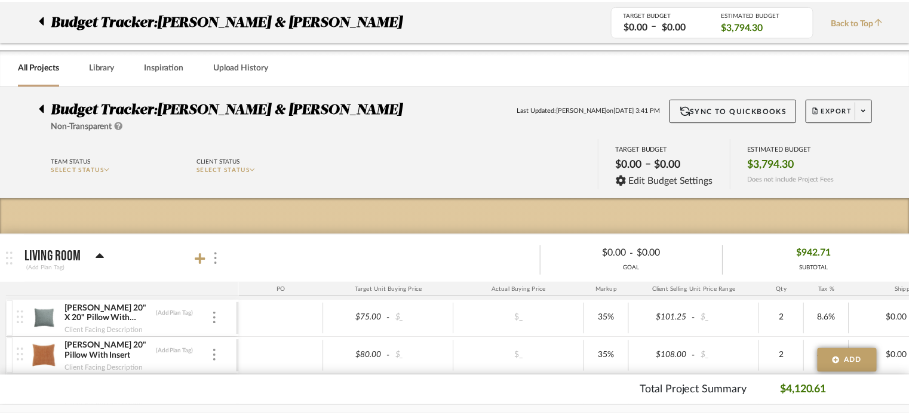
scroll to position [717, 0]
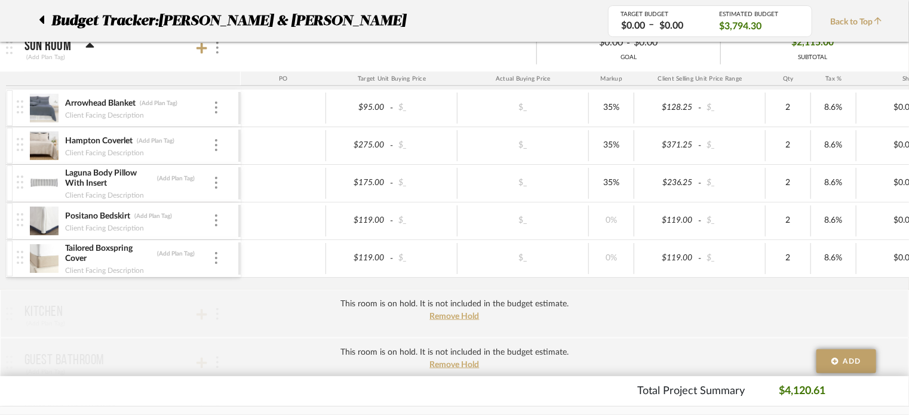
click at [36, 103] on img at bounding box center [43, 108] width 29 height 29
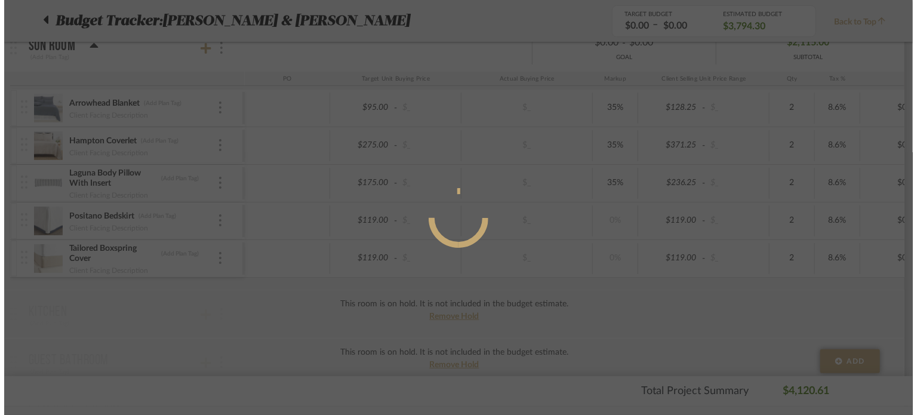
scroll to position [0, 0]
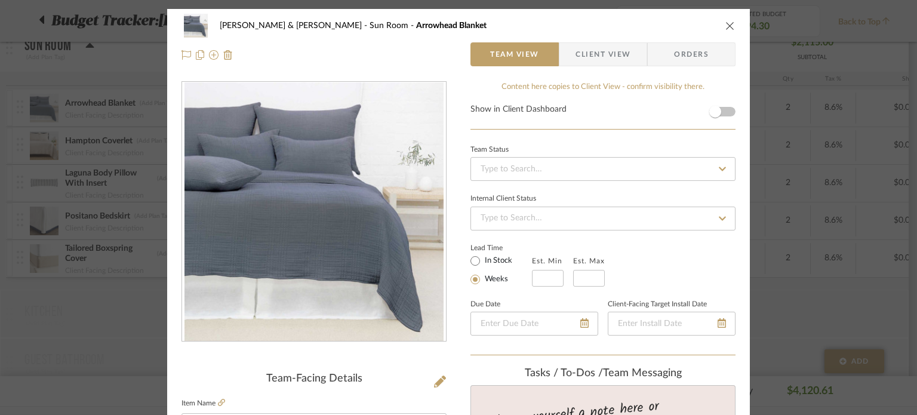
click at [691, 24] on icon "close" at bounding box center [731, 26] width 10 height 10
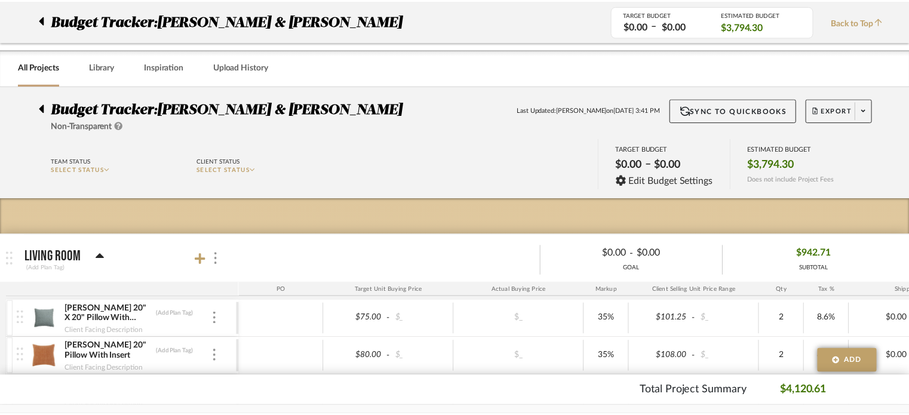
scroll to position [717, 0]
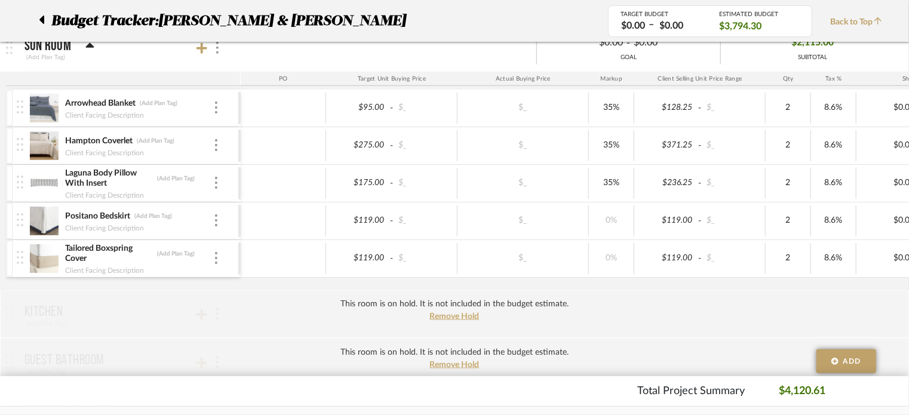
click at [46, 22] on div at bounding box center [45, 21] width 13 height 22
click at [42, 20] on icon at bounding box center [41, 20] width 5 height 8
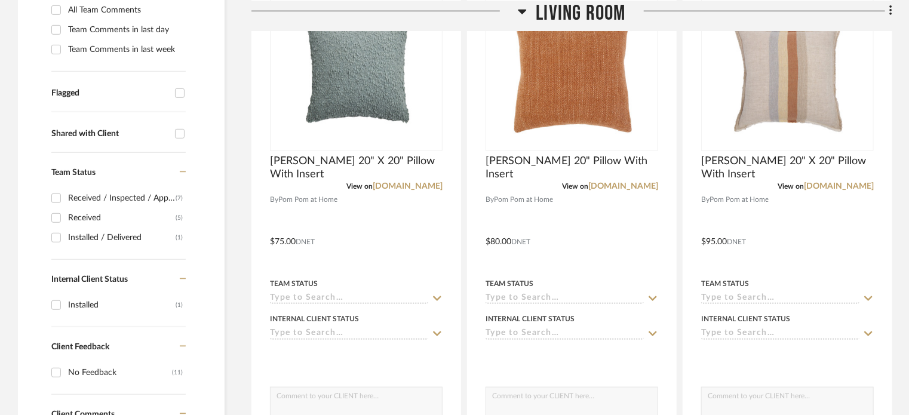
scroll to position [49, 0]
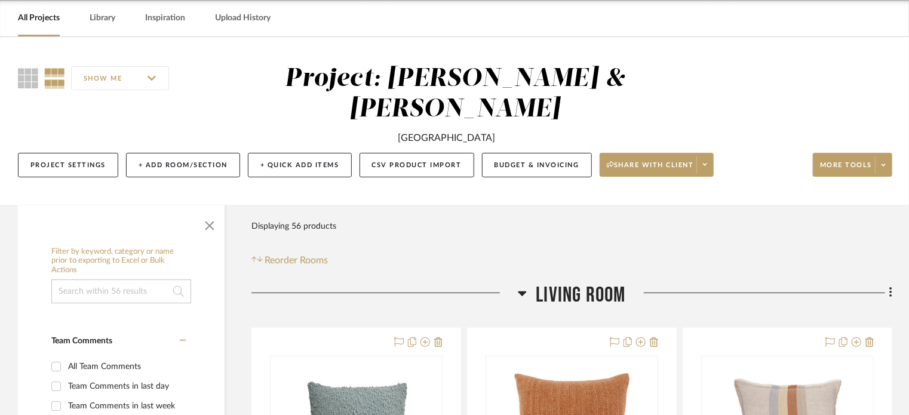
click at [522, 291] on icon at bounding box center [522, 293] width 8 height 5
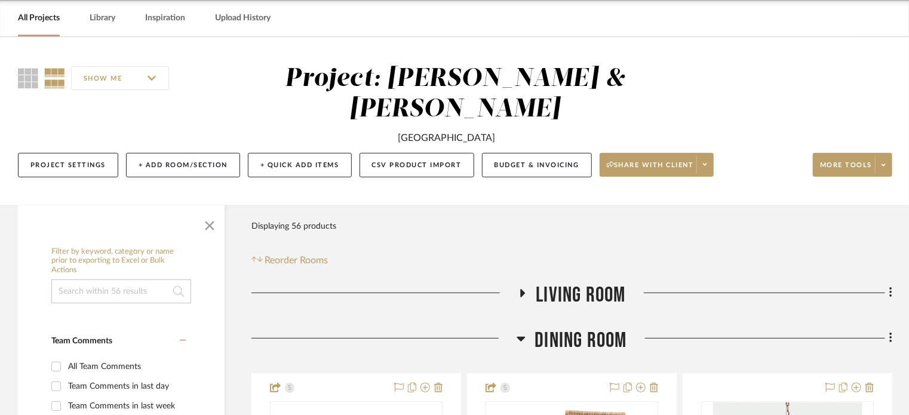
click at [523, 331] on icon at bounding box center [521, 338] width 9 height 14
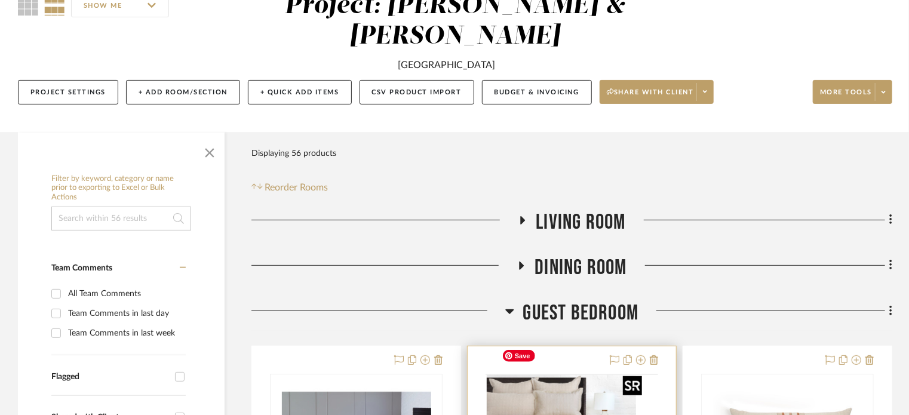
scroll to position [228, 0]
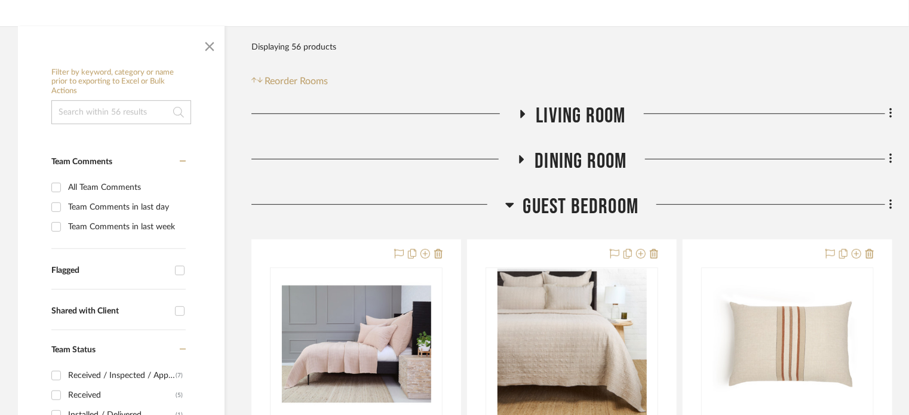
click at [509, 203] on icon at bounding box center [509, 205] width 8 height 5
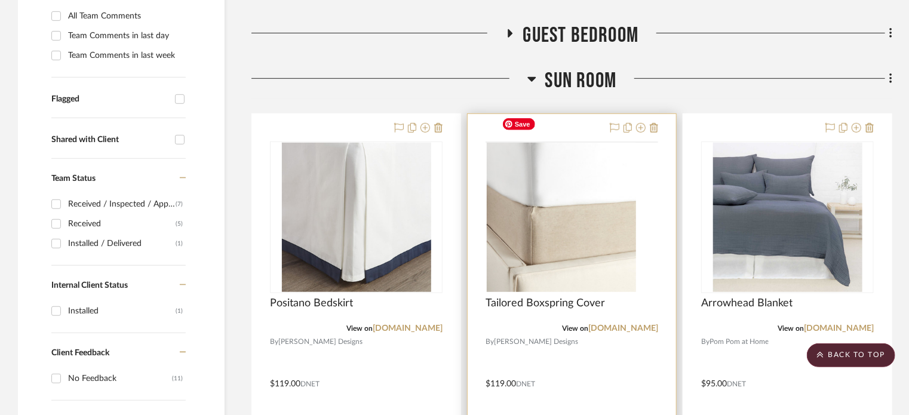
scroll to position [407, 0]
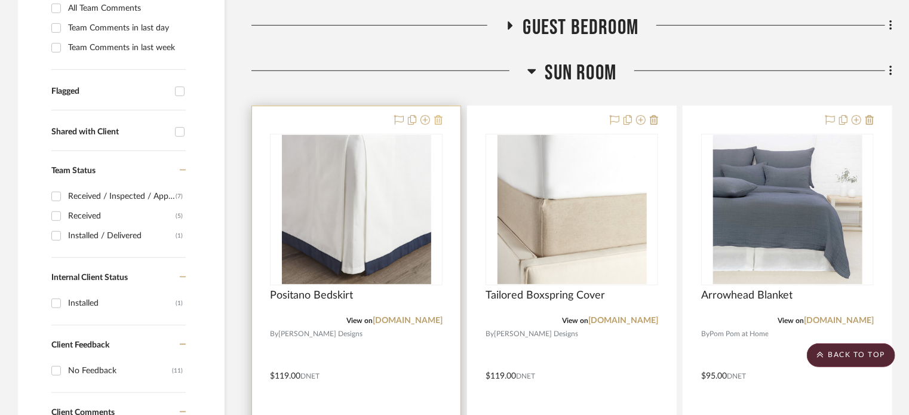
click at [440, 115] on icon at bounding box center [438, 120] width 8 height 10
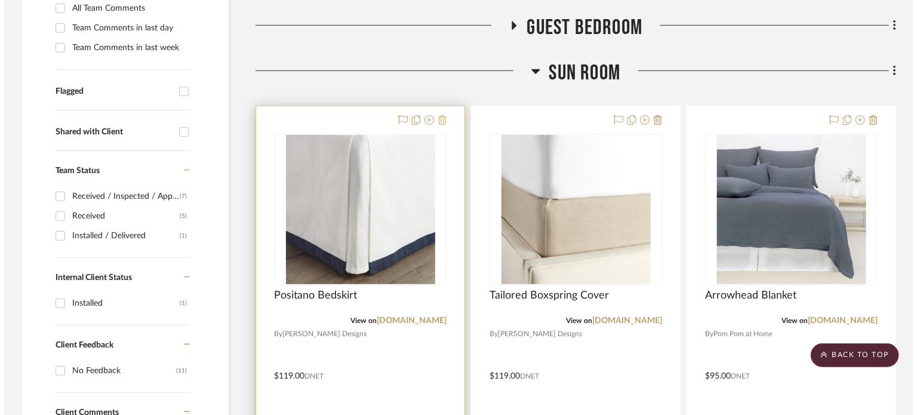
scroll to position [0, 0]
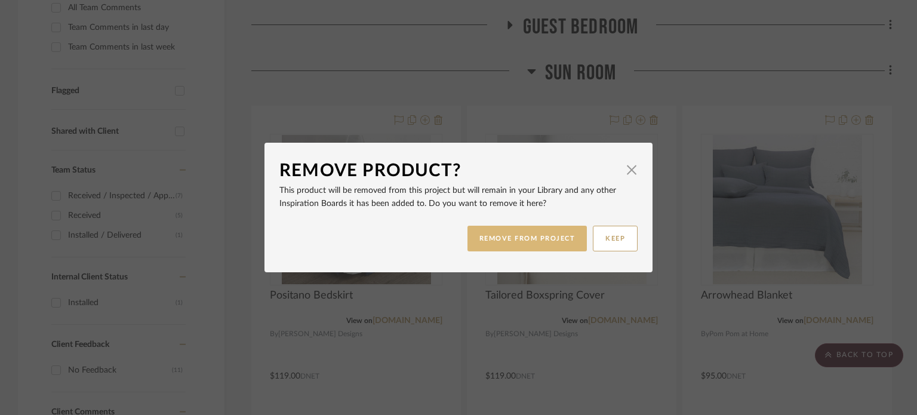
click at [495, 243] on button "REMOVE FROM PROJECT" at bounding box center [528, 239] width 120 height 26
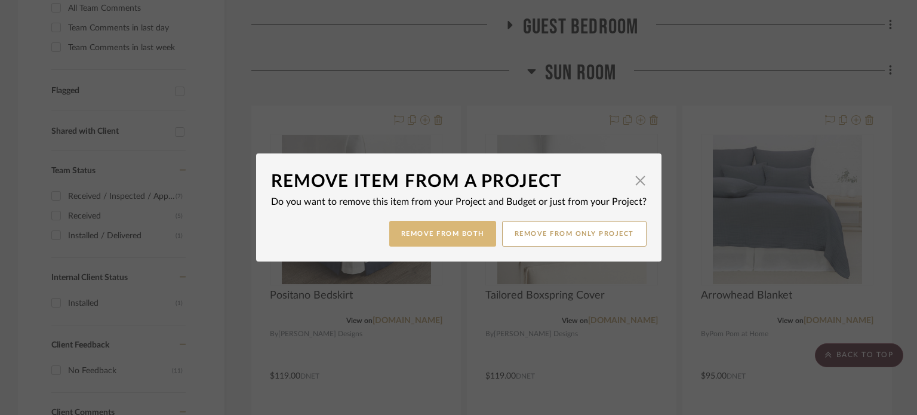
click at [454, 234] on button "Remove from Both" at bounding box center [442, 234] width 107 height 26
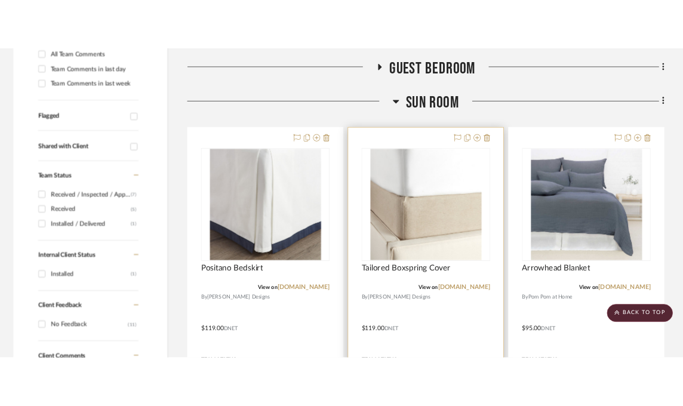
scroll to position [407, 0]
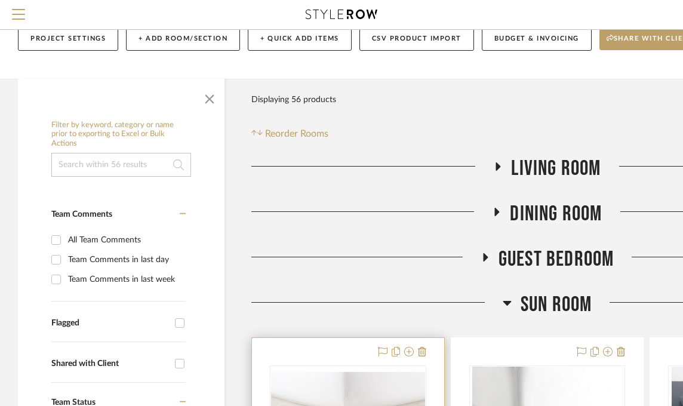
scroll to position [299, 0]
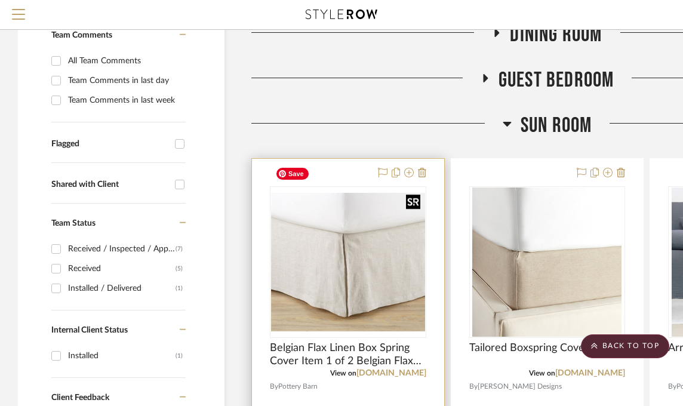
click at [408, 281] on img "0" at bounding box center [348, 262] width 154 height 139
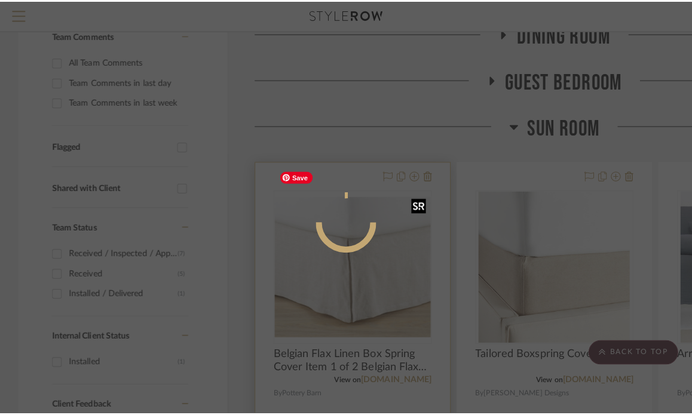
scroll to position [0, 0]
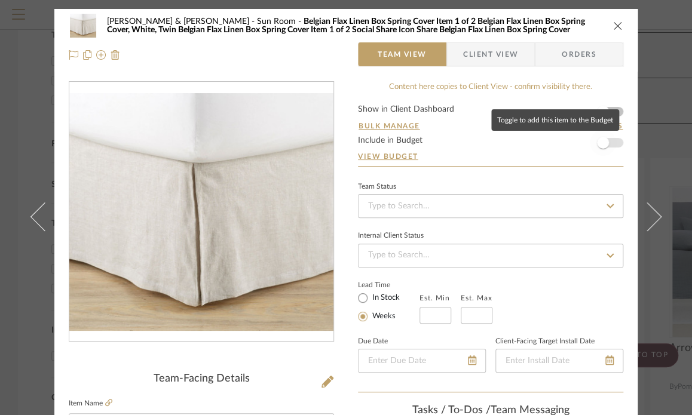
click at [597, 141] on span "button" at bounding box center [603, 143] width 12 height 12
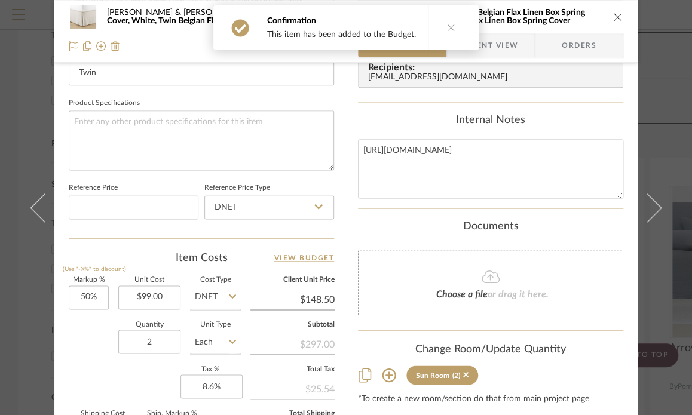
scroll to position [538, 0]
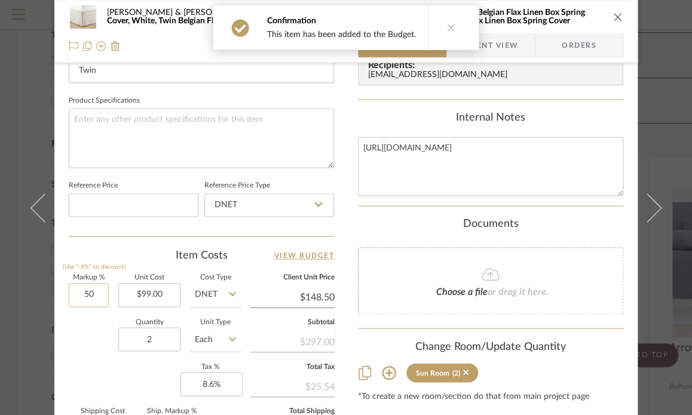
click at [93, 296] on input "50" at bounding box center [89, 295] width 40 height 24
type input "0%"
click at [91, 341] on div "Quantity 2 Unit Type Each" at bounding box center [155, 341] width 172 height 42
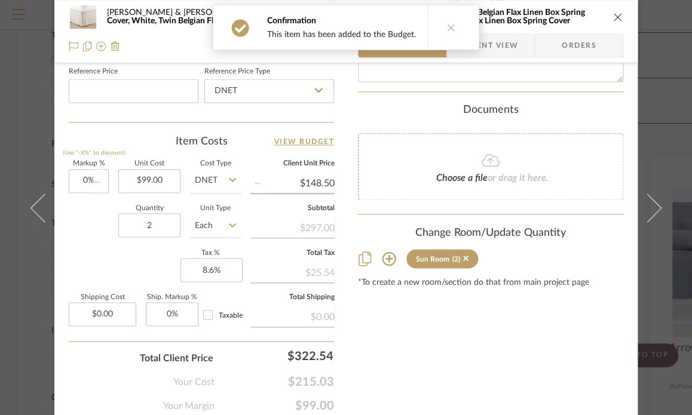
scroll to position [695, 0]
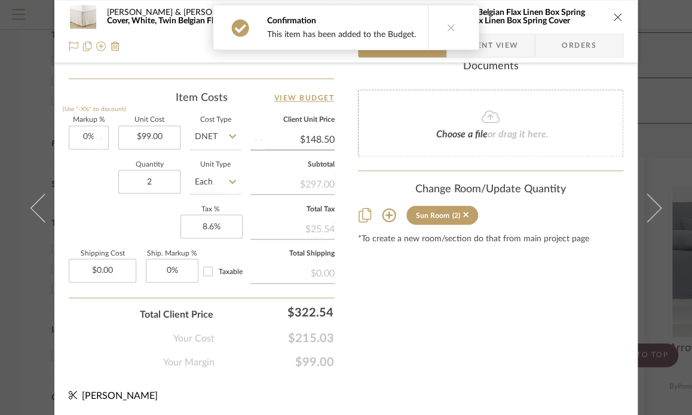
type input "$99.00"
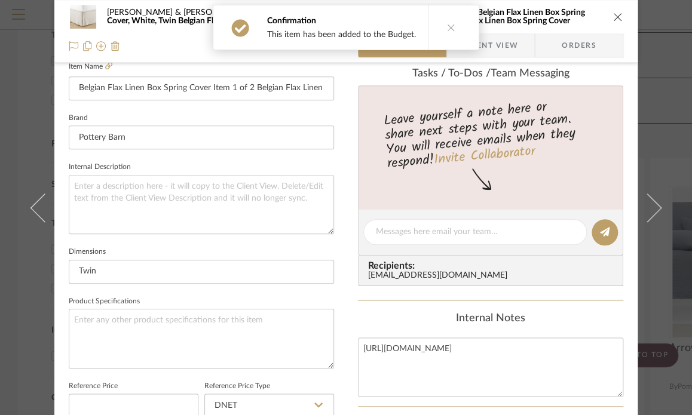
scroll to position [0, 0]
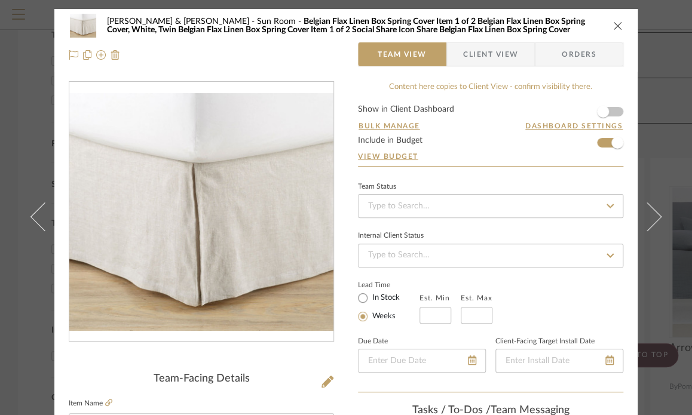
click at [615, 21] on icon "close" at bounding box center [618, 26] width 10 height 10
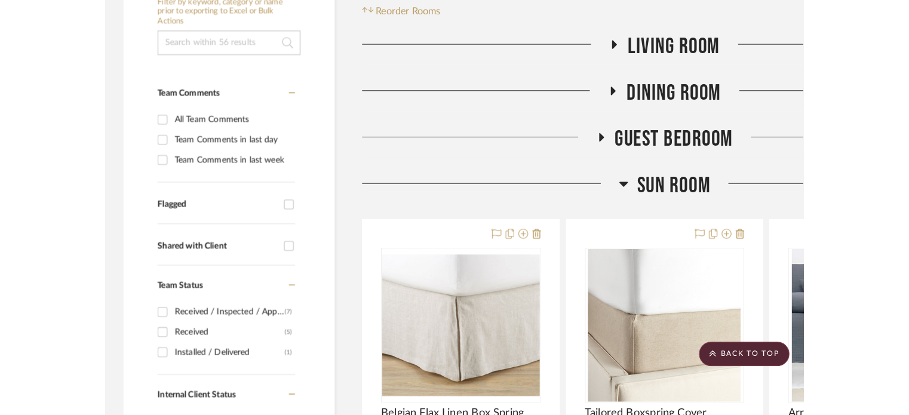
scroll to position [268, 0]
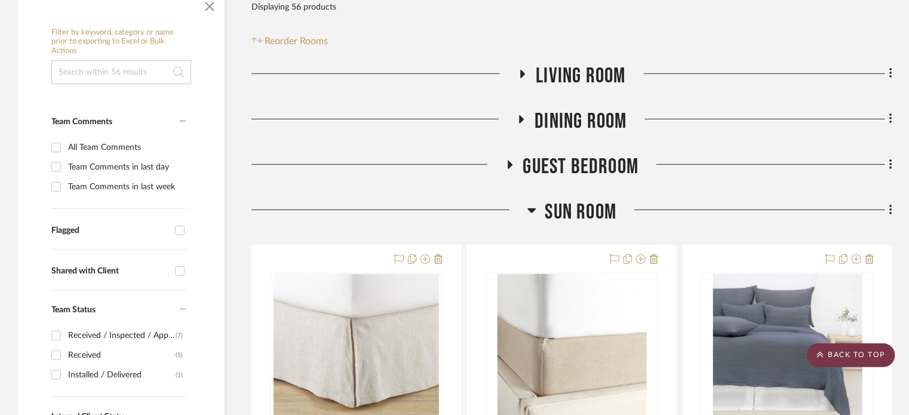
click at [691, 354] on scroll-to-top-button "BACK TO TOP" at bounding box center [851, 355] width 88 height 24
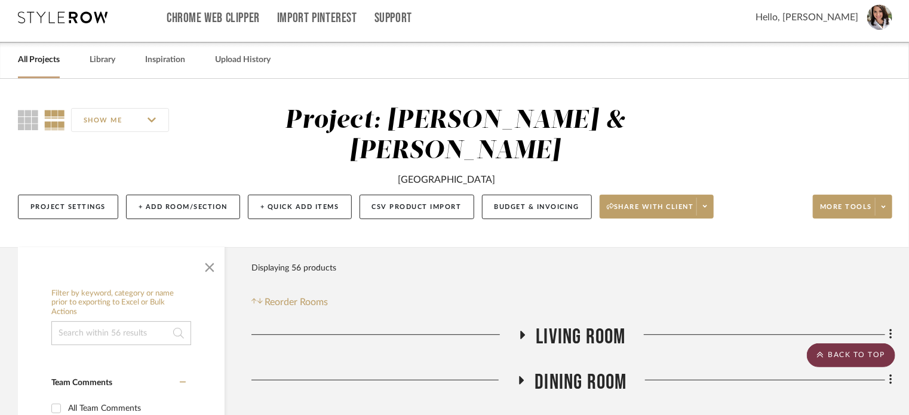
scroll to position [0, 0]
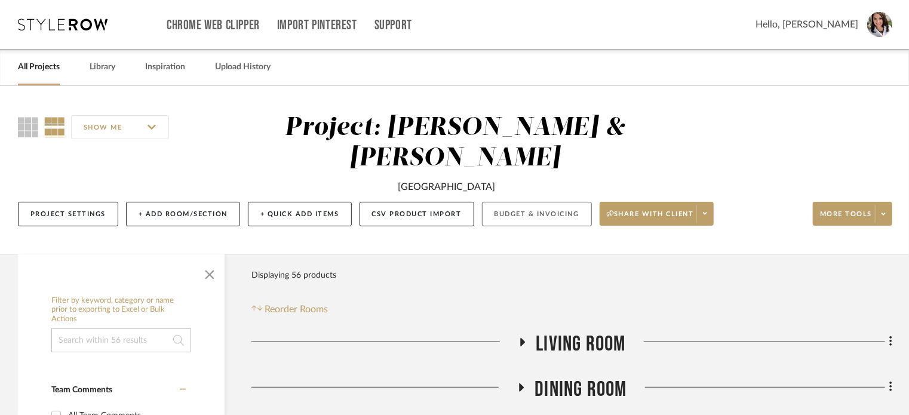
click at [526, 202] on button "Budget & Invoicing" at bounding box center [537, 214] width 110 height 24
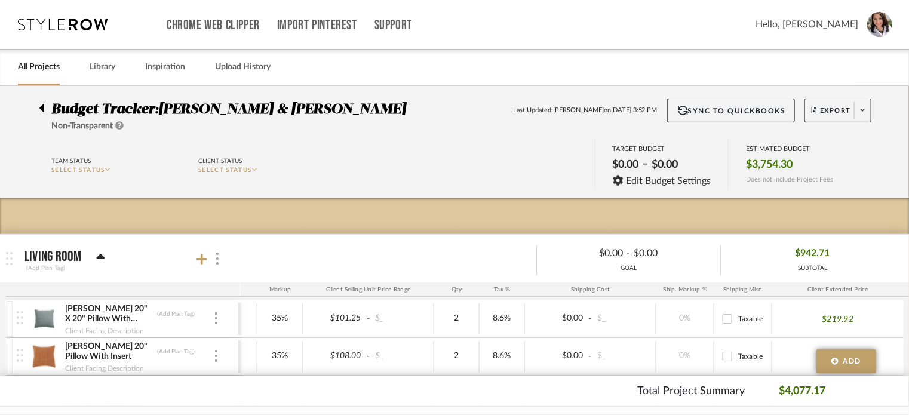
click at [691, 24] on span "Hello, Lisa" at bounding box center [807, 24] width 103 height 14
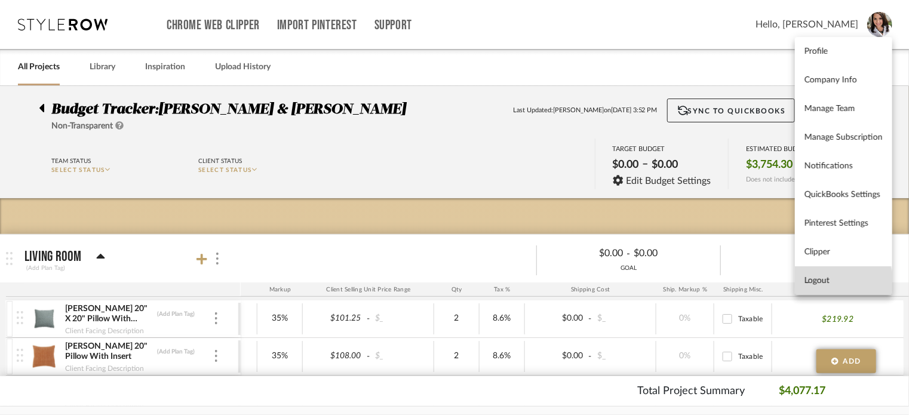
click at [691, 285] on span "Logout" at bounding box center [843, 281] width 78 height 10
